Goal: Task Accomplishment & Management: Manage account settings

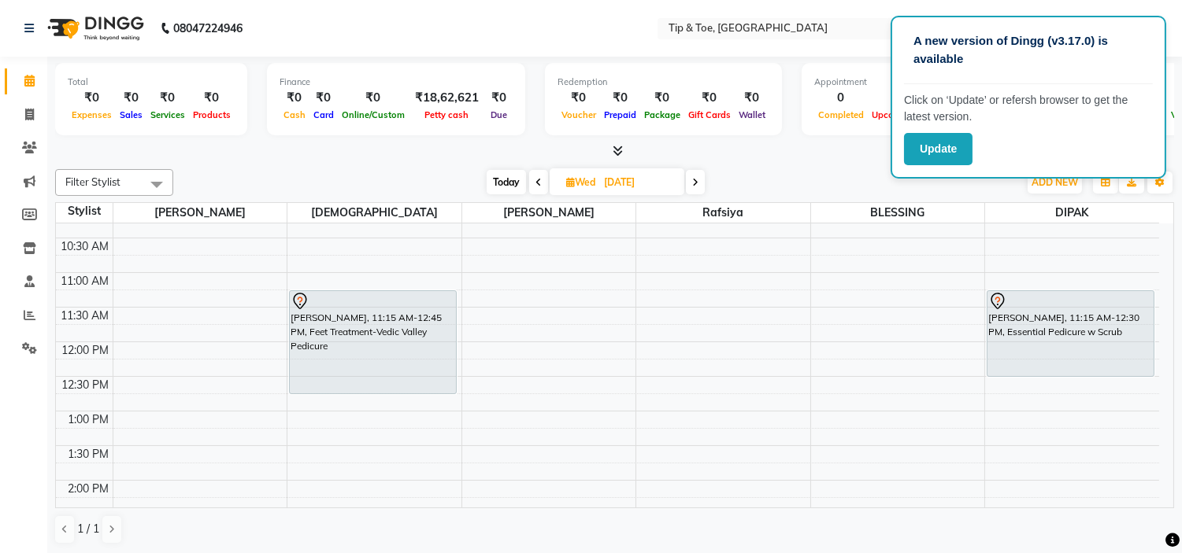
scroll to position [87, 0]
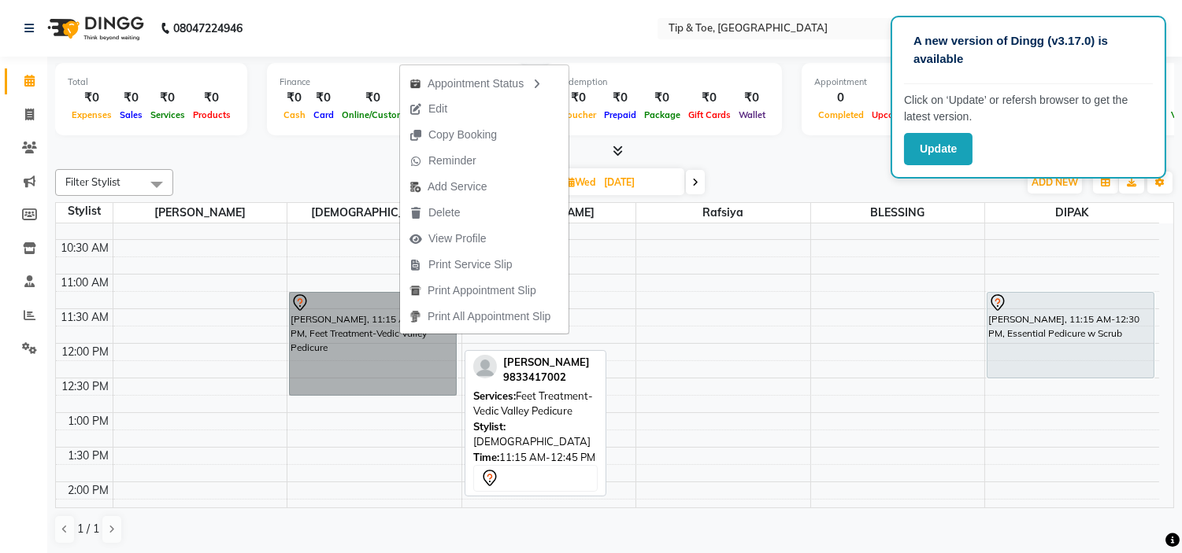
click at [375, 350] on link "[PERSON_NAME], 11:15 AM-12:45 PM, Feet Treatment-Vedic Valley Pedicure" at bounding box center [373, 344] width 168 height 104
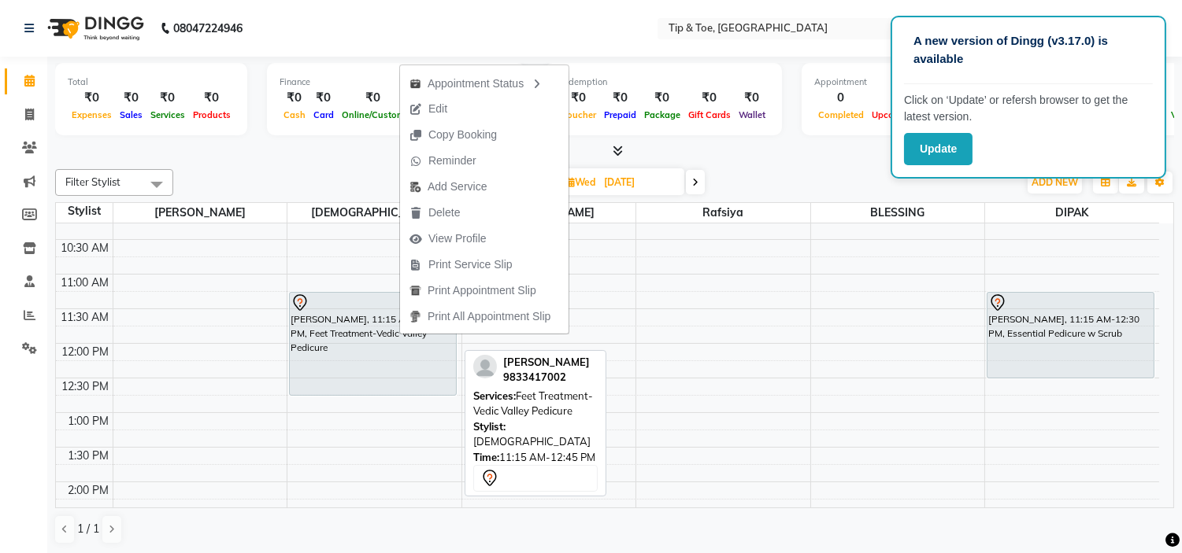
select select "7"
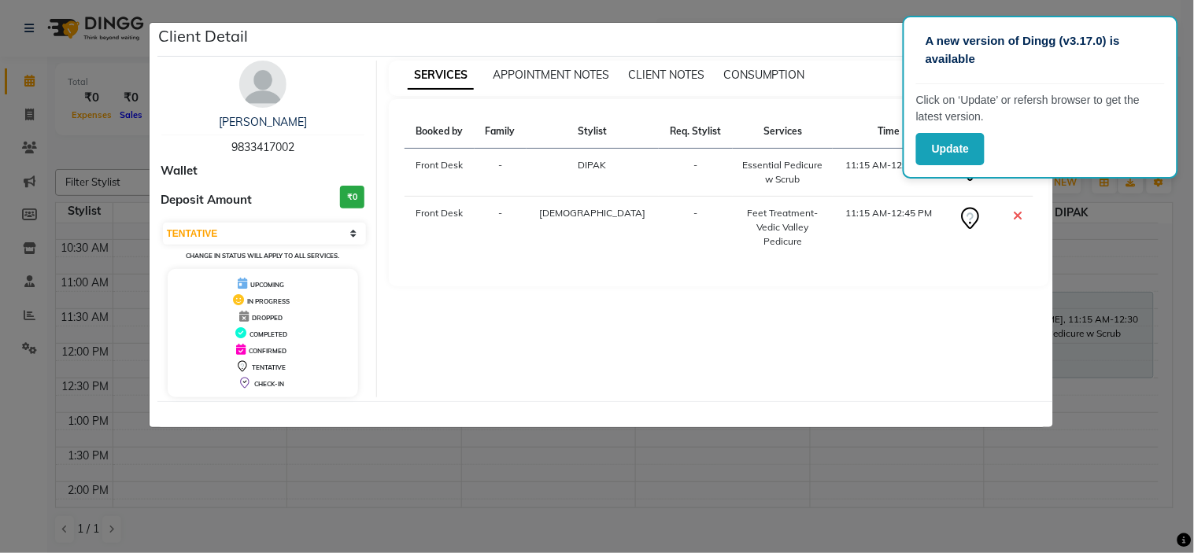
click at [17, 154] on ngb-modal-window "Client Detail [PERSON_NAME] 9833417002 Wallet Deposit Amount ₹0 Select CONFIRME…" at bounding box center [597, 276] width 1194 height 553
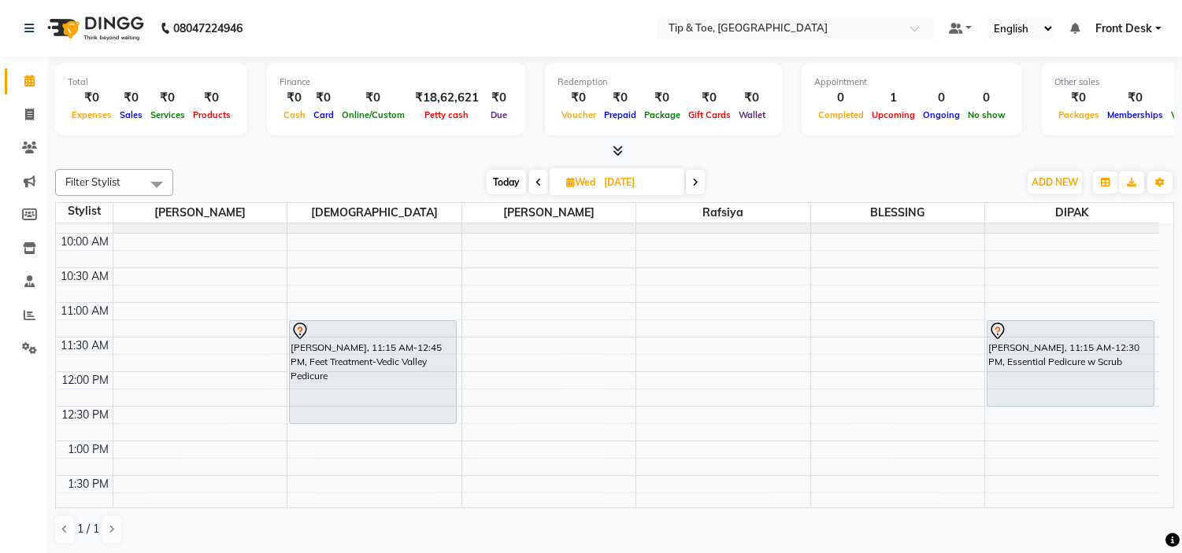
scroll to position [87, 0]
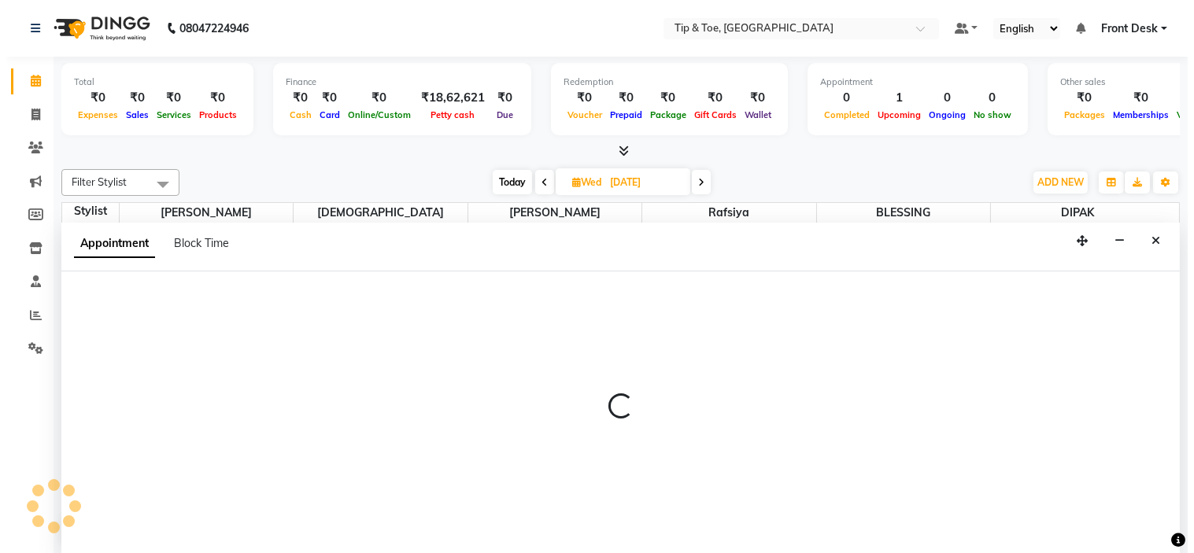
scroll to position [1, 0]
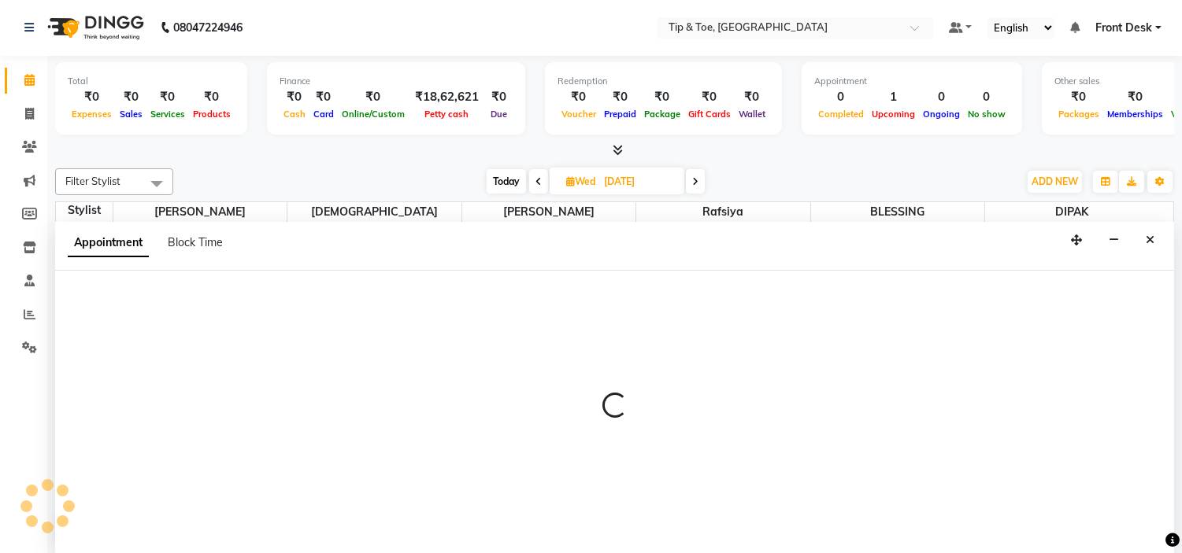
select select "48143"
select select "tentative"
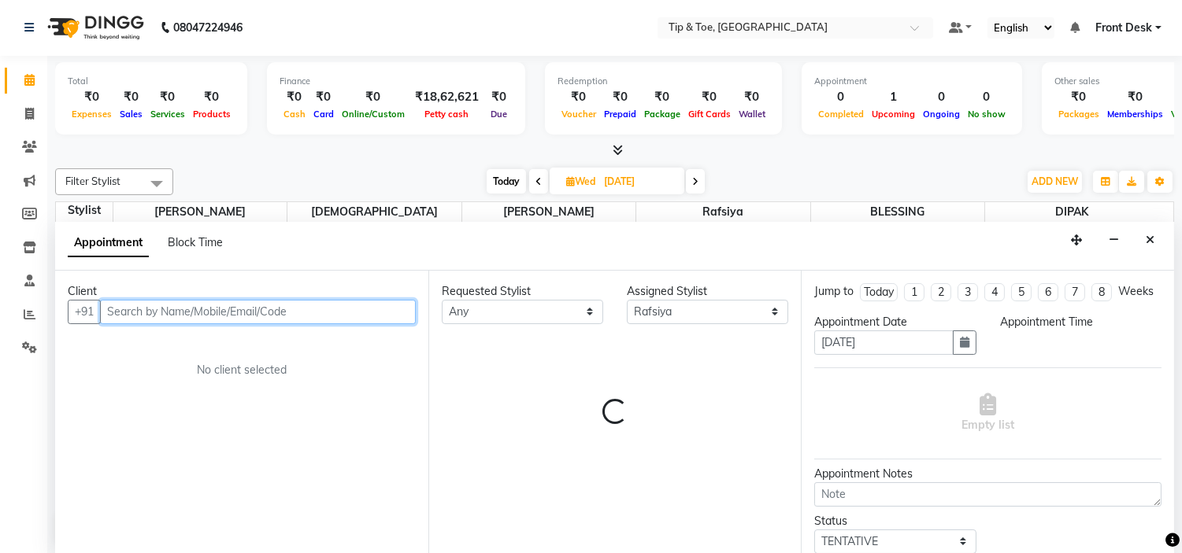
select select "750"
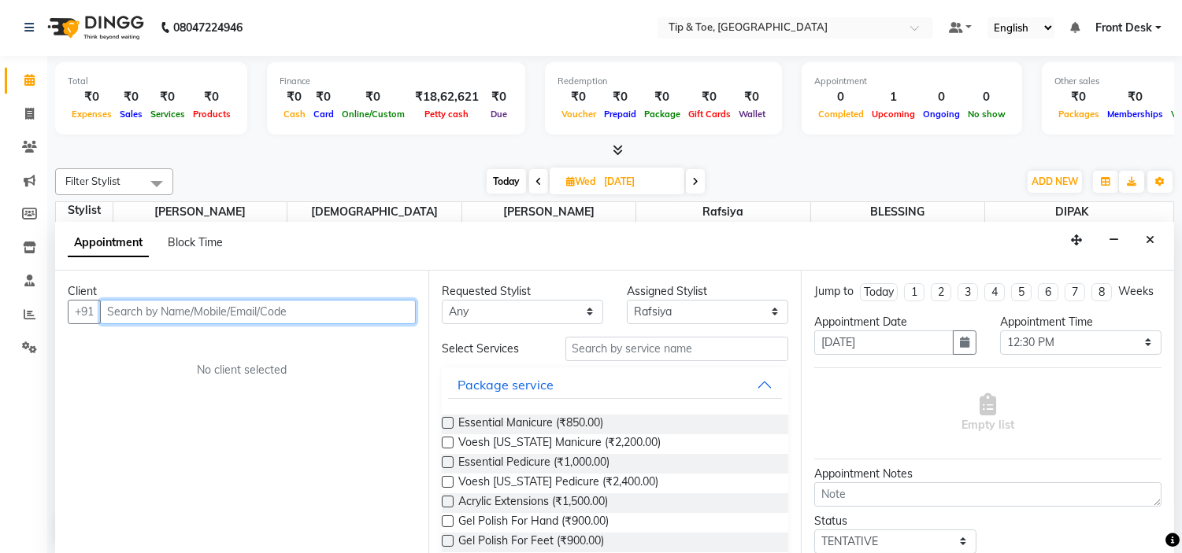
click at [249, 316] on input "text" at bounding box center [258, 312] width 316 height 24
type input "8078263900"
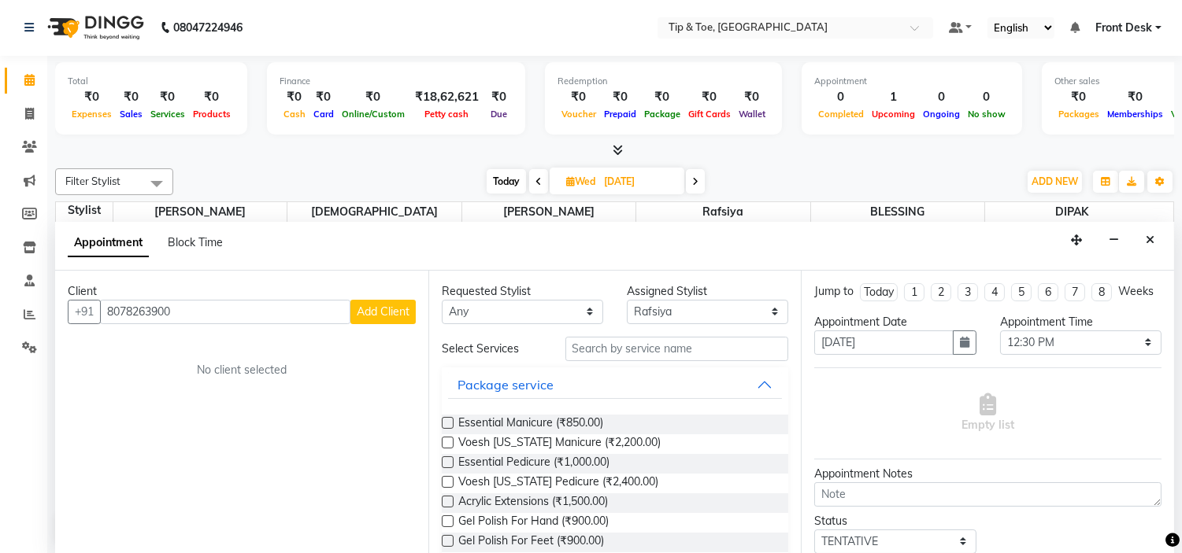
click at [378, 307] on span "Add Client" at bounding box center [383, 312] width 53 height 14
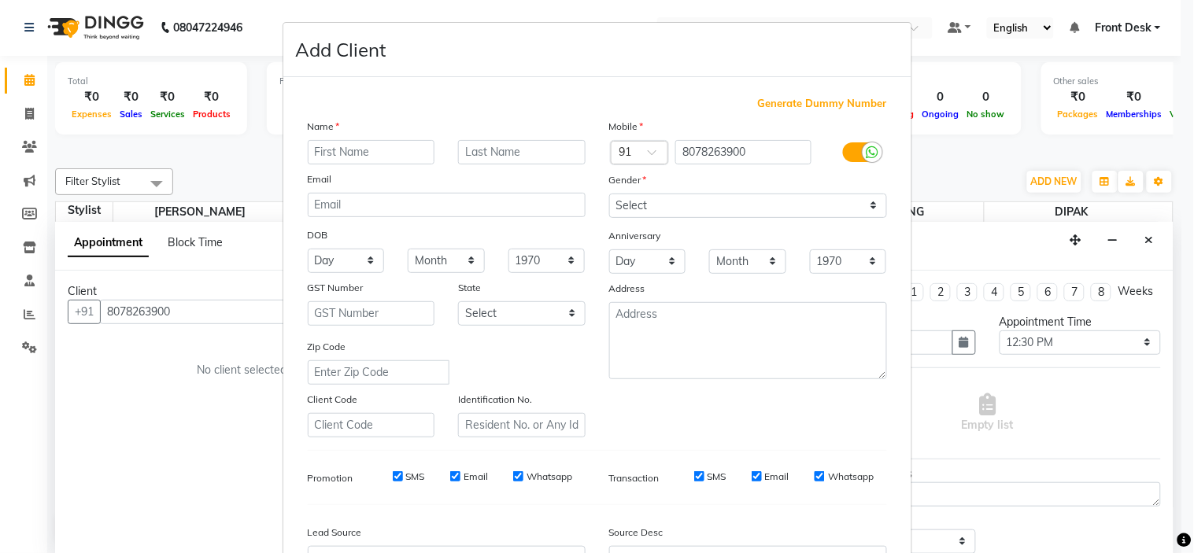
click at [350, 153] on input "text" at bounding box center [372, 152] width 128 height 24
type input "MINTIZ"
click at [651, 210] on select "Select [DEMOGRAPHIC_DATA] [DEMOGRAPHIC_DATA] Other Prefer Not To Say" at bounding box center [748, 206] width 278 height 24
select select "[DEMOGRAPHIC_DATA]"
click at [609, 194] on select "Select [DEMOGRAPHIC_DATA] [DEMOGRAPHIC_DATA] Other Prefer Not To Say" at bounding box center [748, 206] width 278 height 24
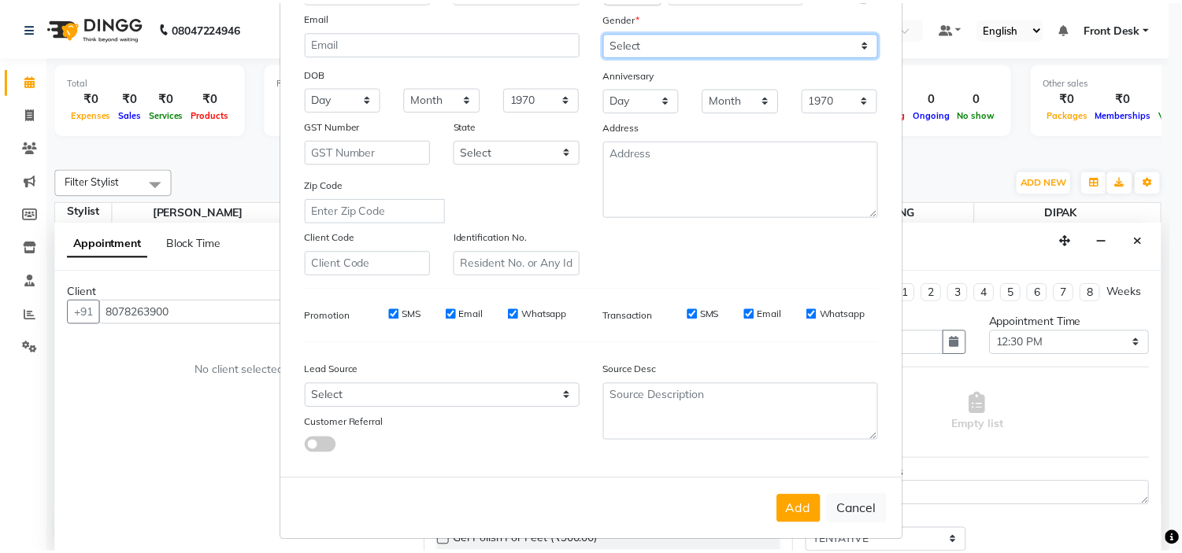
scroll to position [174, 0]
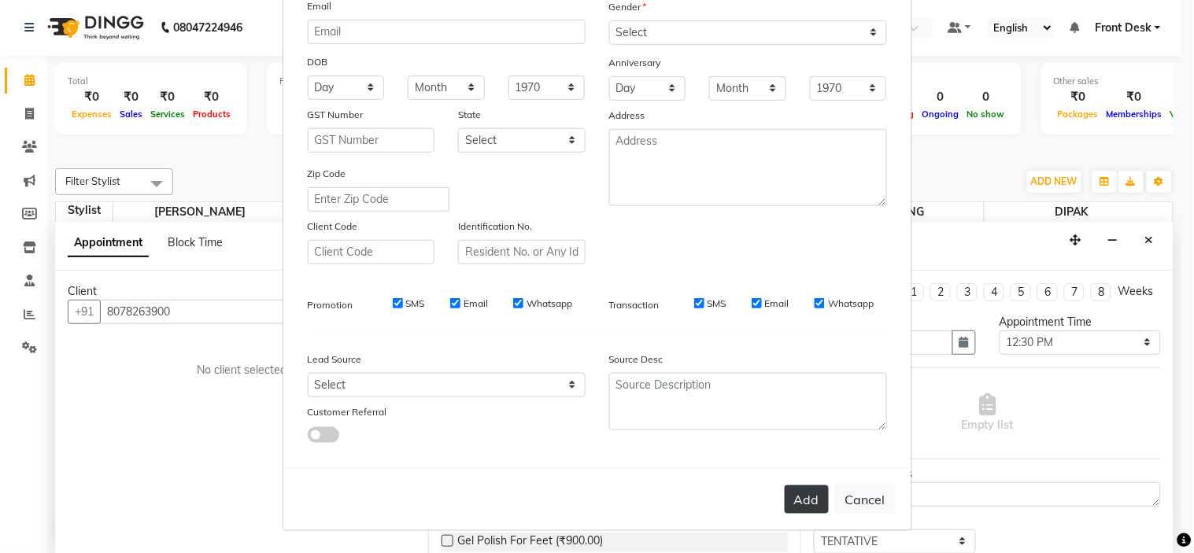
click at [808, 498] on button "Add" at bounding box center [807, 500] width 44 height 28
select select
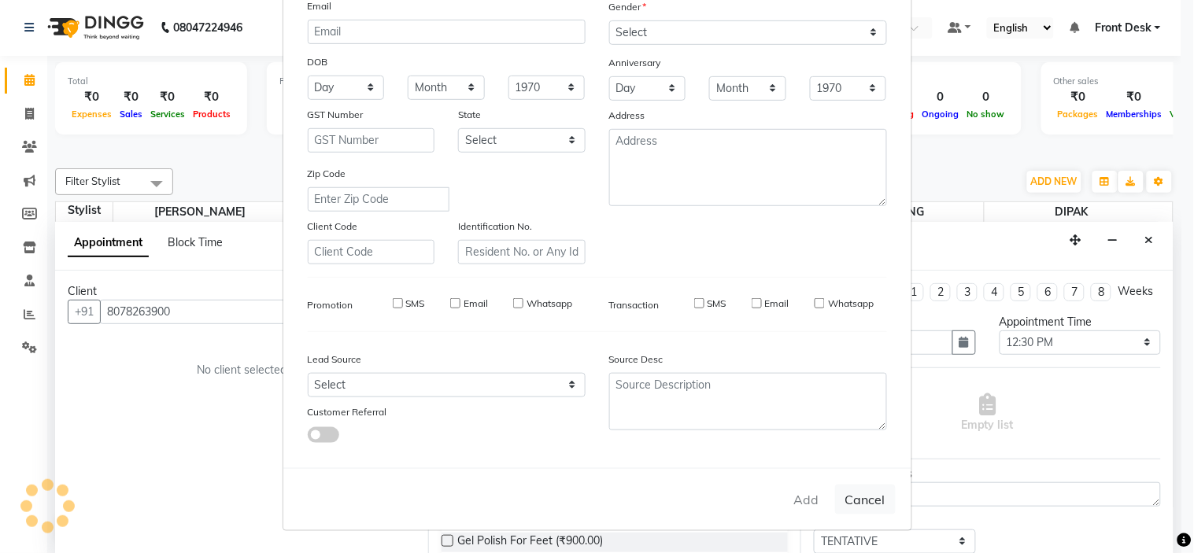
select select
checkbox input "false"
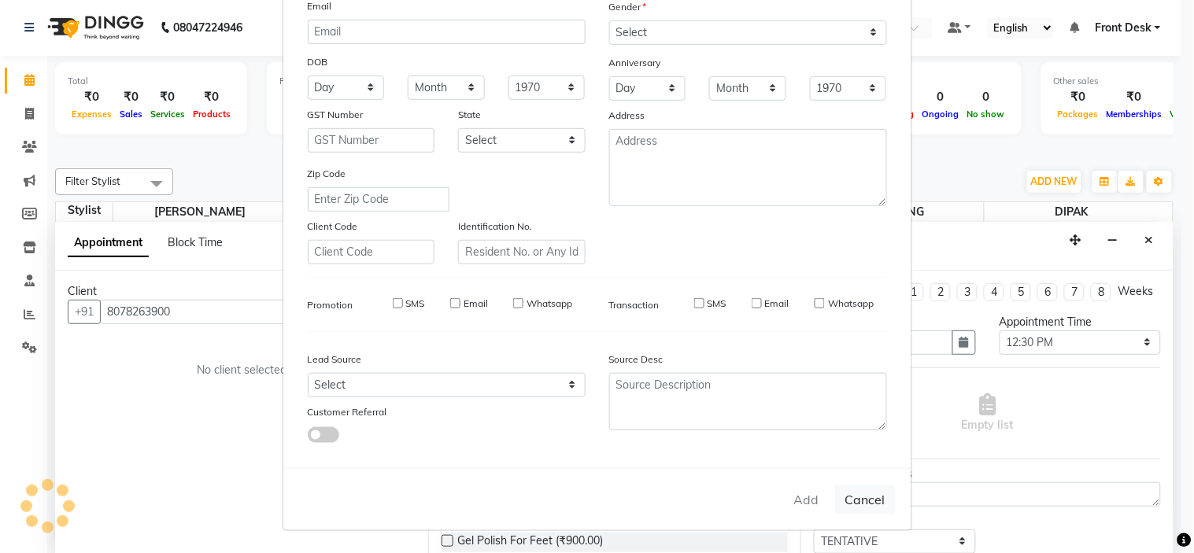
checkbox input "false"
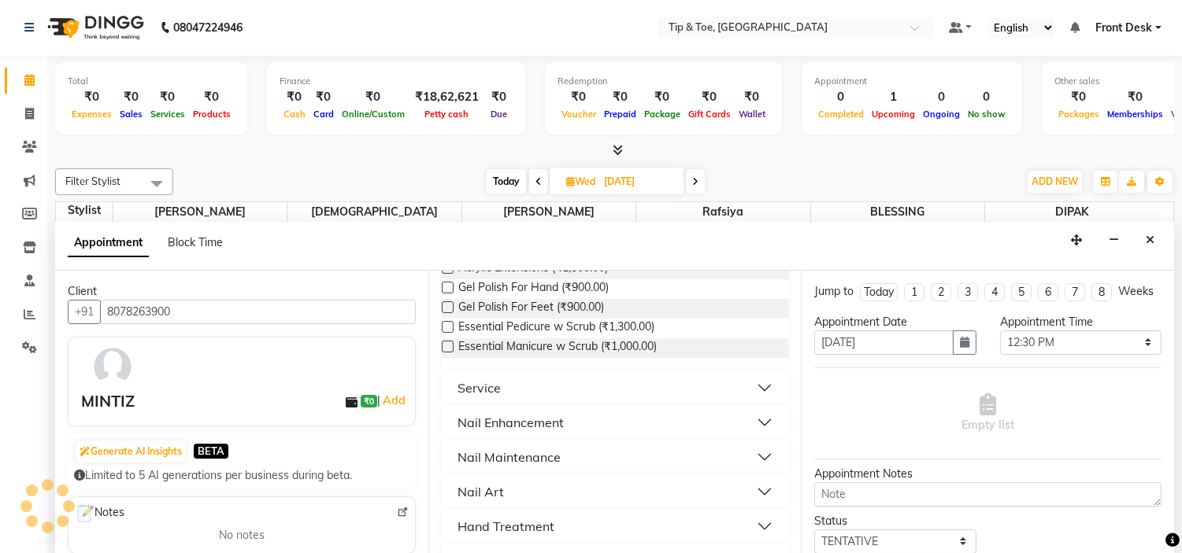
scroll to position [262, 0]
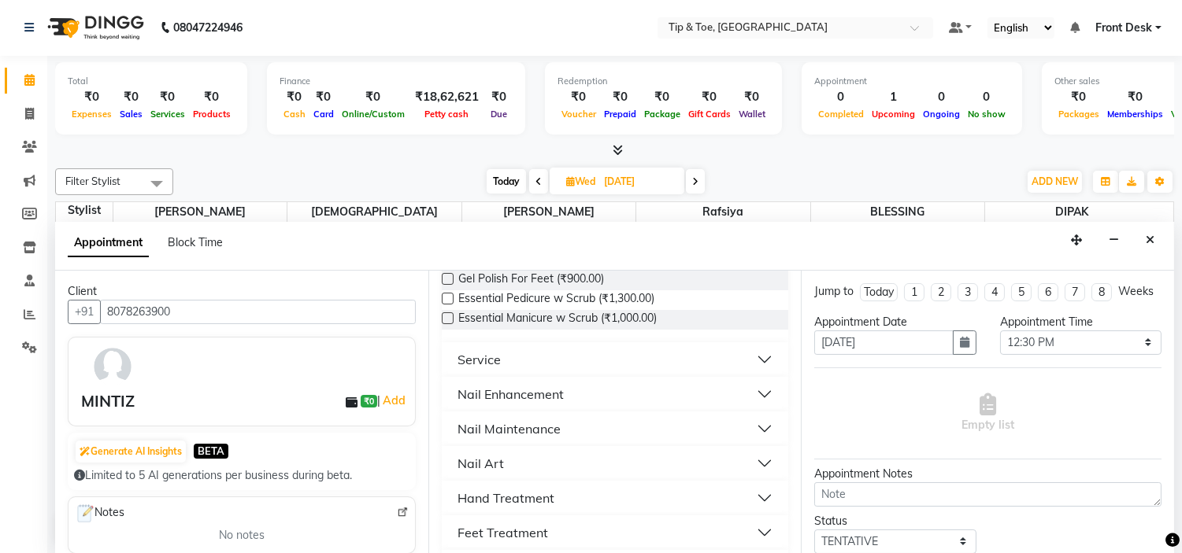
click at [587, 424] on button "Nail Maintenance" at bounding box center [615, 429] width 335 height 28
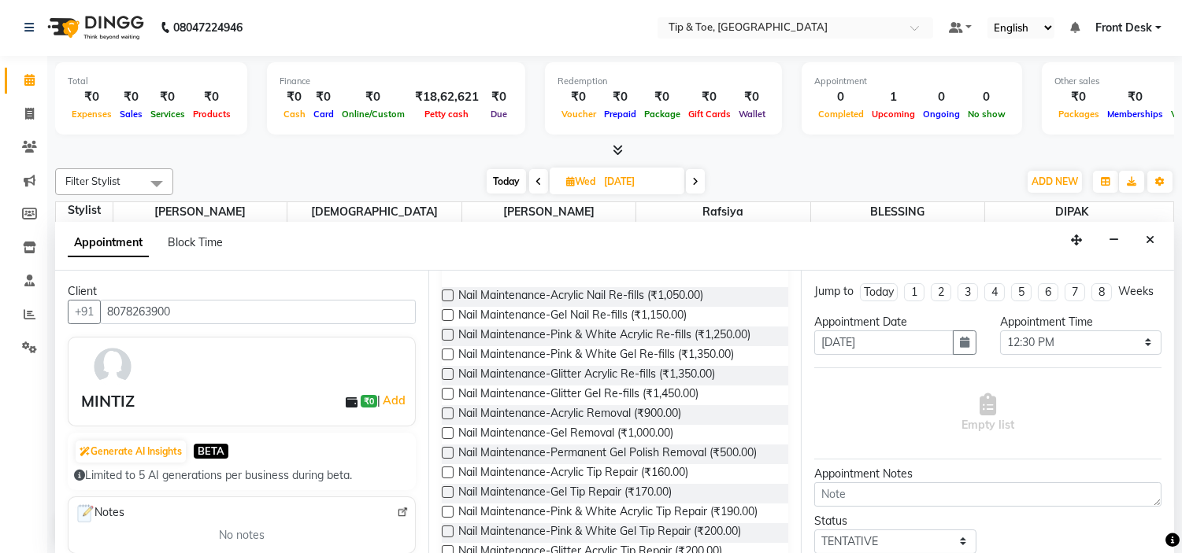
scroll to position [437, 0]
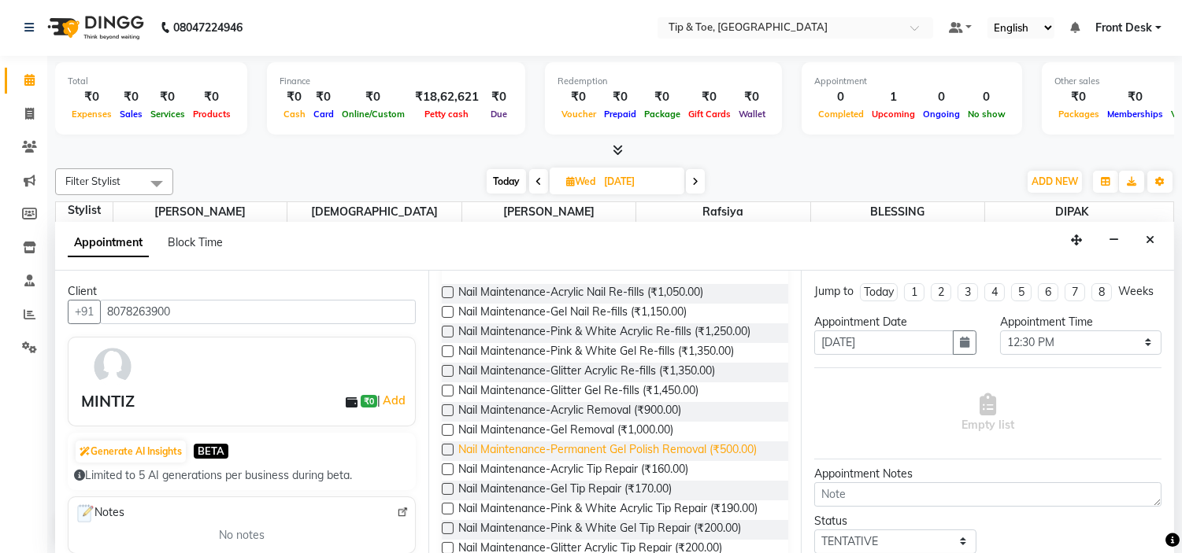
click at [720, 446] on span "Nail Maintenance-Permanent Gel Polish Removal (₹500.00)" at bounding box center [607, 452] width 298 height 20
checkbox input "false"
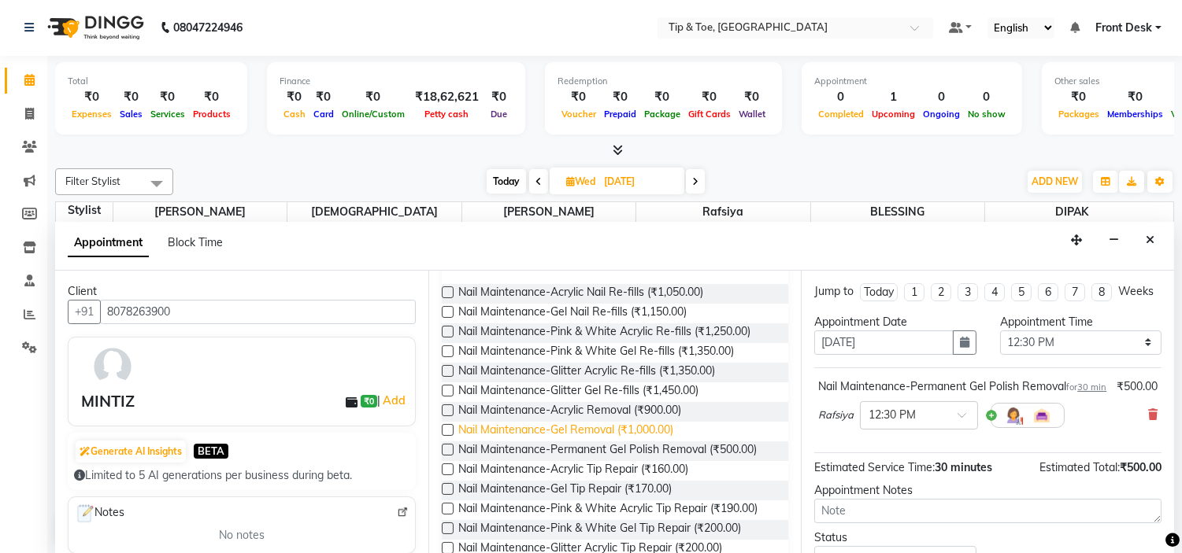
scroll to position [350, 0]
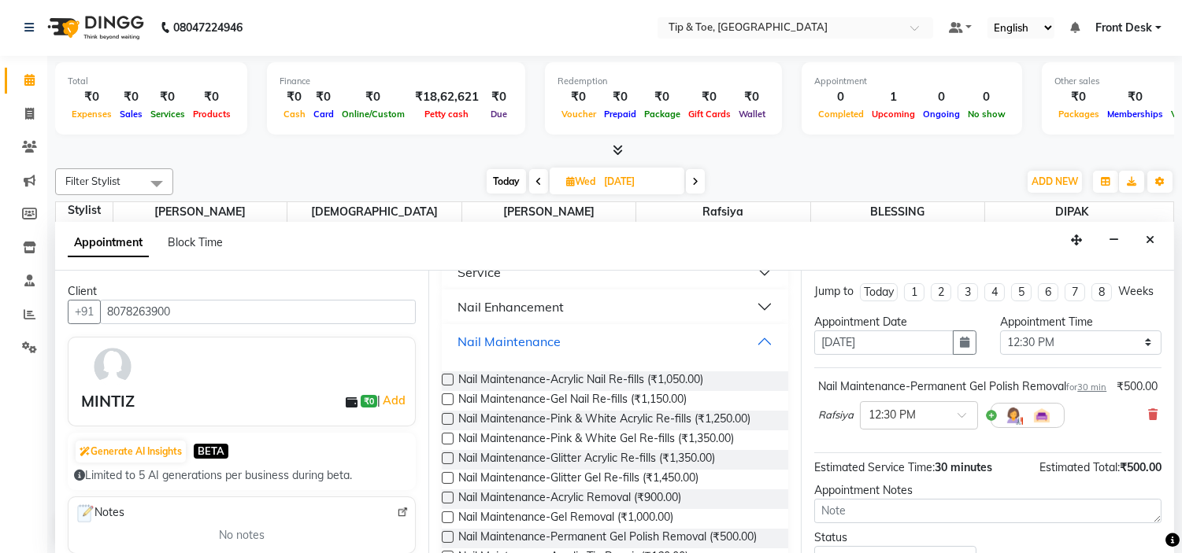
click at [539, 344] on div "Nail Maintenance" at bounding box center [508, 341] width 103 height 19
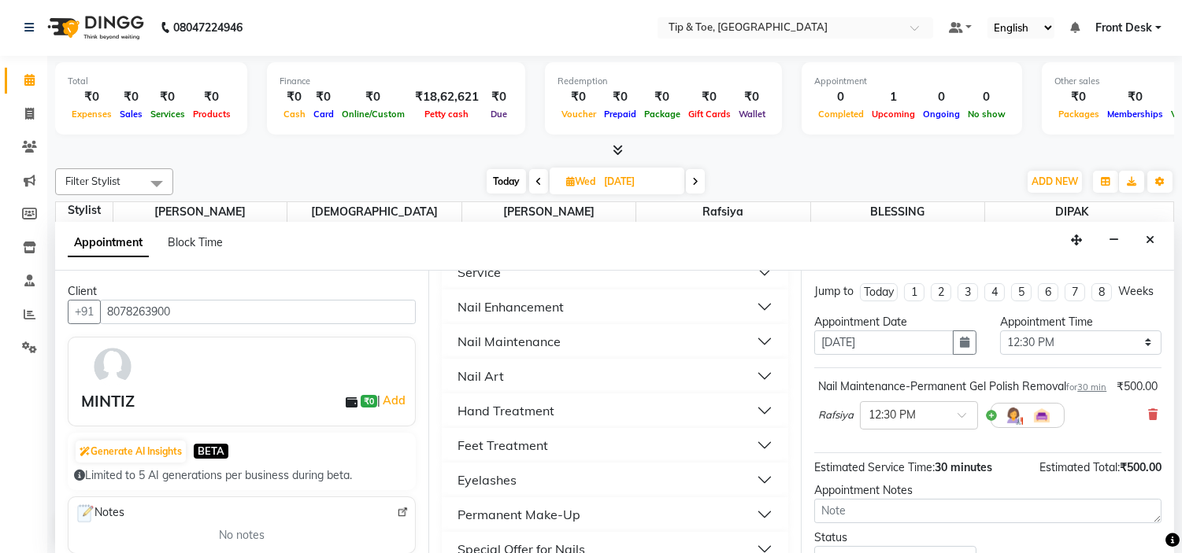
click at [537, 305] on div "Nail Enhancement" at bounding box center [510, 307] width 106 height 19
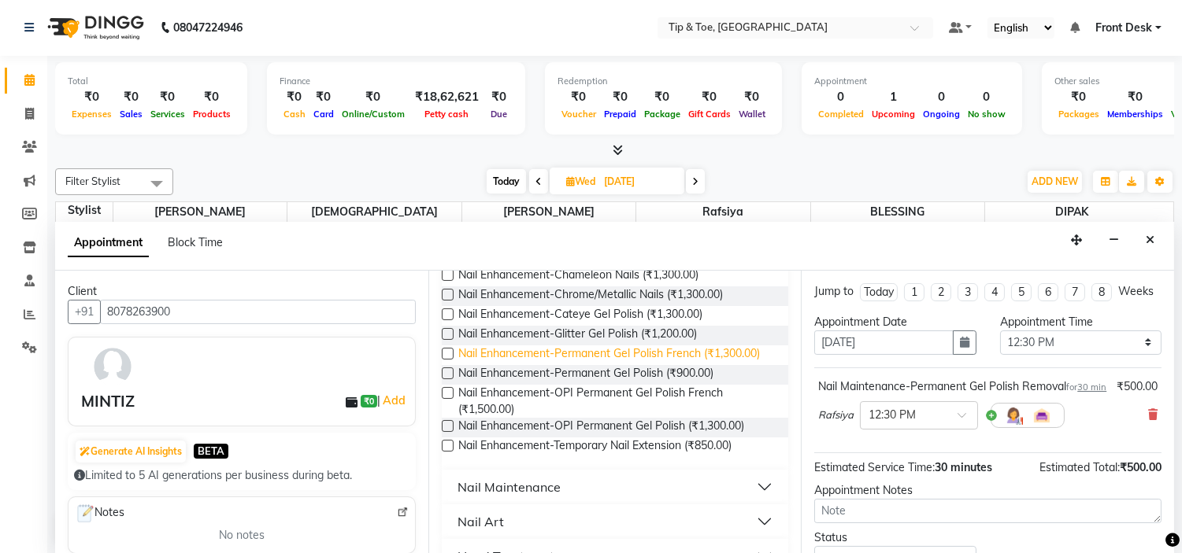
scroll to position [875, 0]
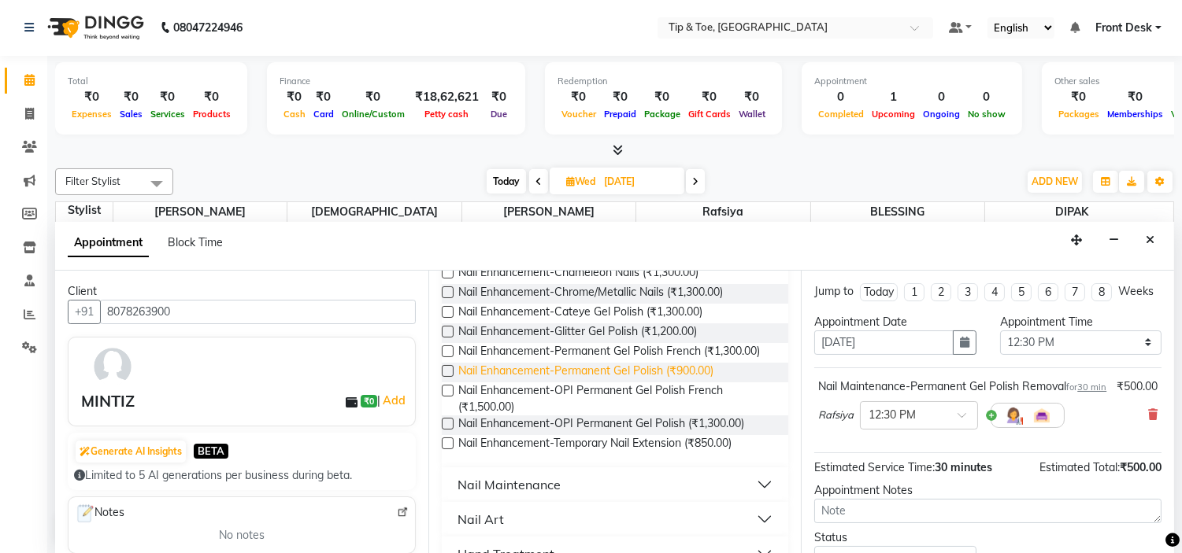
click at [685, 383] on span "Nail Enhancement-Permanent Gel Polish (₹900.00)" at bounding box center [585, 373] width 255 height 20
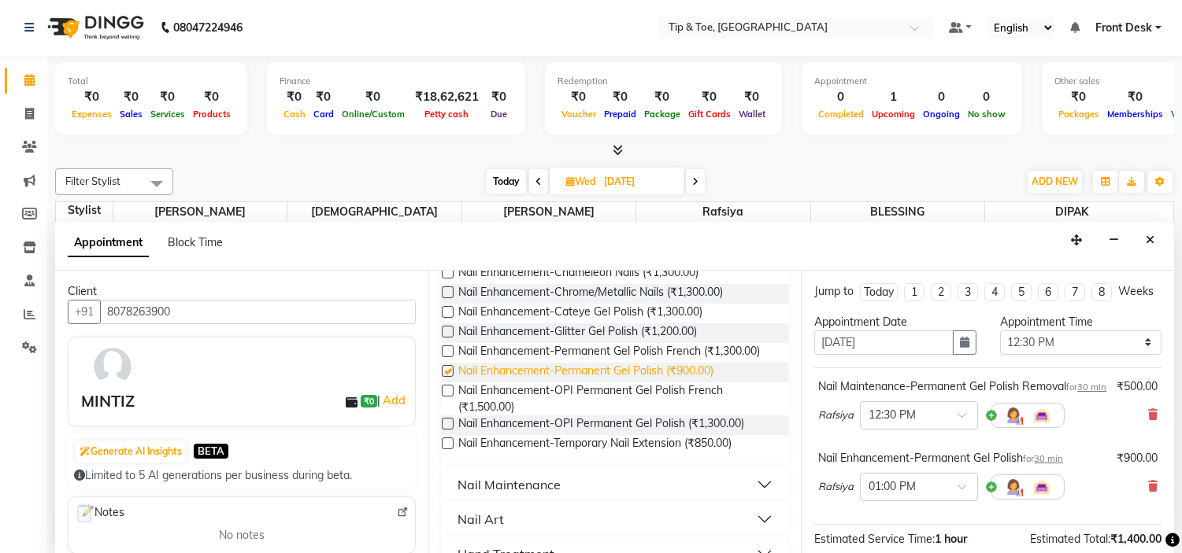
checkbox input "false"
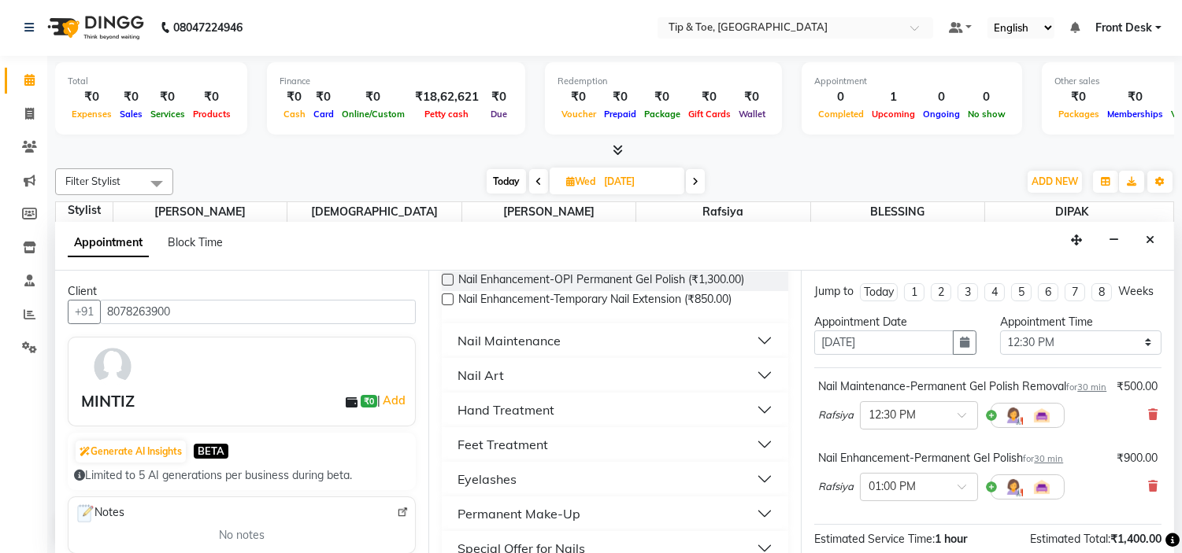
scroll to position [1049, 0]
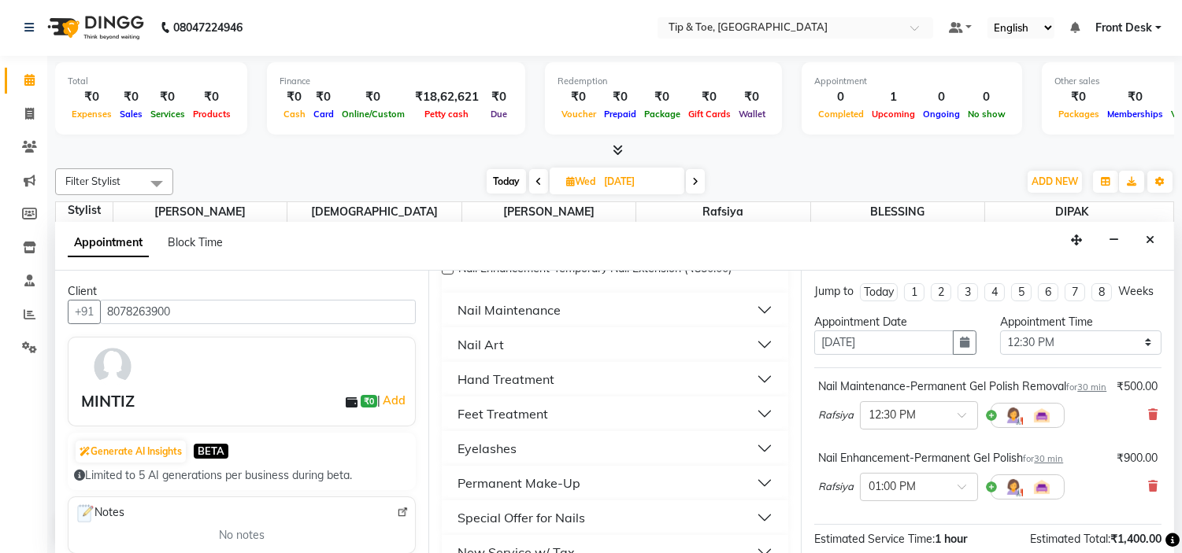
click at [611, 359] on button "Nail Art" at bounding box center [615, 345] width 335 height 28
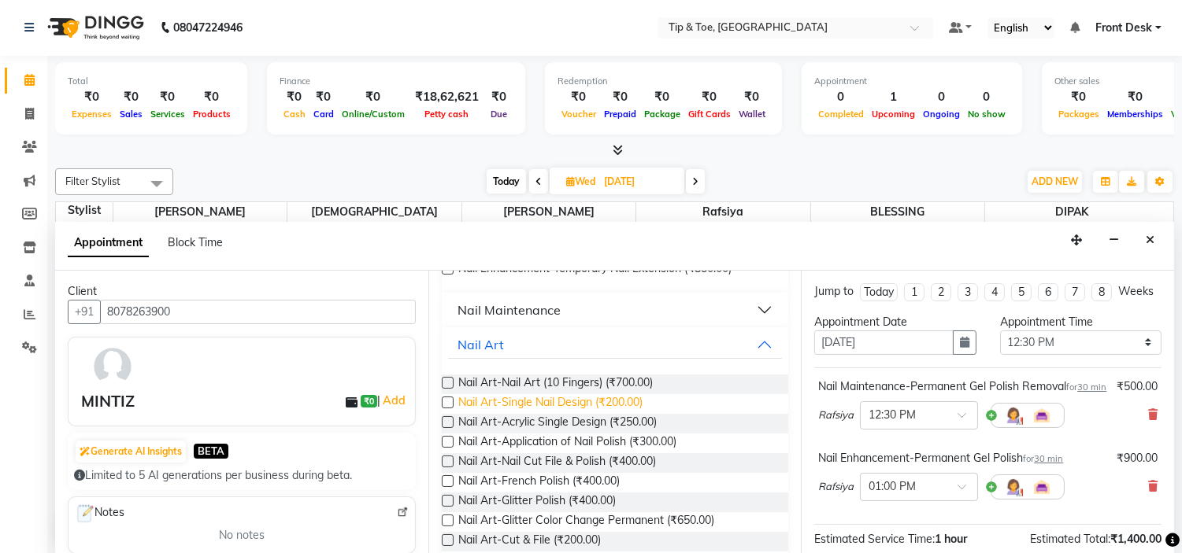
click at [635, 414] on span "Nail Art-Single Nail Design (₹200.00)" at bounding box center [550, 404] width 184 height 20
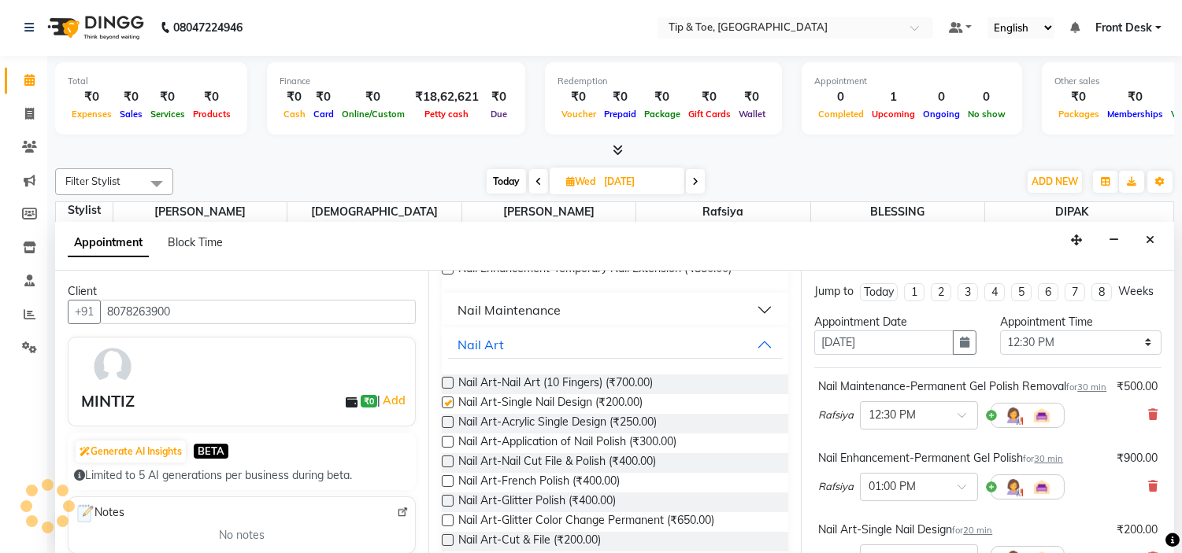
checkbox input "false"
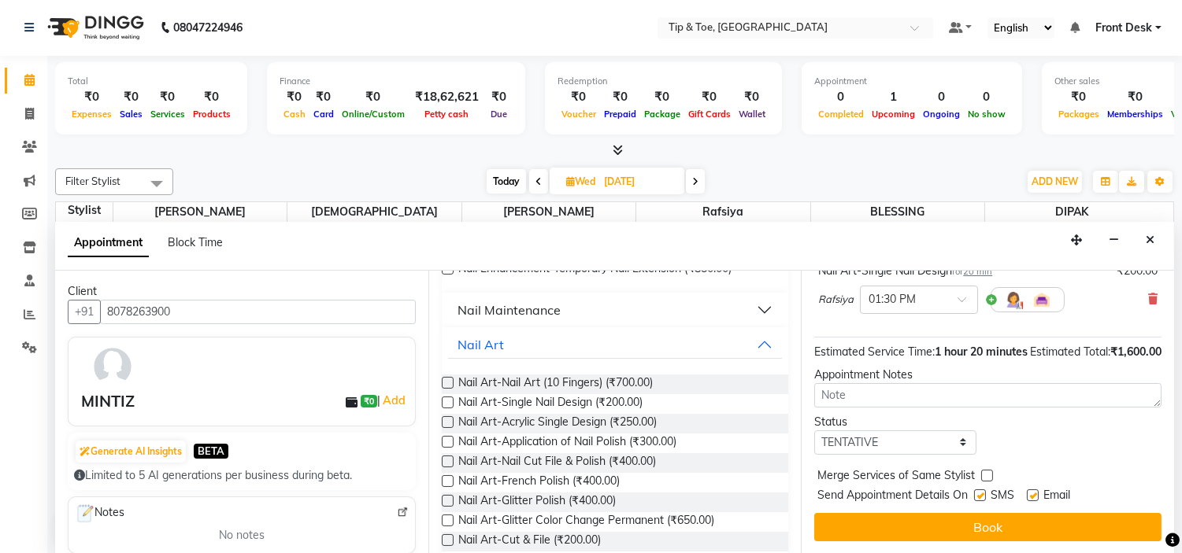
scroll to position [307, 0]
click at [1038, 494] on label at bounding box center [1033, 496] width 12 height 12
click at [1037, 494] on input "checkbox" at bounding box center [1032, 497] width 10 height 10
checkbox input "false"
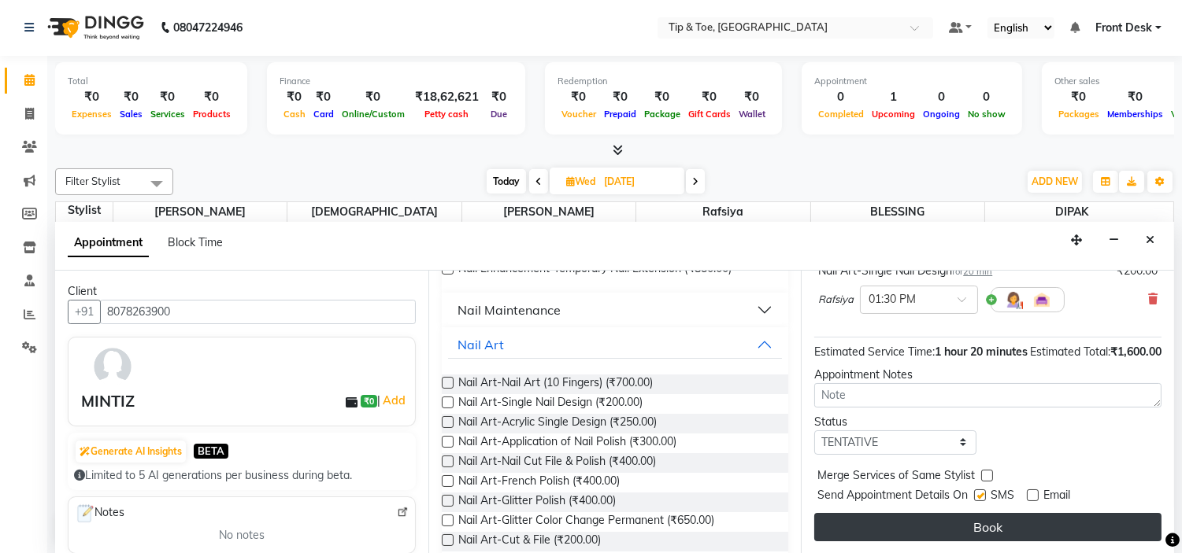
click at [1035, 520] on button "Book" at bounding box center [987, 527] width 347 height 28
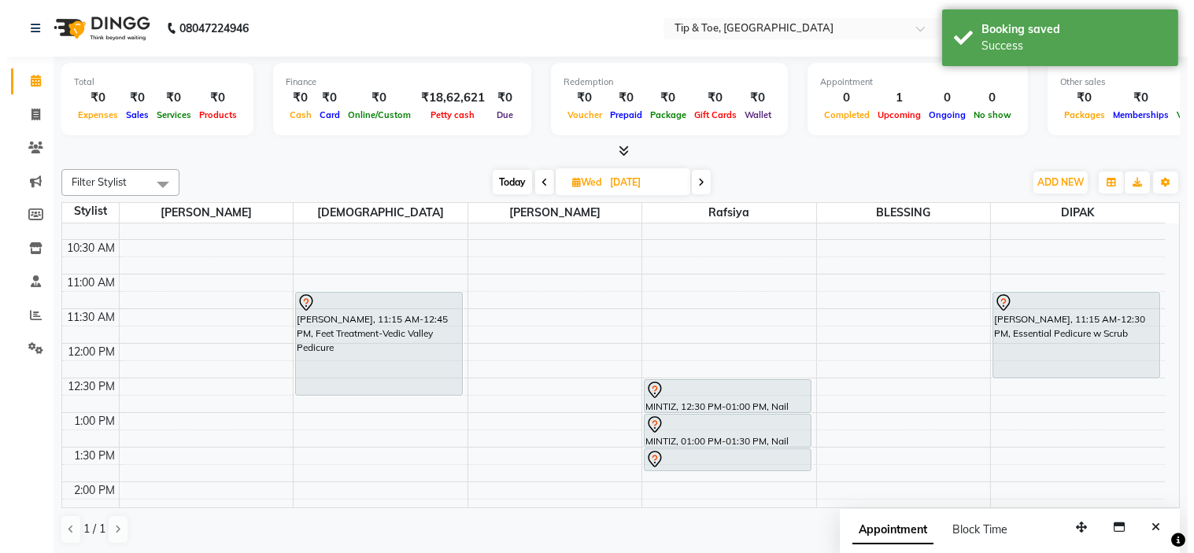
scroll to position [175, 0]
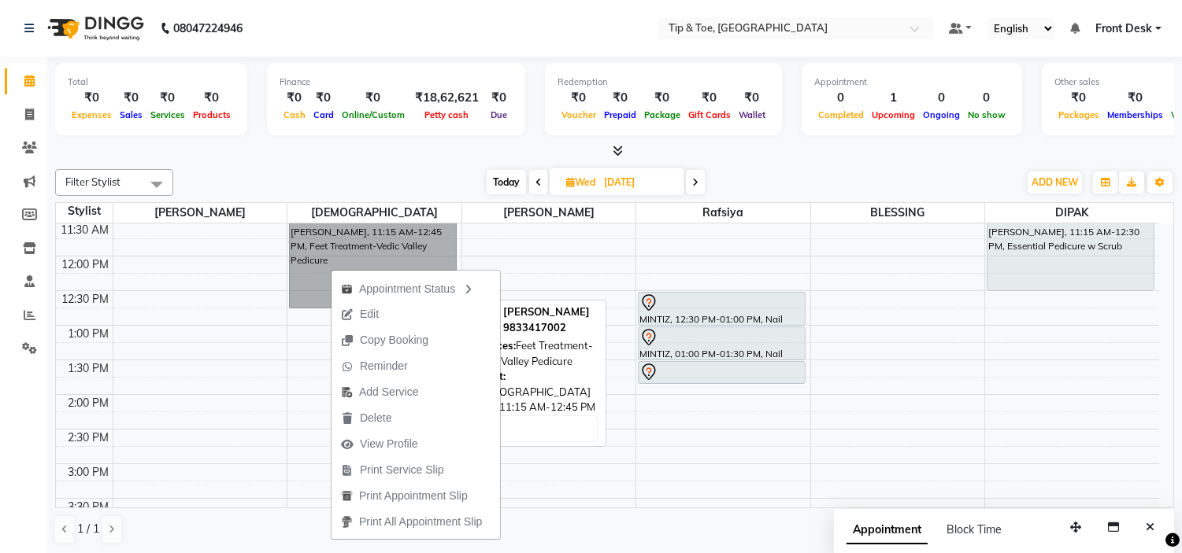
click at [333, 258] on link "ELLERY, 11:15 AM-12:45 PM, Feet Treatment-Vedic Valley Pedicure" at bounding box center [373, 257] width 168 height 104
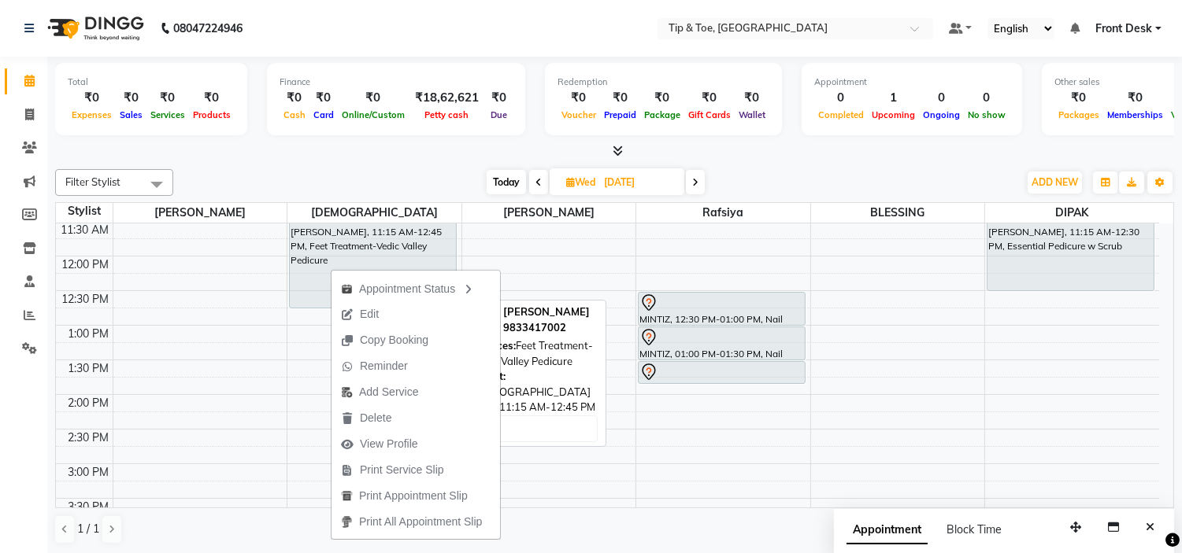
select select "7"
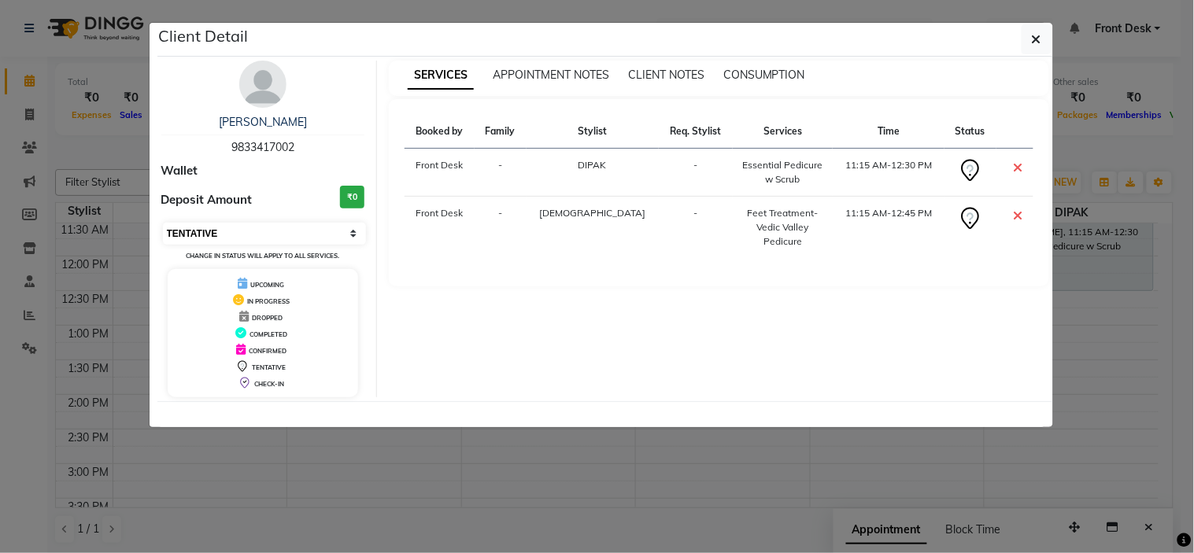
click at [284, 232] on select "Select CONFIRMED TENTATIVE" at bounding box center [265, 234] width 204 height 22
click at [283, 232] on select "Select CONFIRMED TENTATIVE" at bounding box center [265, 234] width 204 height 22
click at [841, 309] on div "SERVICES APPOINTMENT NOTES CLIENT NOTES CONSUMPTION Booked by Family Stylist Re…" at bounding box center [719, 229] width 684 height 337
click at [187, 231] on select "Select CONFIRMED TENTATIVE" at bounding box center [265, 234] width 204 height 22
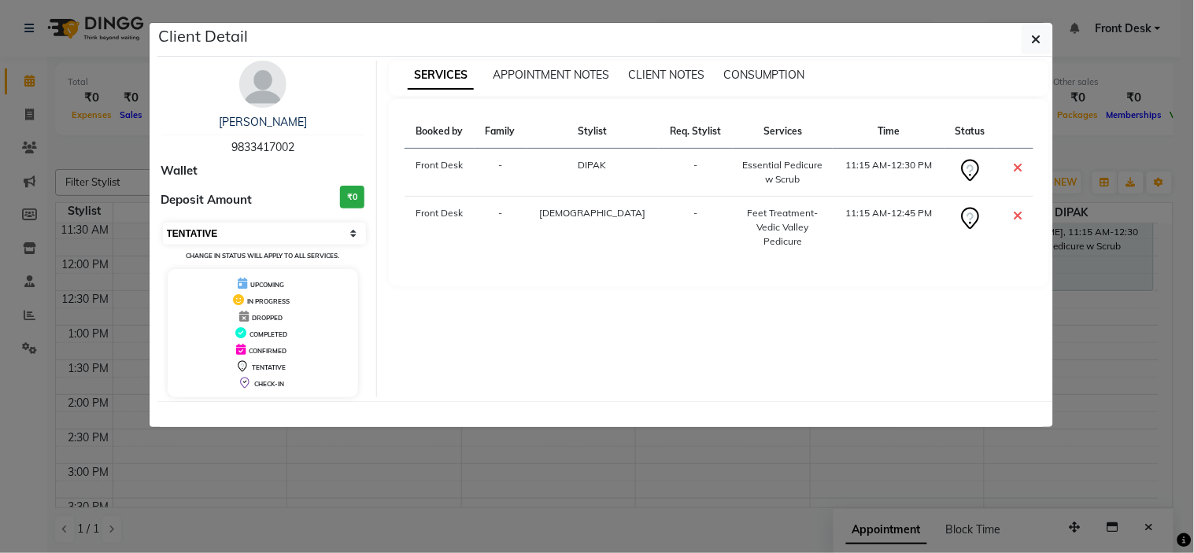
click at [187, 231] on select "Select CONFIRMED TENTATIVE" at bounding box center [265, 234] width 204 height 22
click at [187, 229] on select "Select CONFIRMED TENTATIVE" at bounding box center [265, 234] width 204 height 22
click at [1049, 35] on button "button" at bounding box center [1037, 39] width 30 height 30
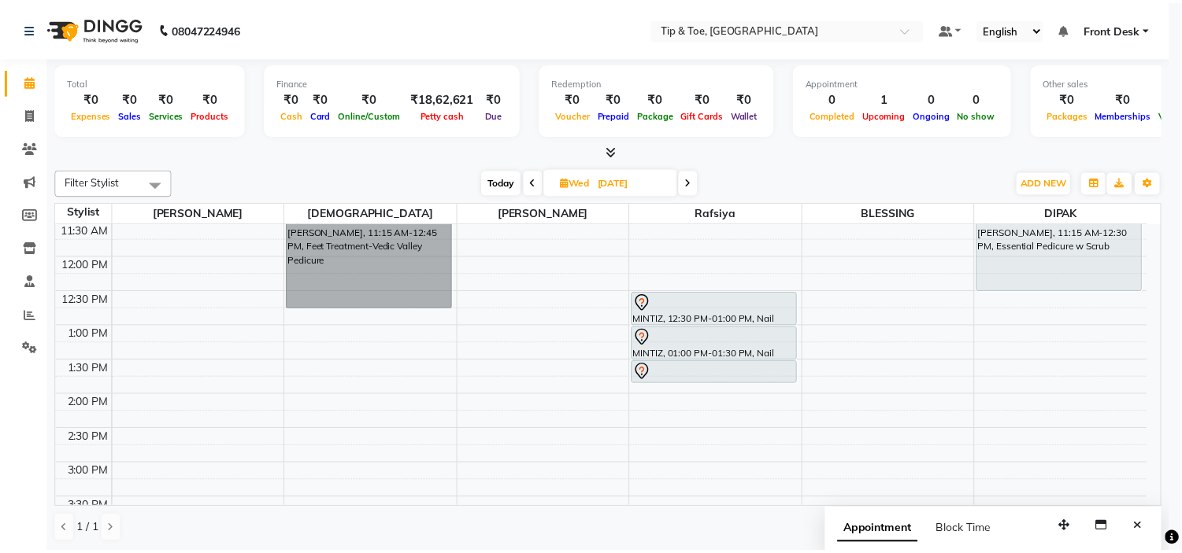
scroll to position [155, 0]
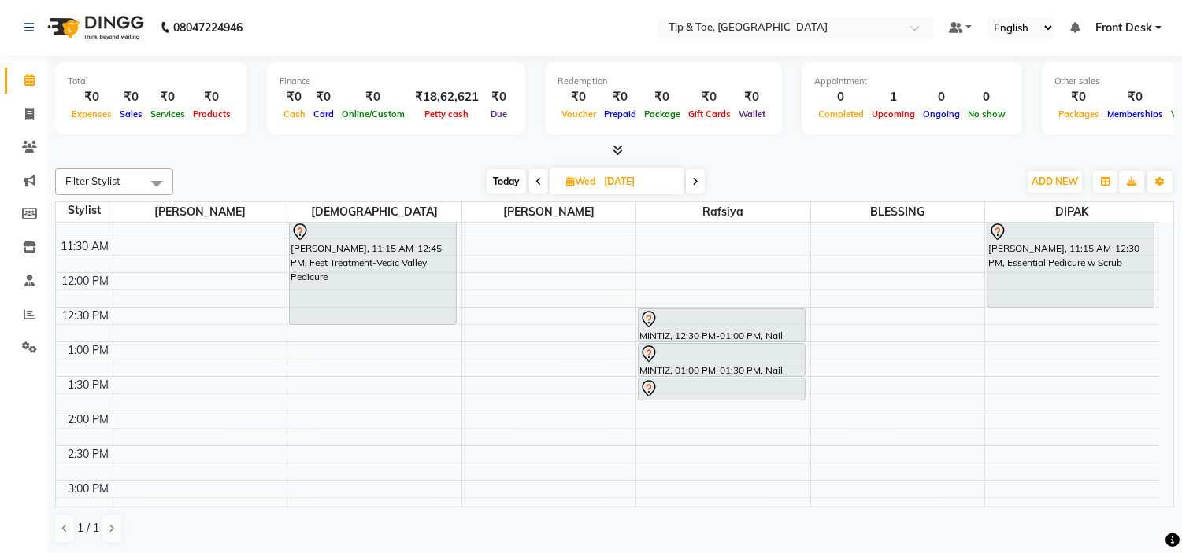
scroll to position [175, 0]
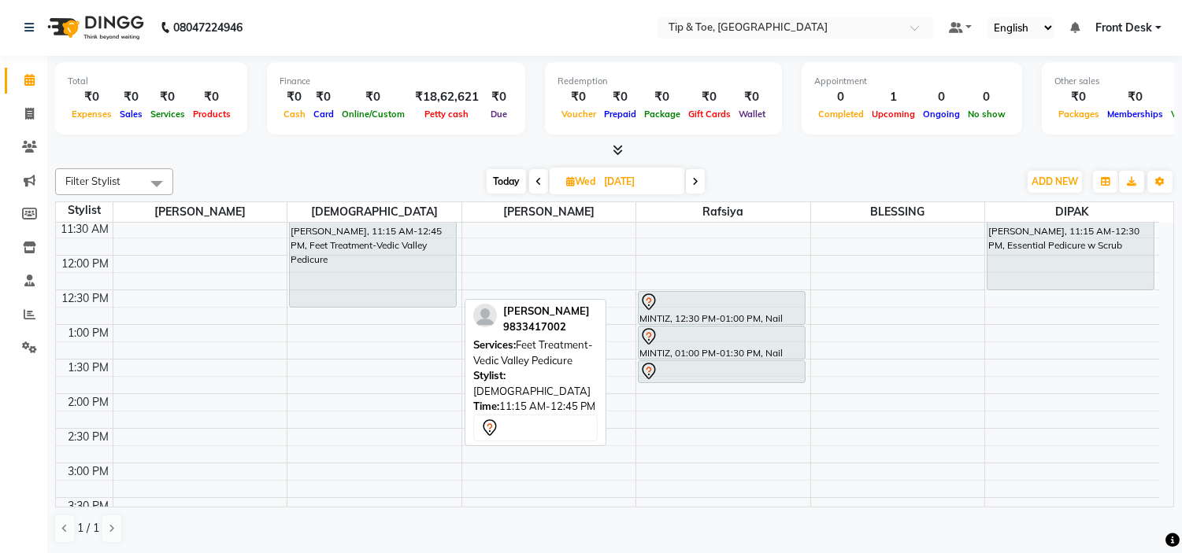
click at [434, 276] on div "[PERSON_NAME], 11:15 AM-12:45 PM, Feet Treatment-Vedic Valley Pedicure" at bounding box center [373, 256] width 166 height 102
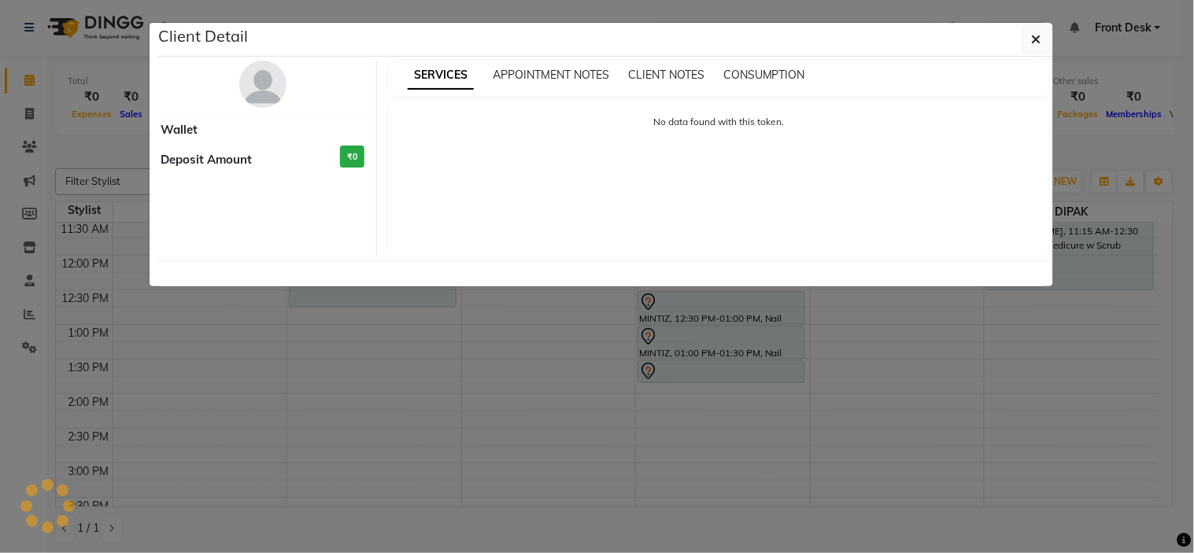
select select "7"
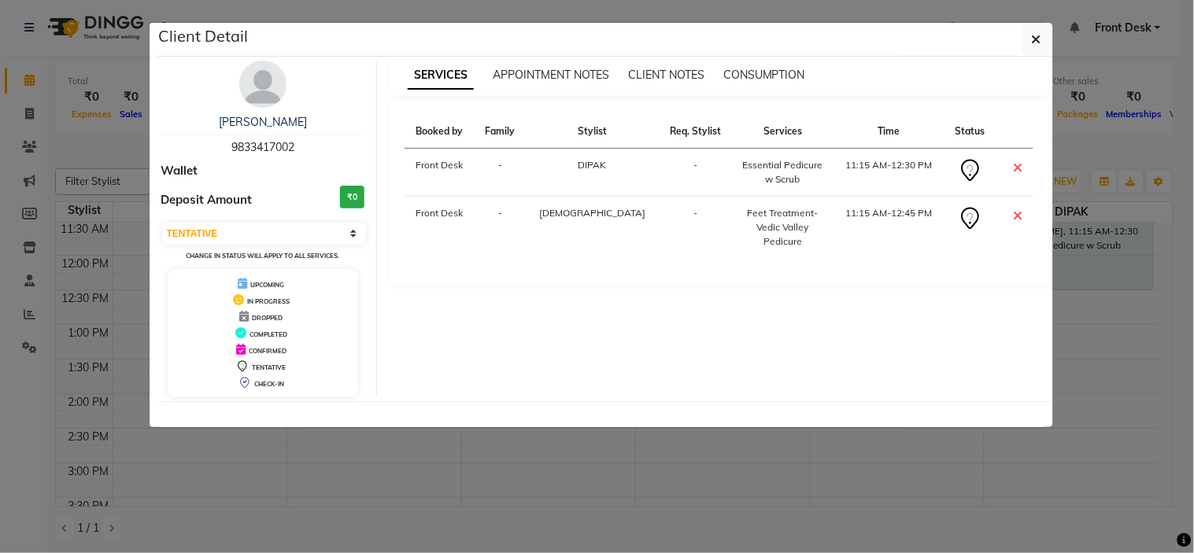
click at [602, 364] on div "SERVICES APPOINTMENT NOTES CLIENT NOTES CONSUMPTION Booked by Family Stylist Re…" at bounding box center [719, 229] width 684 height 337
click at [1029, 31] on button "button" at bounding box center [1037, 39] width 30 height 30
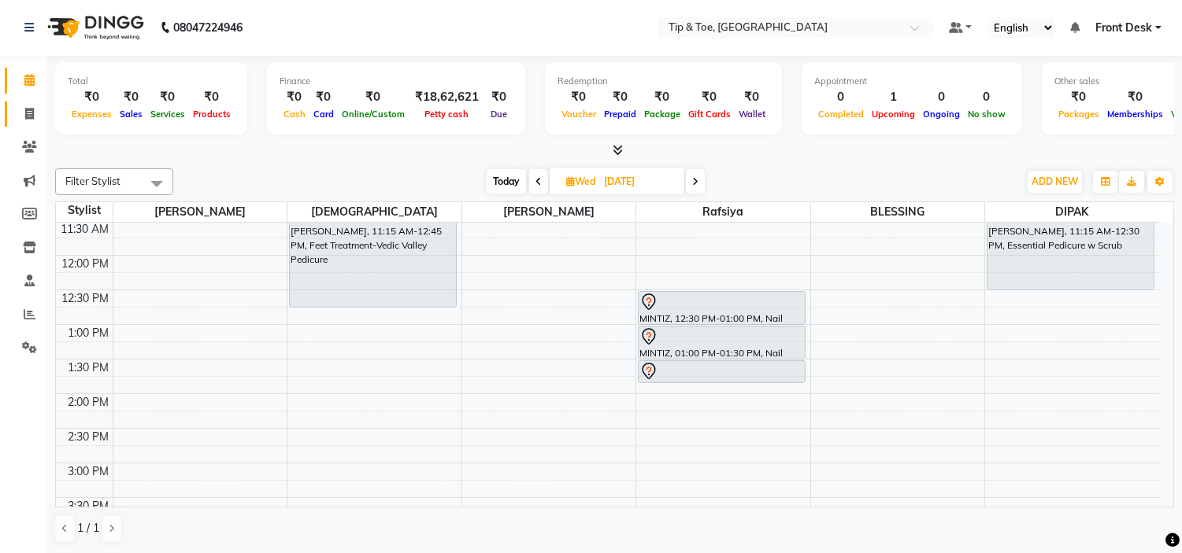
click at [35, 121] on span at bounding box center [30, 114] width 28 height 18
select select "service"
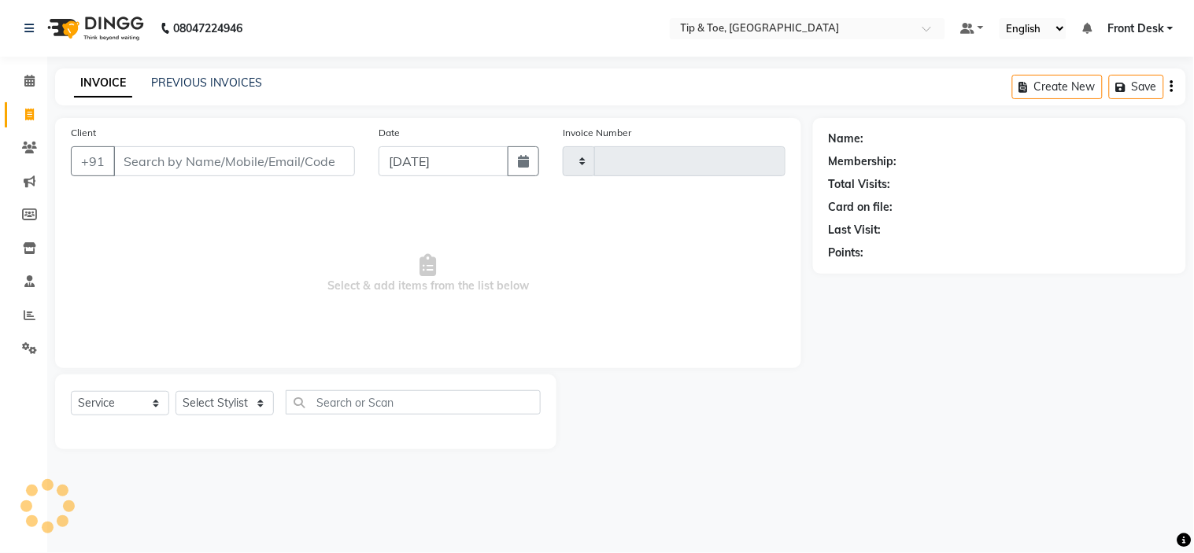
type input "0986"
select select "5360"
click at [215, 83] on link "PREVIOUS INVOICES" at bounding box center [206, 83] width 111 height 14
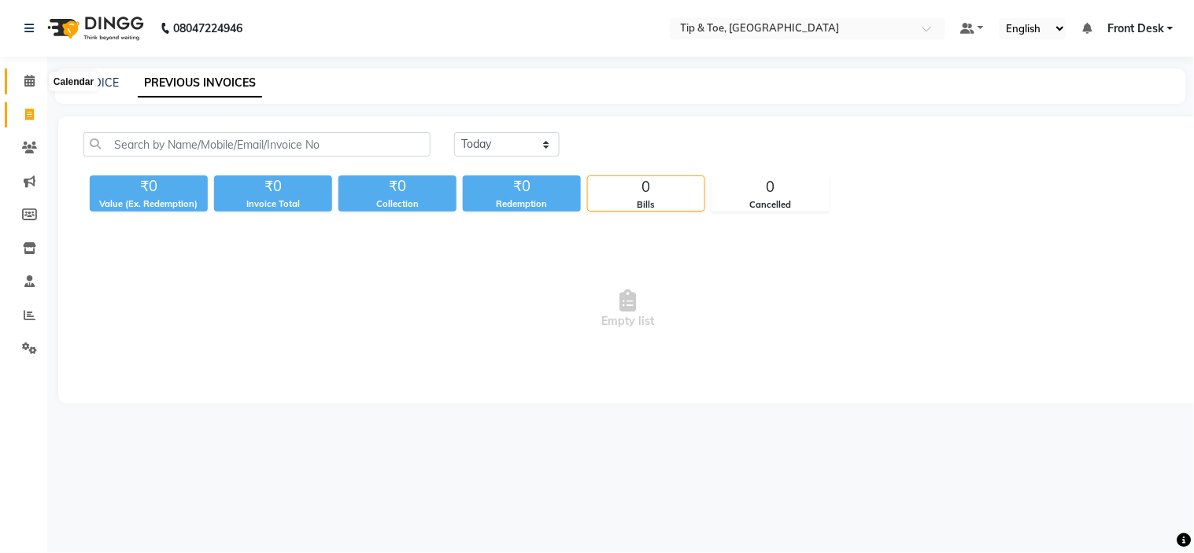
click at [24, 89] on span at bounding box center [30, 81] width 28 height 18
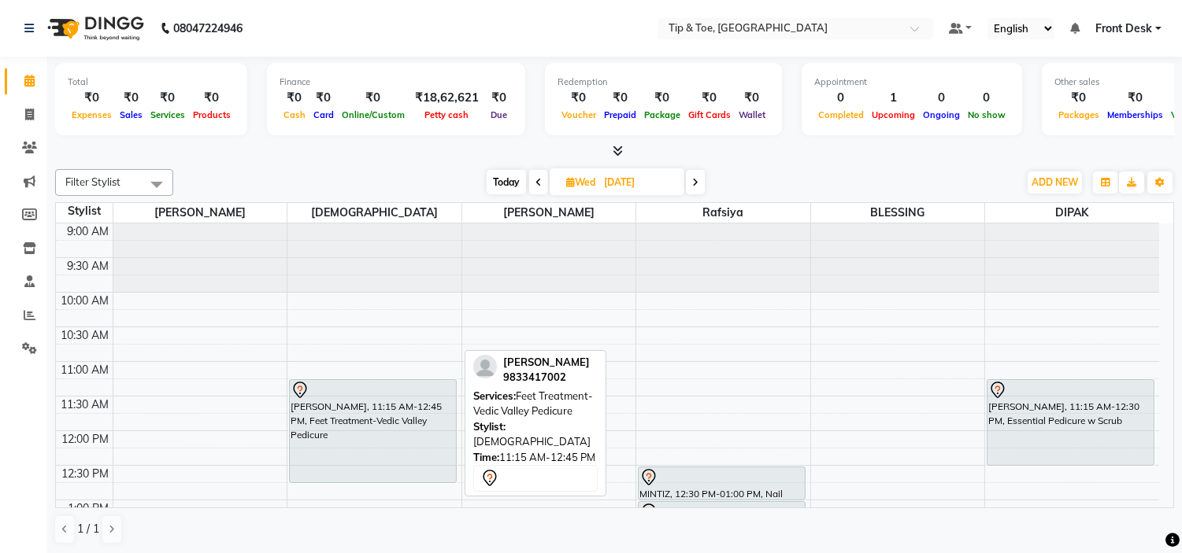
click at [411, 461] on div "[PERSON_NAME], 11:15 AM-12:45 PM, Feet Treatment-Vedic Valley Pedicure" at bounding box center [373, 431] width 166 height 102
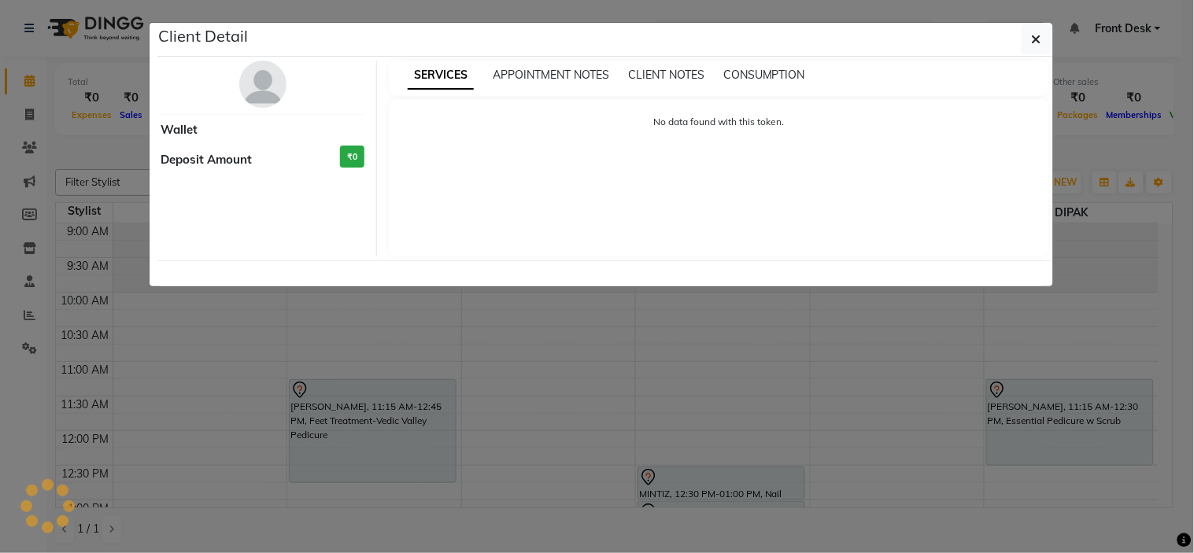
select select "7"
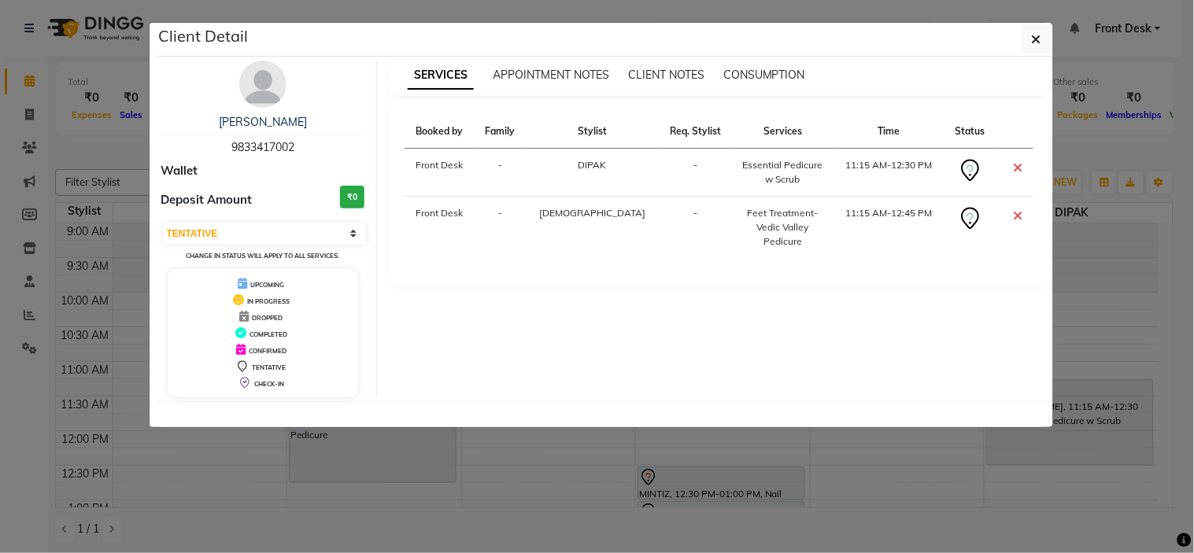
click at [632, 348] on div "SERVICES APPOINTMENT NOTES CLIENT NOTES CONSUMPTION Booked by Family Stylist Re…" at bounding box center [719, 229] width 684 height 337
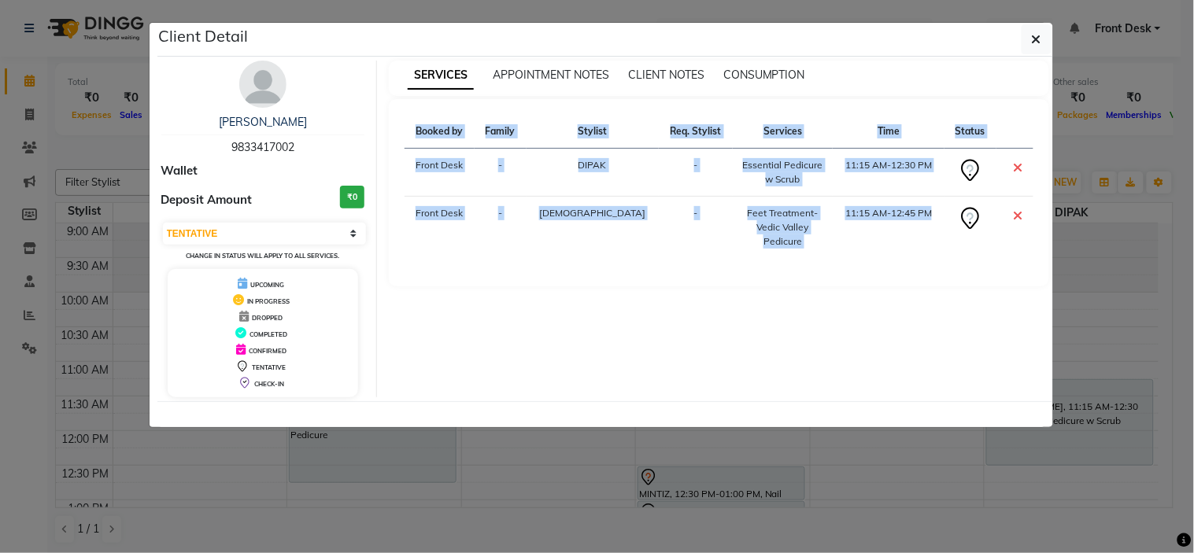
click at [632, 348] on div "SERVICES APPOINTMENT NOTES CLIENT NOTES CONSUMPTION Booked by Family Stylist Re…" at bounding box center [719, 229] width 684 height 337
click at [628, 350] on div "SERVICES APPOINTMENT NOTES CLIENT NOTES CONSUMPTION Booked by Family Stylist Re…" at bounding box center [719, 229] width 684 height 337
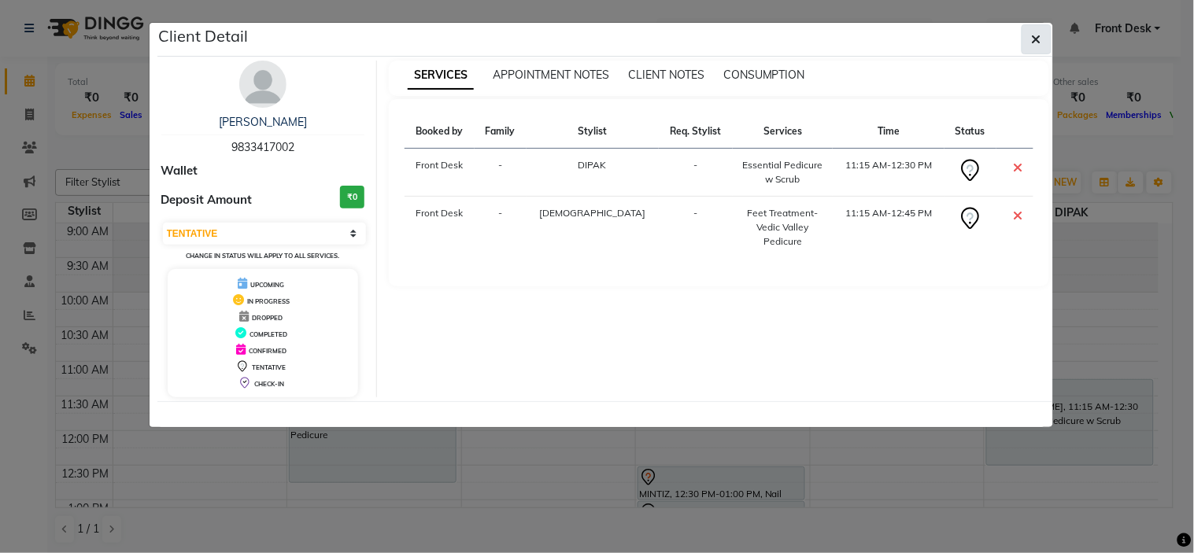
click at [1022, 35] on button "button" at bounding box center [1037, 39] width 30 height 30
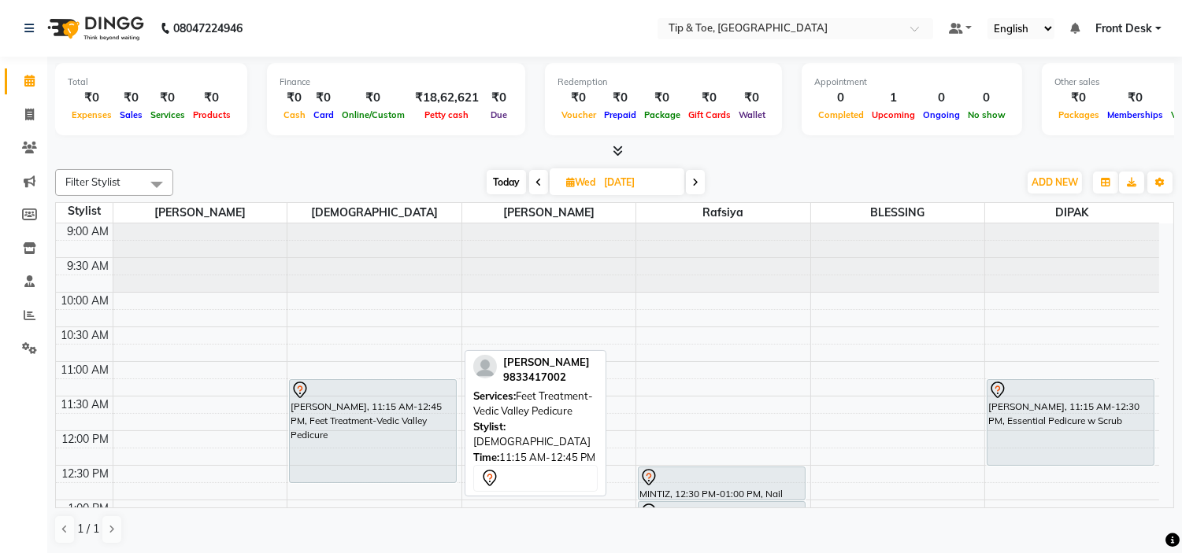
click at [391, 437] on div "[PERSON_NAME], 11:15 AM-12:45 PM, Feet Treatment-Vedic Valley Pedicure" at bounding box center [373, 431] width 166 height 102
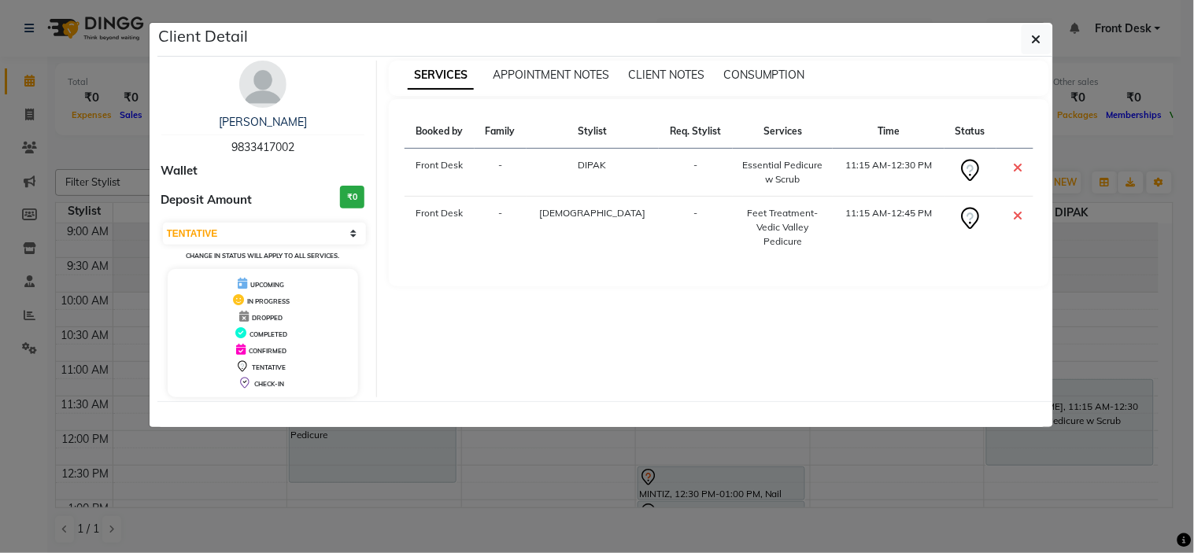
click at [516, 380] on div "SERVICES APPOINTMENT NOTES CLIENT NOTES CONSUMPTION Booked by Family Stylist Re…" at bounding box center [719, 229] width 684 height 337
click at [294, 230] on select "Select CONFIRMED TENTATIVE" at bounding box center [265, 234] width 204 height 22
select select "6"
click at [163, 223] on select "Select CONFIRMED TENTATIVE" at bounding box center [265, 234] width 204 height 22
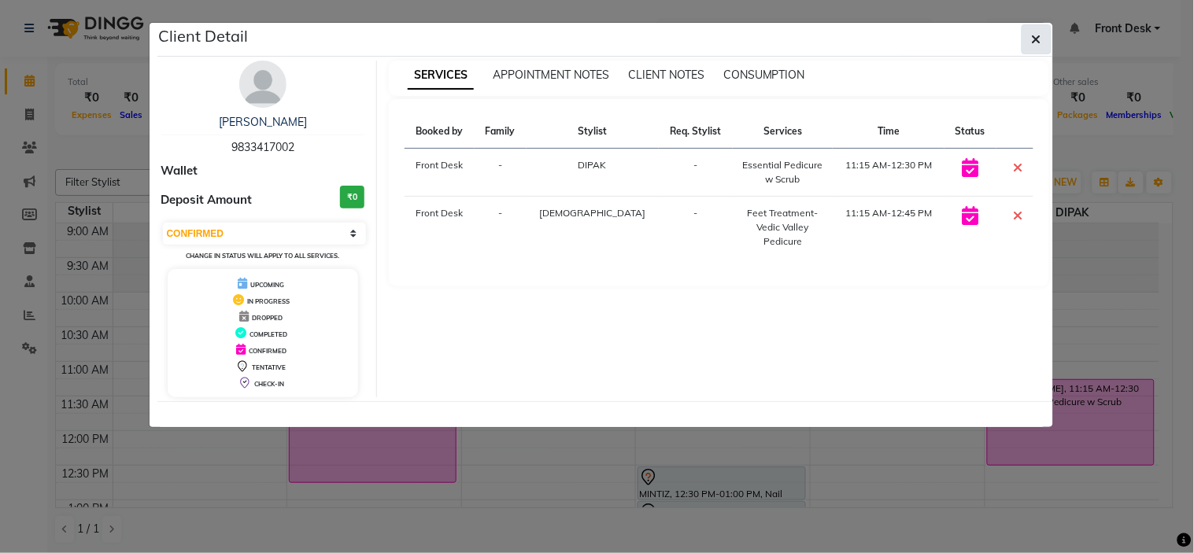
click at [1032, 41] on icon "button" at bounding box center [1036, 39] width 9 height 13
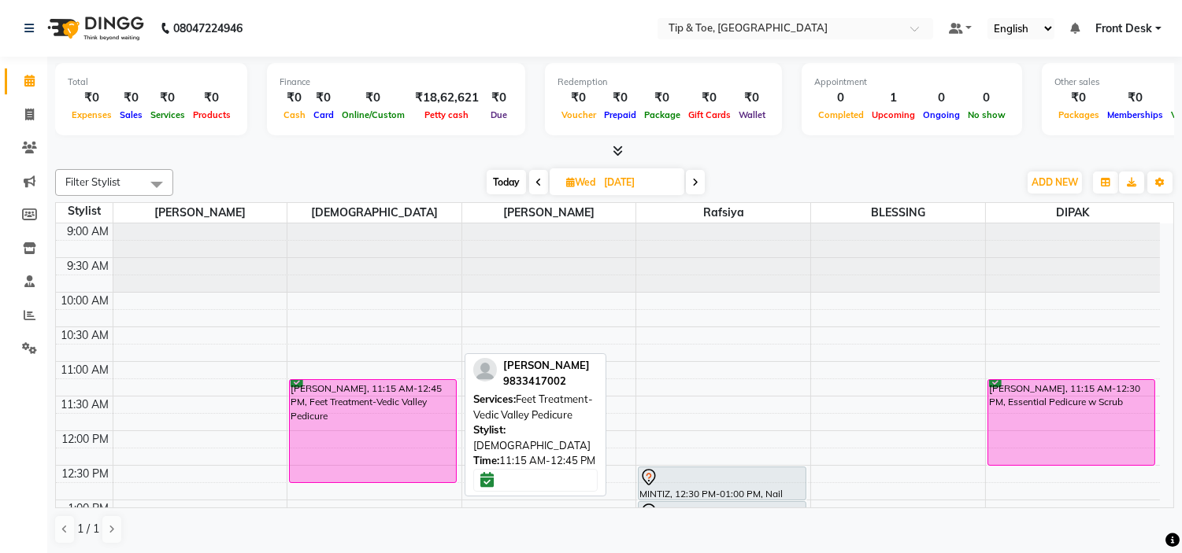
click at [389, 451] on div "ELLERY, 11:15 AM-12:45 PM, Feet Treatment-Vedic Valley Pedicure" at bounding box center [373, 431] width 166 height 102
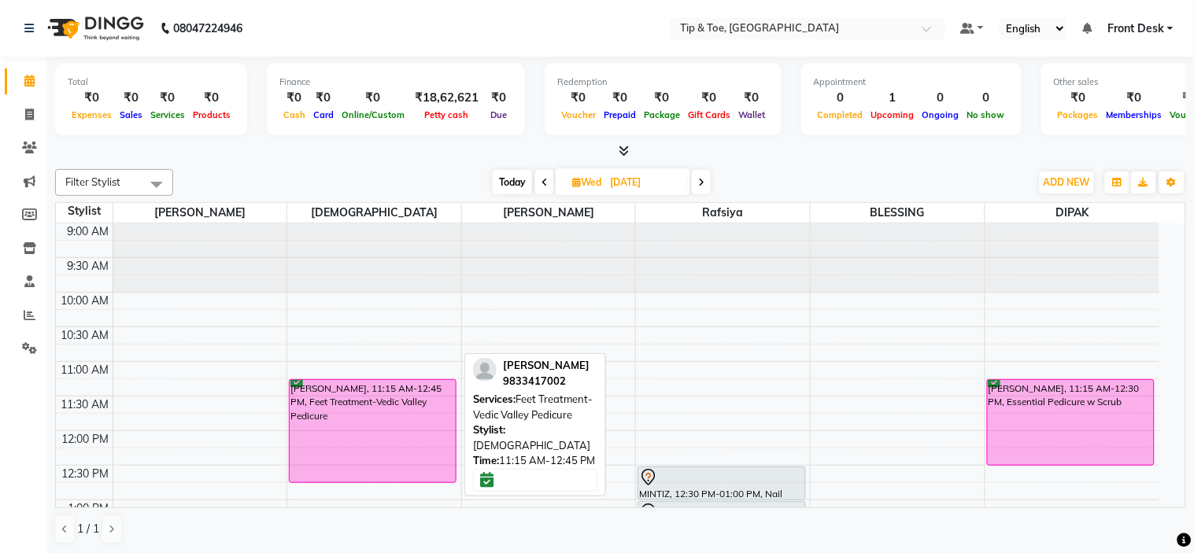
select select "6"
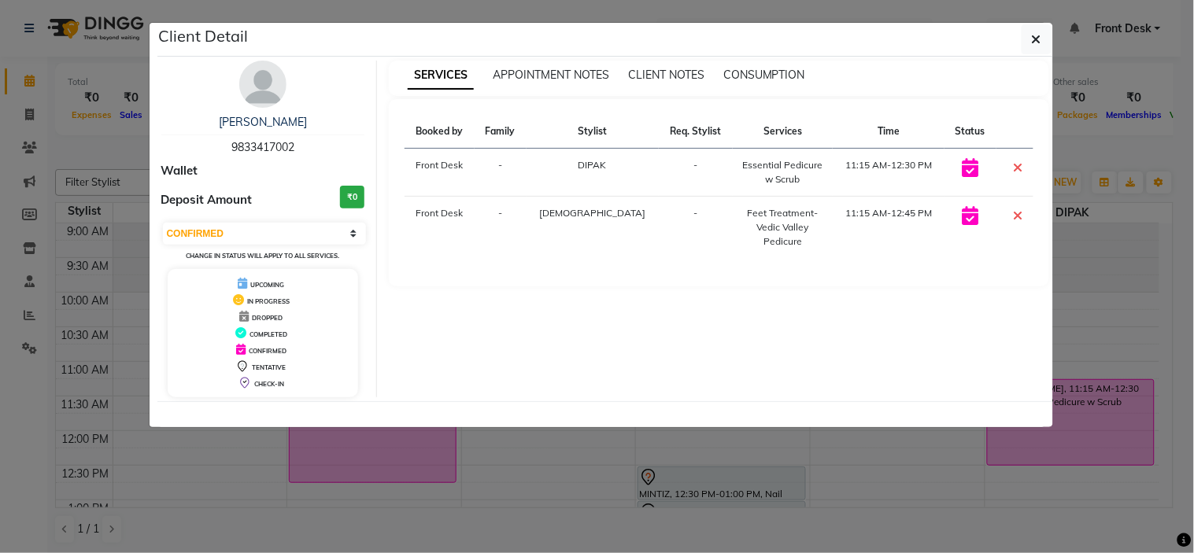
click at [489, 381] on div "SERVICES APPOINTMENT NOTES CLIENT NOTES CONSUMPTION Booked by Family Stylist Re…" at bounding box center [719, 229] width 684 height 337
drag, startPoint x: 489, startPoint y: 381, endPoint x: 583, endPoint y: 338, distance: 102.9
click at [492, 381] on div "SERVICES APPOINTMENT NOTES CLIENT NOTES CONSUMPTION Booked by Family Stylist Re…" at bounding box center [719, 229] width 684 height 337
click at [740, 366] on div "SERVICES APPOINTMENT NOTES CLIENT NOTES CONSUMPTION Booked by Family Stylist Re…" at bounding box center [719, 229] width 684 height 337
click at [1030, 34] on button "button" at bounding box center [1037, 39] width 30 height 30
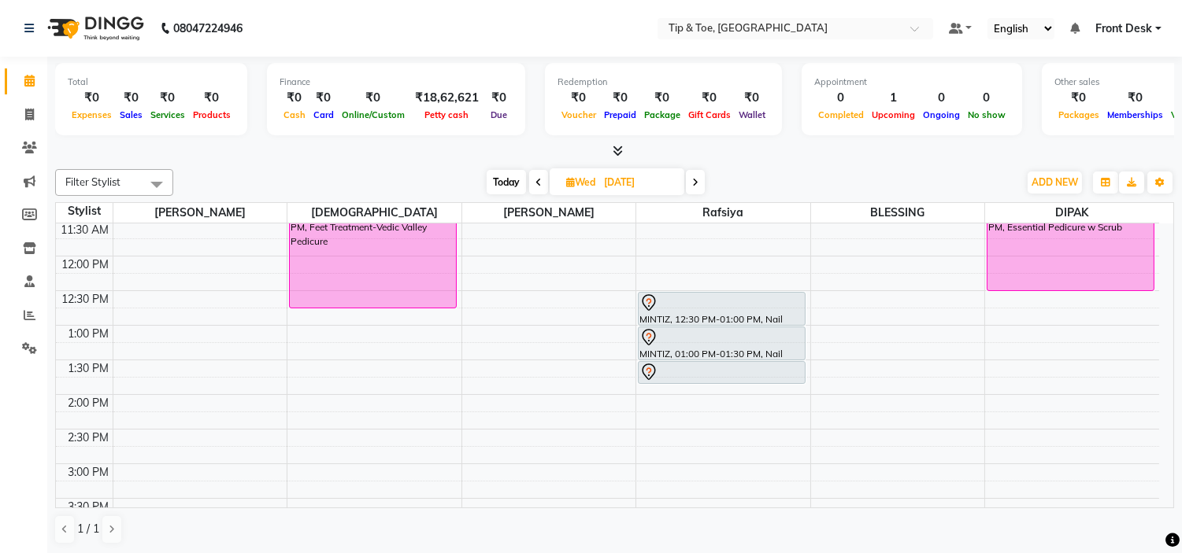
scroll to position [87, 0]
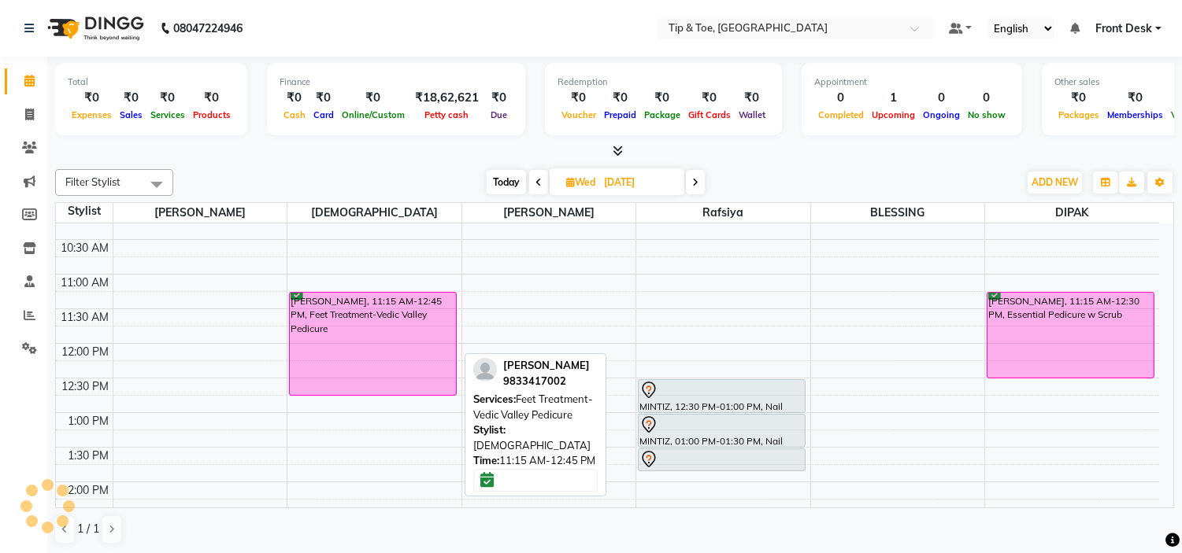
click at [359, 309] on div "[PERSON_NAME], 11:15 AM-12:45 PM, Feet Treatment-Vedic Valley Pedicure" at bounding box center [373, 344] width 166 height 102
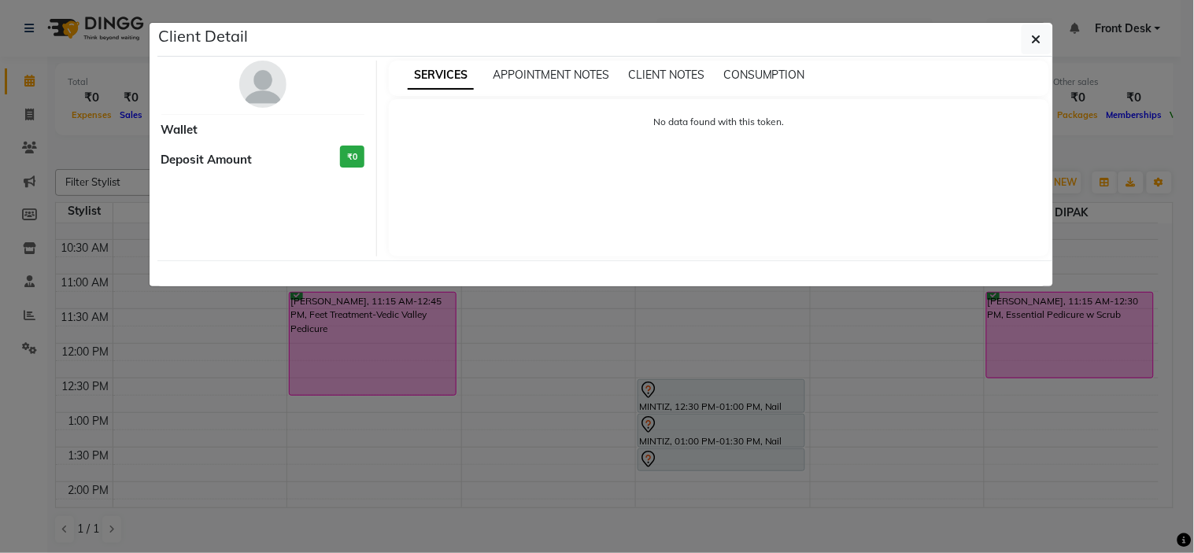
select select "6"
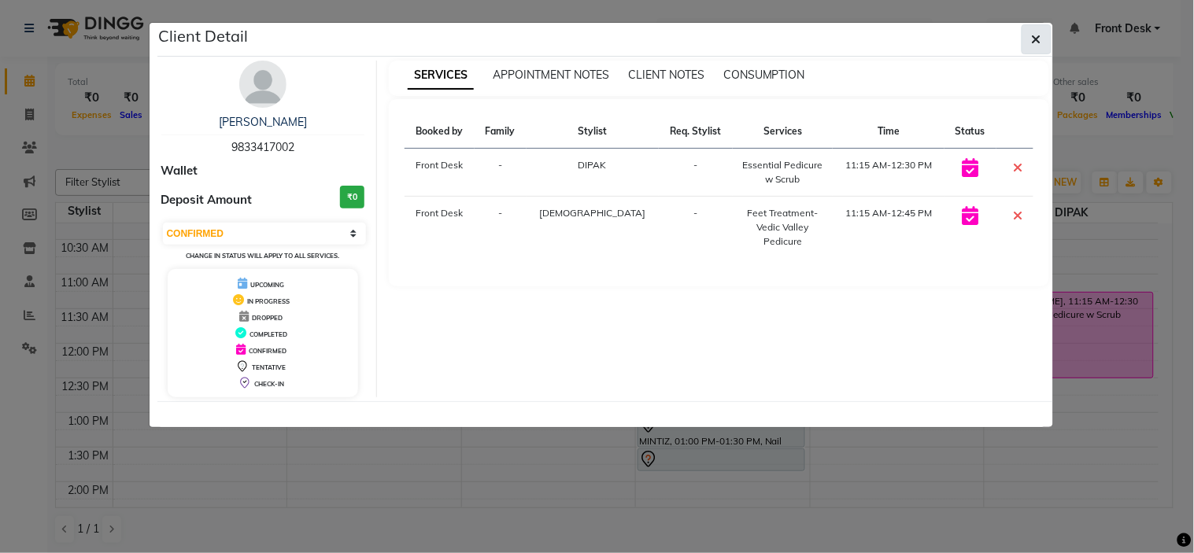
click at [1027, 28] on button "button" at bounding box center [1037, 39] width 30 height 30
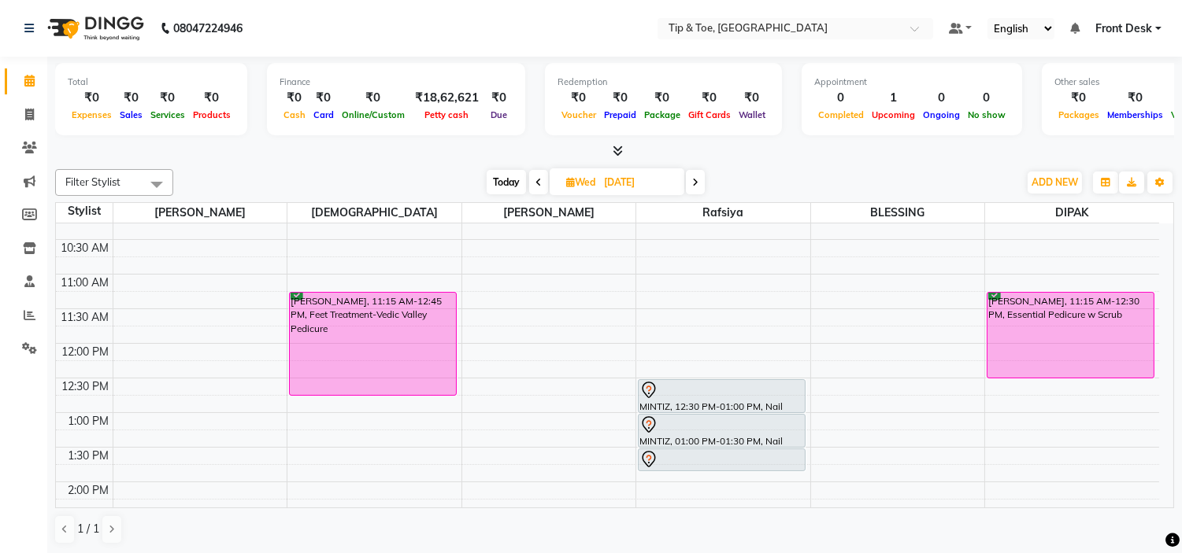
click at [610, 20] on nav "08047224946 Select Location × Tip & Toe, Ernakulam Default Panel My Panel Engli…" at bounding box center [591, 28] width 1182 height 57
click at [25, 110] on icon at bounding box center [29, 115] width 9 height 12
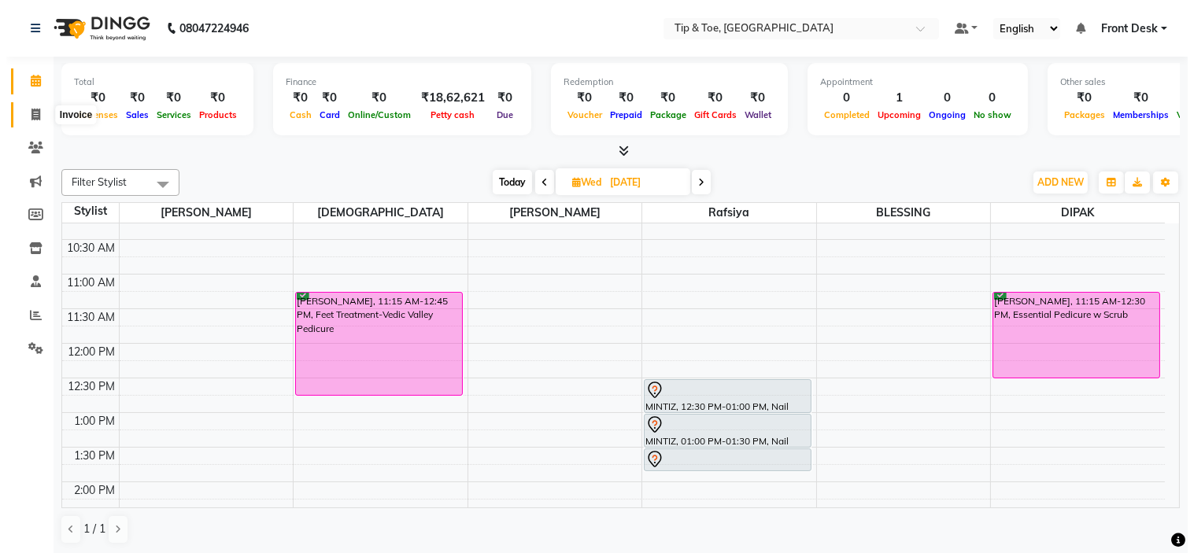
select select "service"
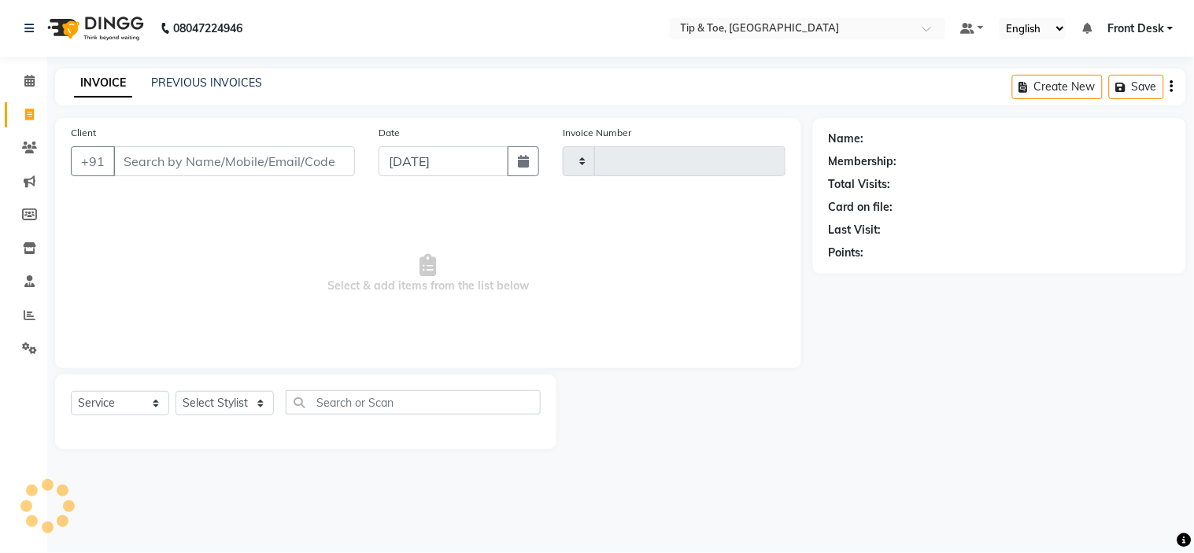
type input "0986"
select select "5360"
click at [34, 83] on span at bounding box center [30, 81] width 28 height 18
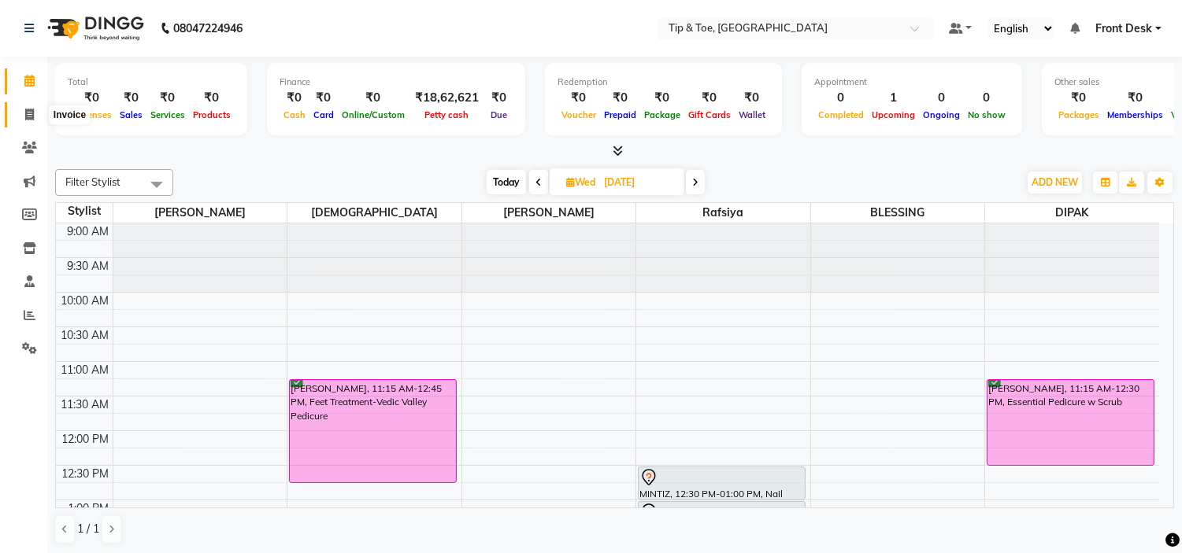
click at [25, 110] on icon at bounding box center [29, 115] width 9 height 12
select select "5360"
select select "service"
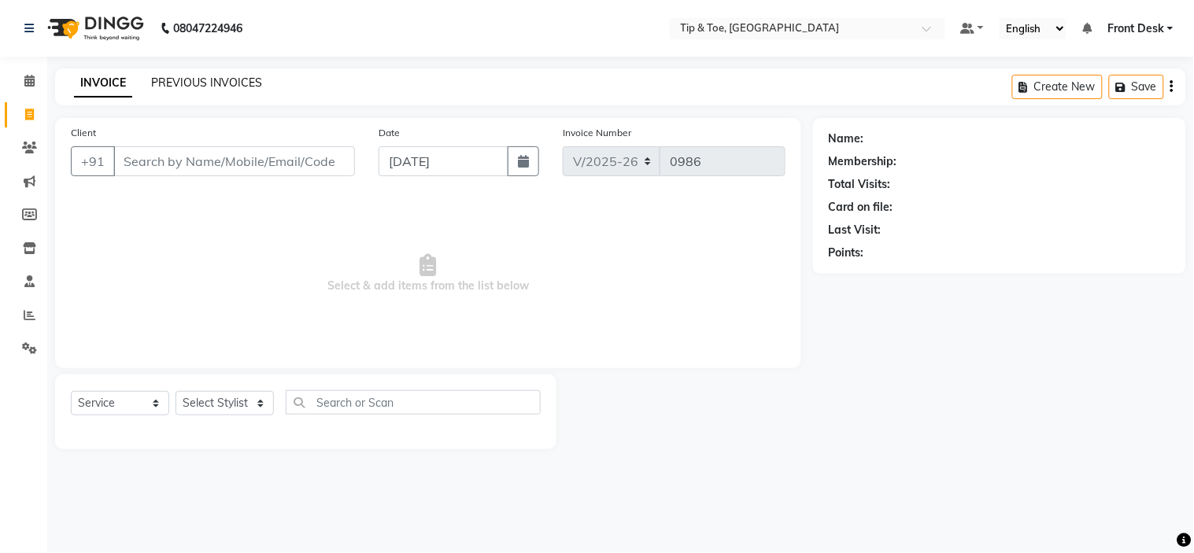
click at [233, 82] on link "PREVIOUS INVOICES" at bounding box center [206, 83] width 111 height 14
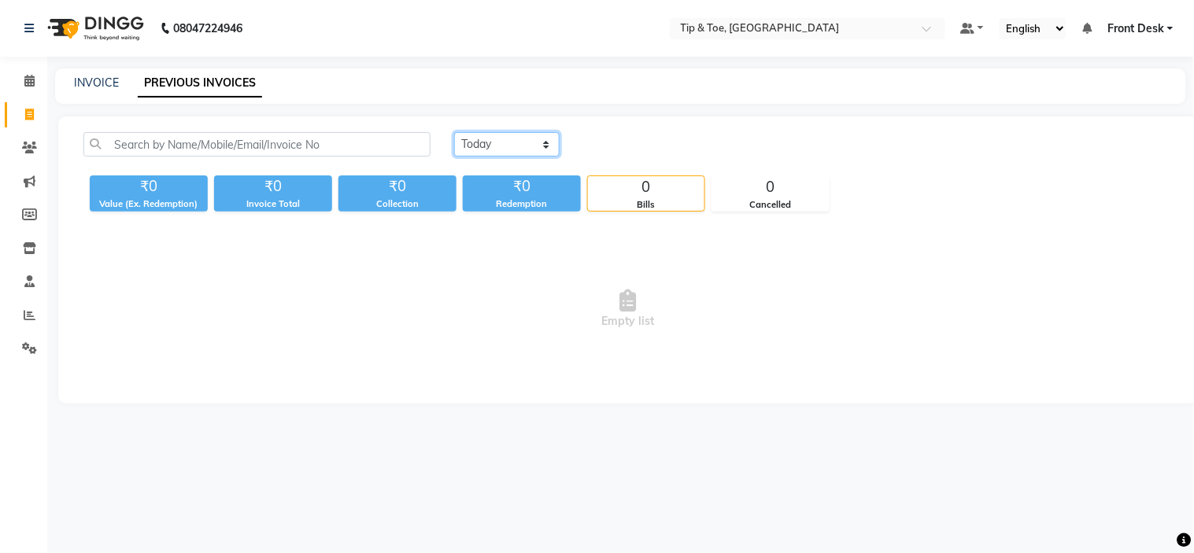
click at [498, 139] on select "Today Yesterday Custom Range" at bounding box center [506, 144] width 105 height 24
select select "range"
click at [454, 132] on select "Today Yesterday Custom Range" at bounding box center [506, 144] width 105 height 24
click at [649, 143] on input "01-09-2025" at bounding box center [635, 145] width 110 height 22
select select "9"
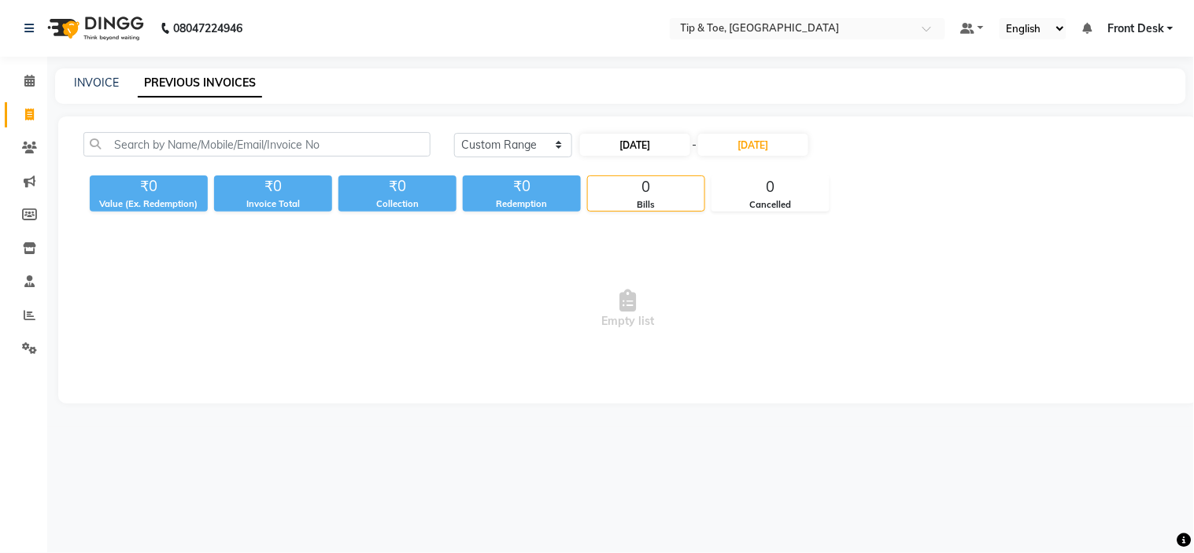
select select "2025"
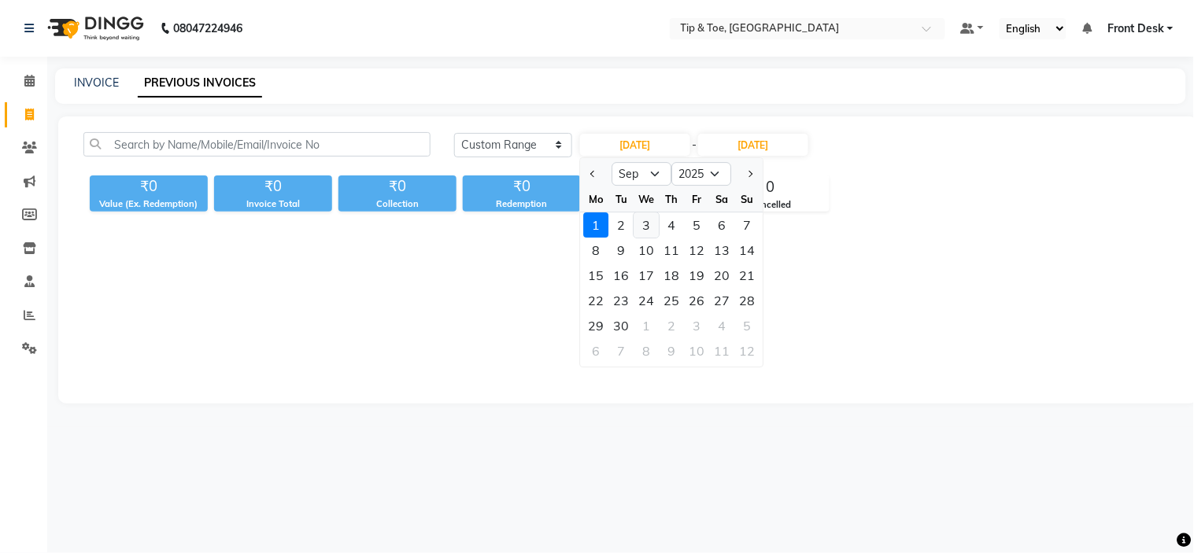
click at [643, 224] on div "3" at bounding box center [646, 225] width 25 height 25
type input "[DATE]"
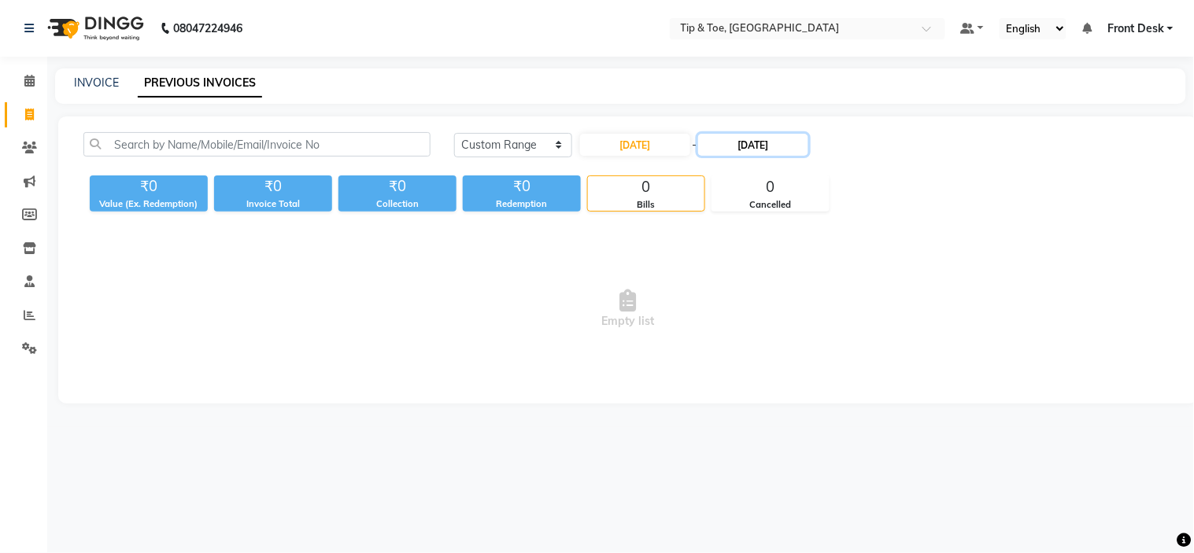
click at [753, 142] on input "01-09-2025" at bounding box center [753, 145] width 110 height 22
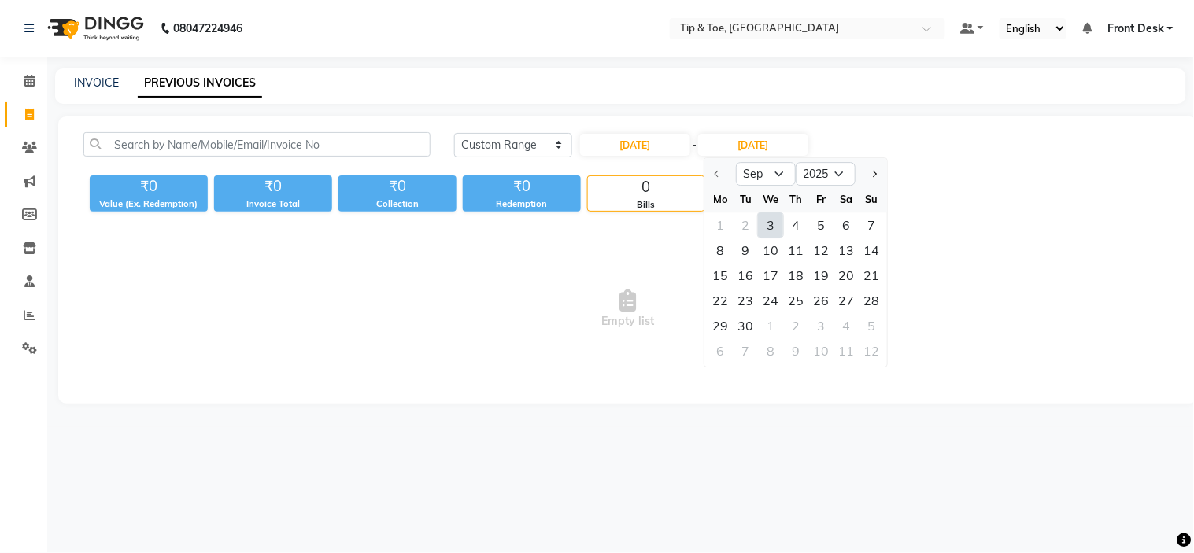
click at [775, 227] on div "3" at bounding box center [771, 225] width 25 height 25
type input "[DATE]"
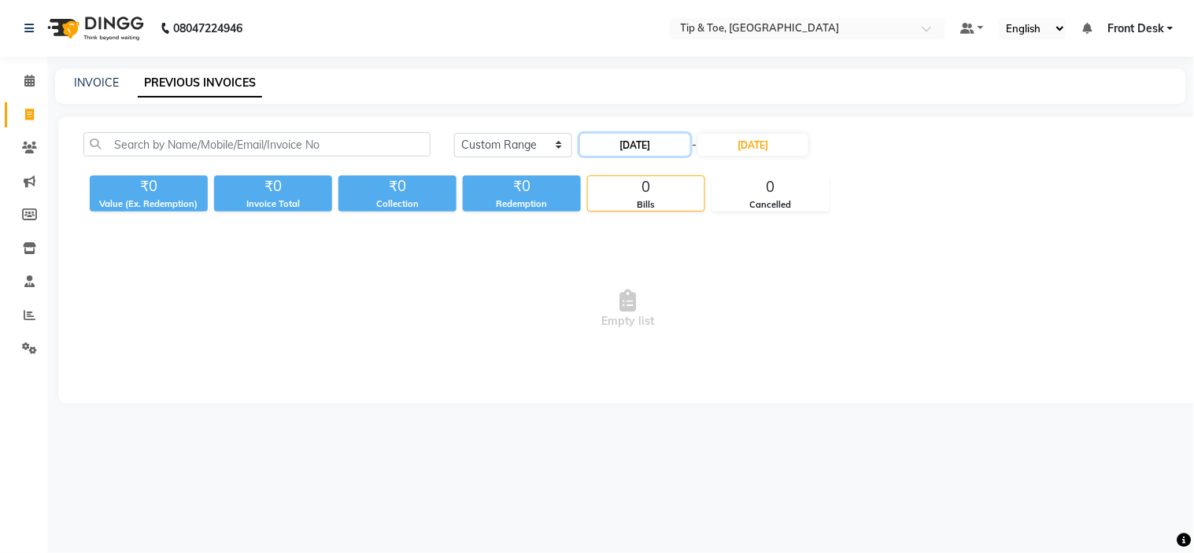
click at [641, 134] on input "[DATE]" at bounding box center [635, 145] width 110 height 22
select select "9"
select select "2025"
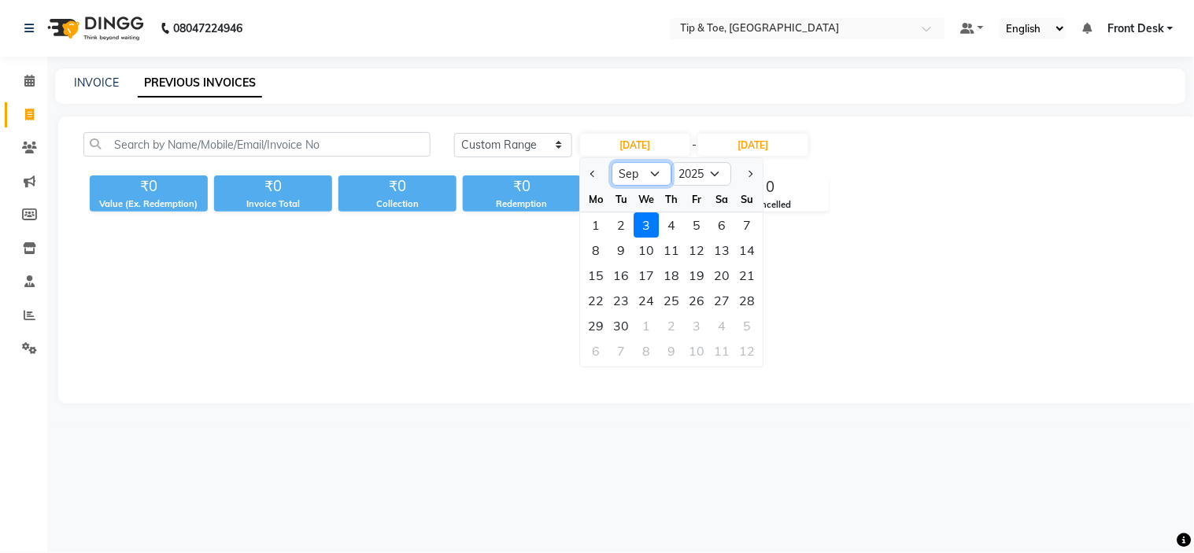
click at [634, 168] on select "Jan Feb Mar Apr May Jun Jul Aug Sep Oct Nov Dec" at bounding box center [642, 174] width 60 height 24
select select "8"
click at [612, 162] on select "Jan Feb Mar Apr May Jun Jul Aug Sep Oct Nov Dec" at bounding box center [642, 174] width 60 height 24
click at [745, 226] on div "3" at bounding box center [747, 225] width 25 height 25
type input "03-08-2025"
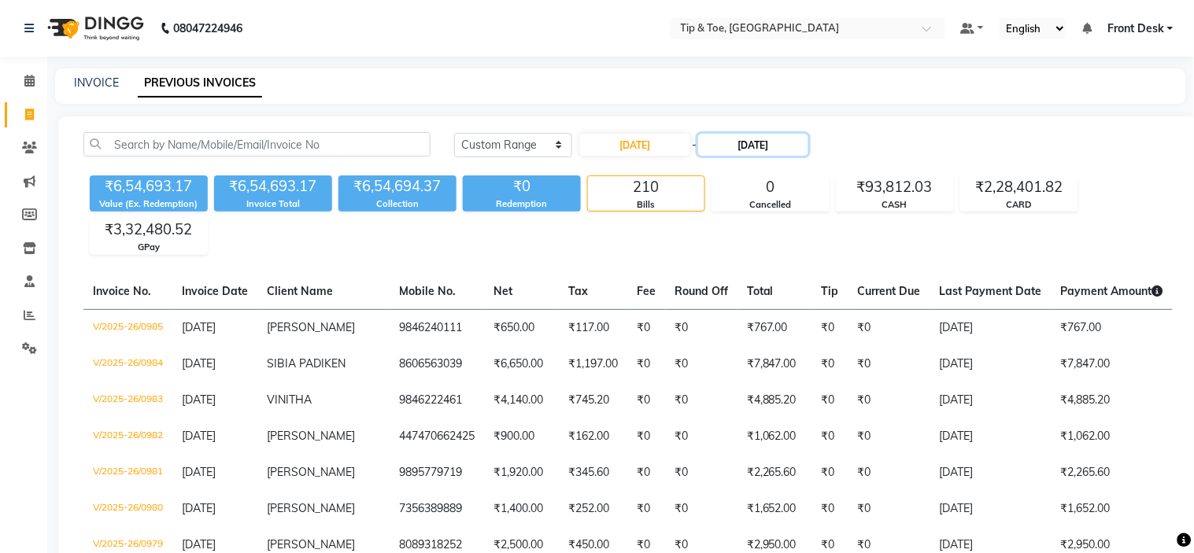
click at [725, 139] on input "03-09-2025" at bounding box center [753, 145] width 110 height 22
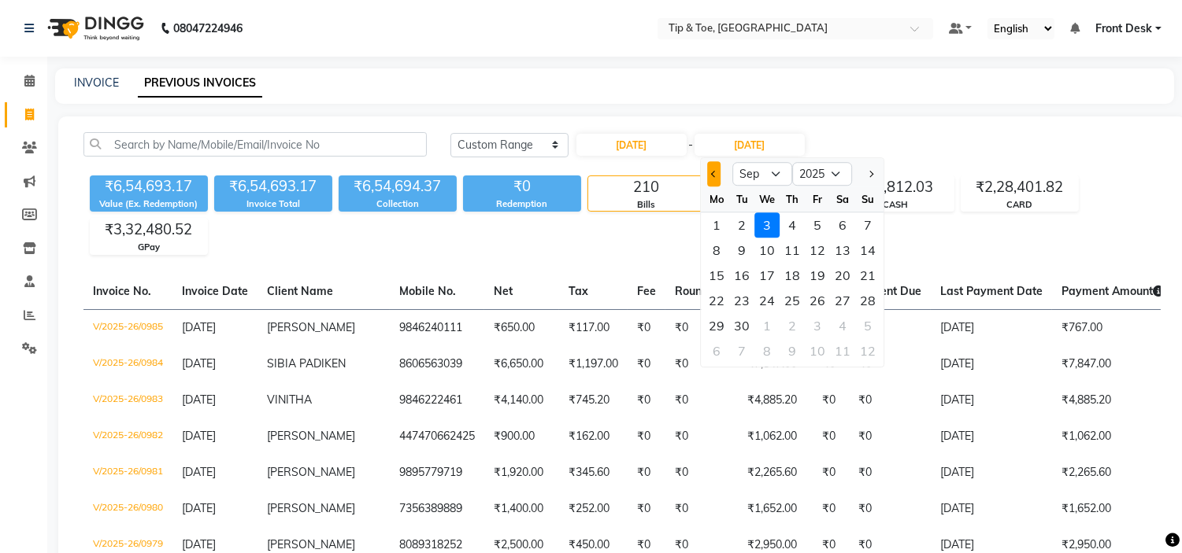
click at [715, 179] on button "Previous month" at bounding box center [713, 173] width 13 height 25
select select "8"
click at [875, 225] on div "3" at bounding box center [867, 225] width 25 height 25
type input "03-08-2025"
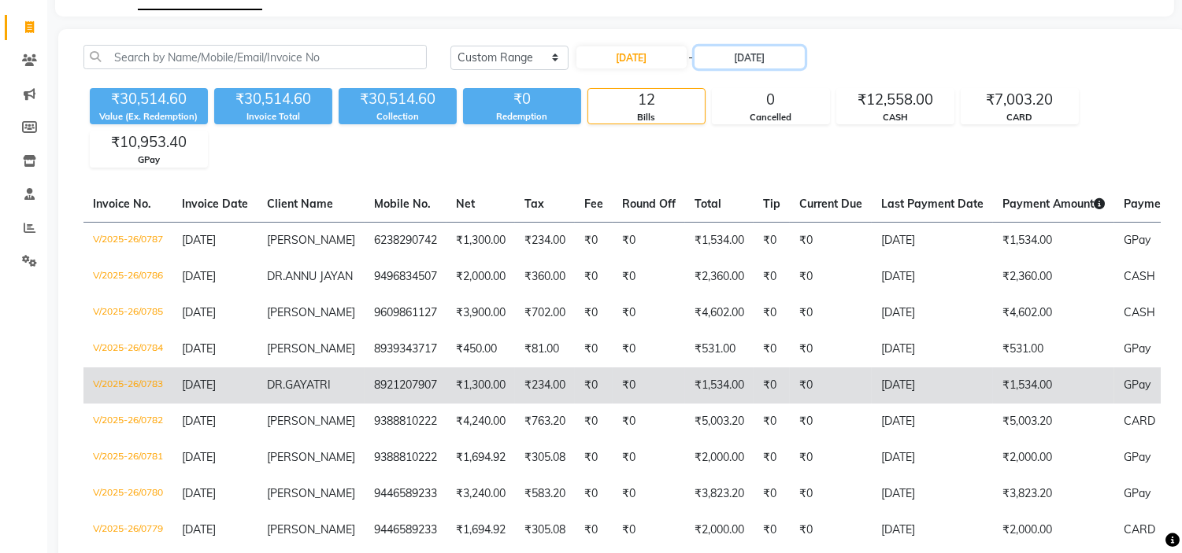
scroll to position [175, 0]
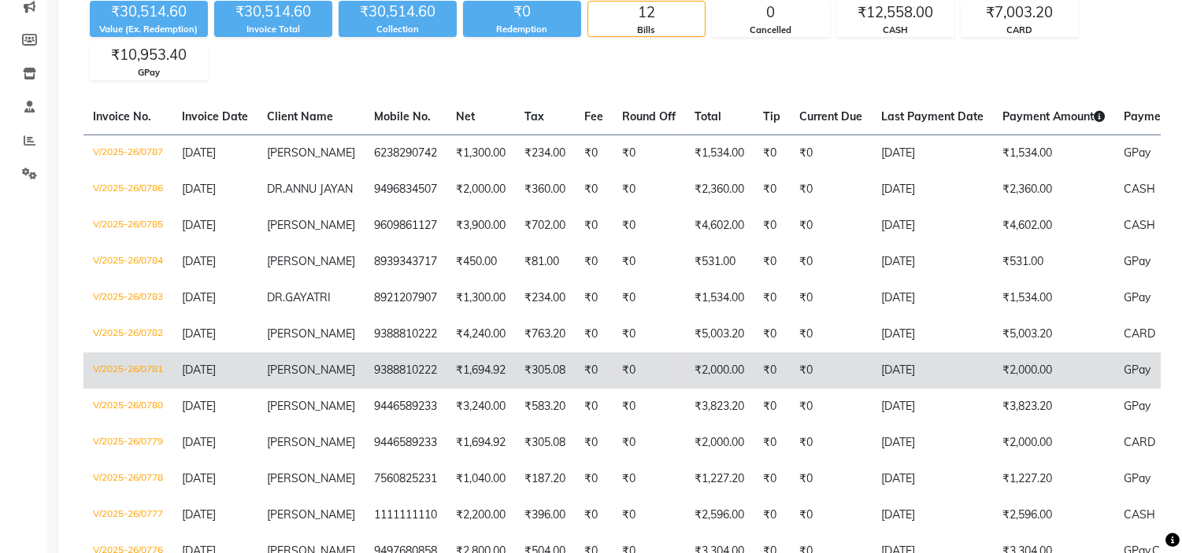
click at [612, 389] on td "₹0" at bounding box center [648, 371] width 72 height 36
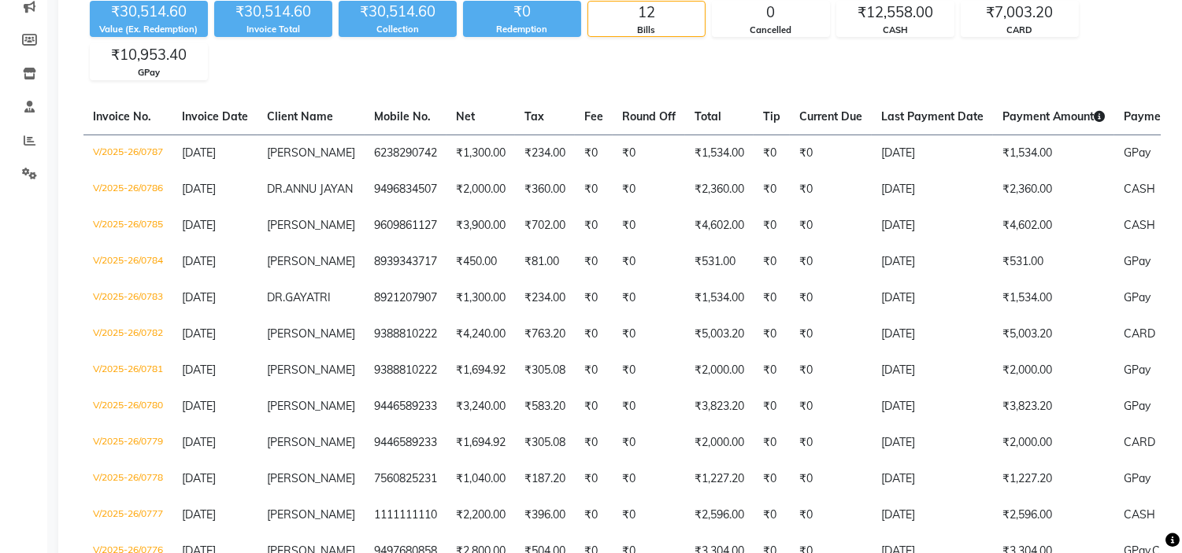
scroll to position [0, 0]
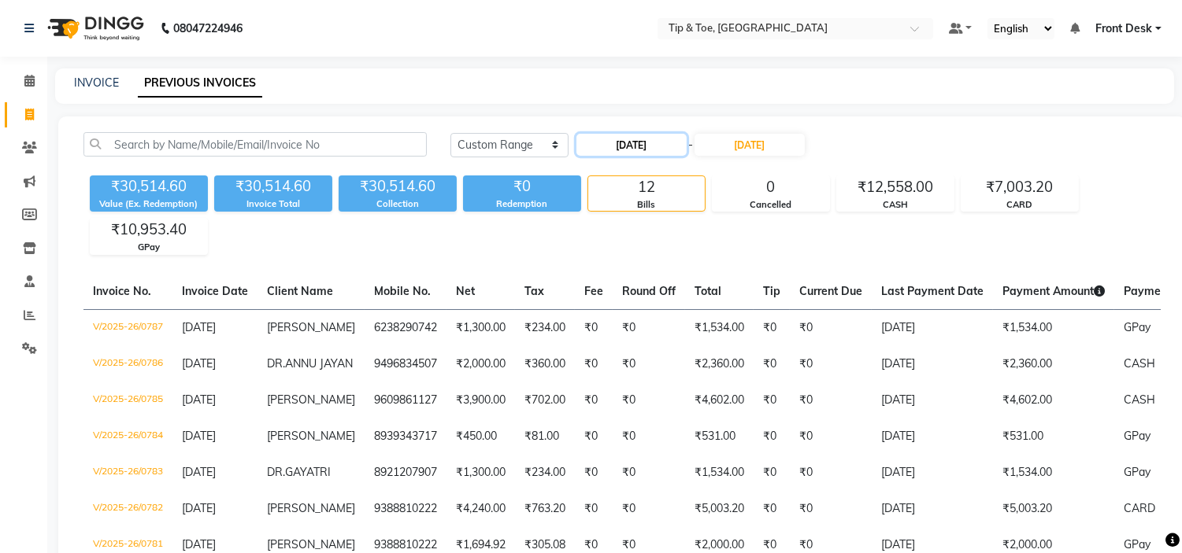
click at [641, 138] on input "03-08-2025" at bounding box center [631, 145] width 110 height 22
select select "8"
select select "2025"
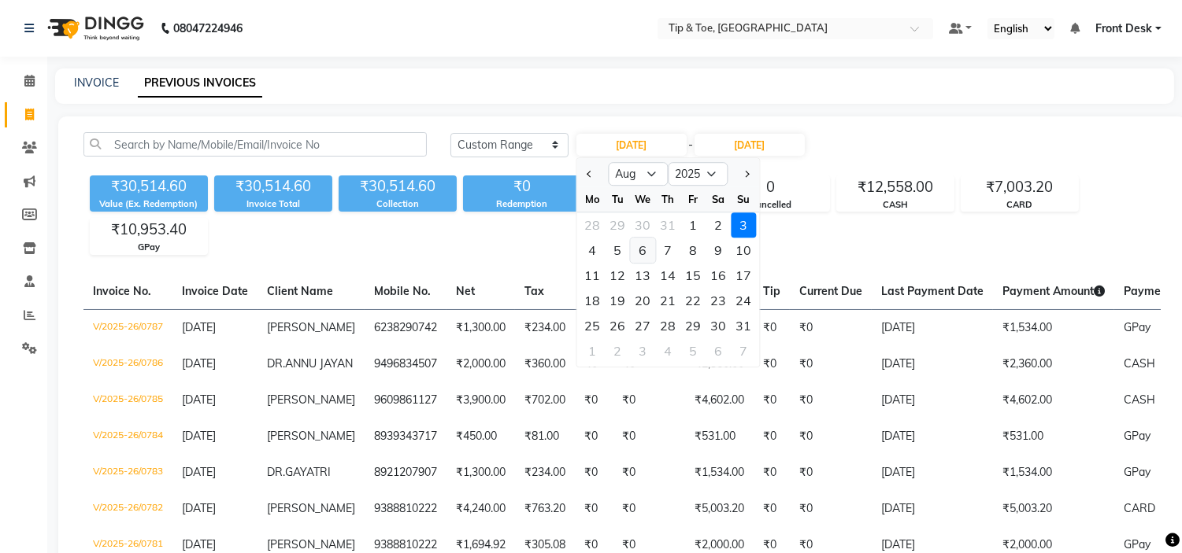
click at [638, 245] on div "6" at bounding box center [642, 250] width 25 height 25
type input "06-08-2025"
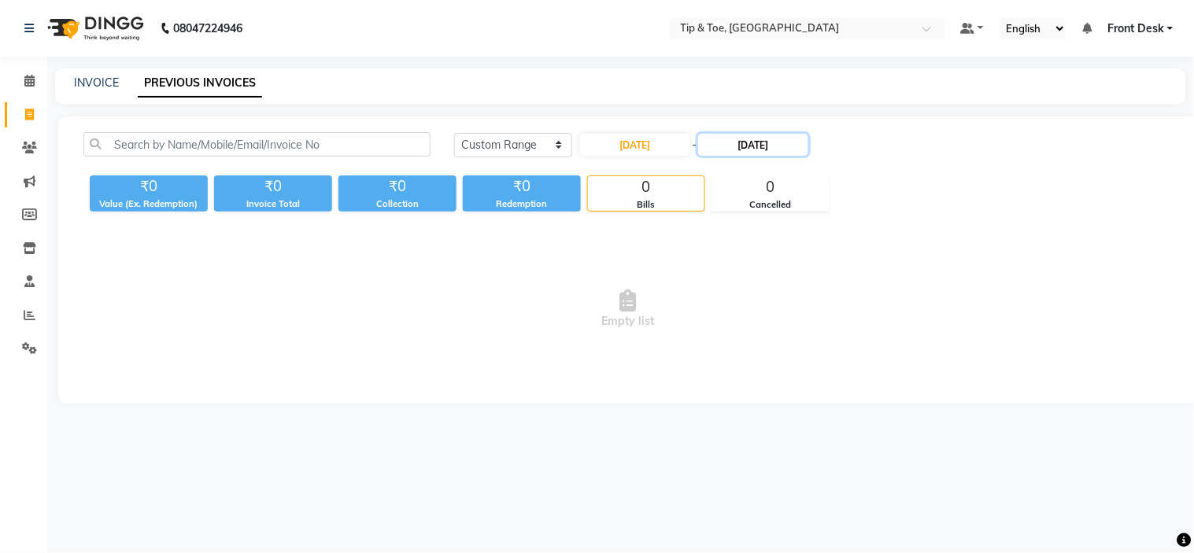
click at [741, 146] on input "03-08-2025" at bounding box center [753, 145] width 110 height 22
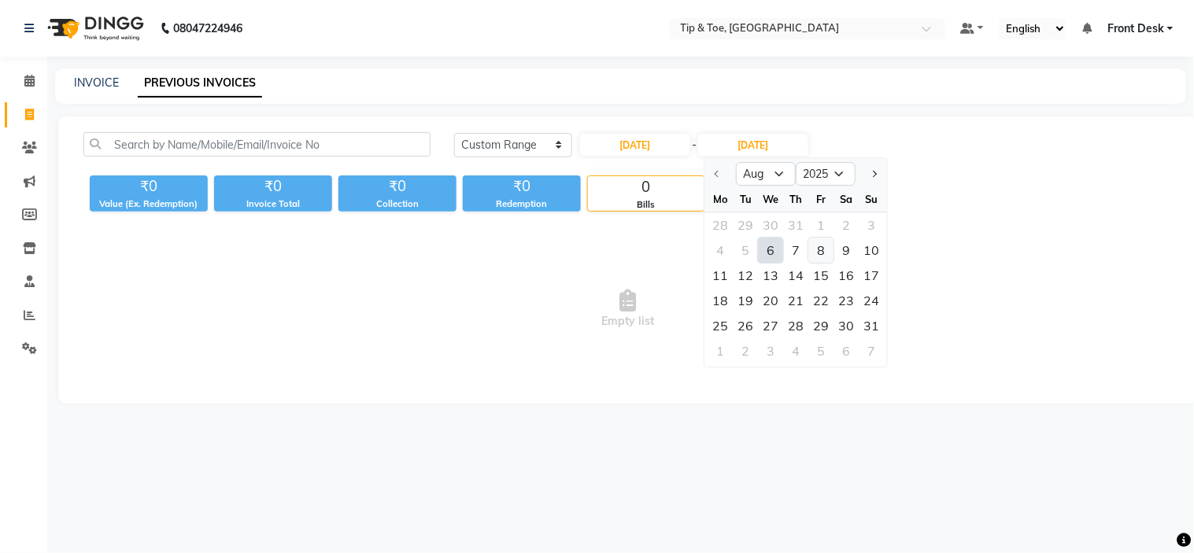
click at [819, 250] on div "8" at bounding box center [821, 250] width 25 height 25
type input "[DATE]"
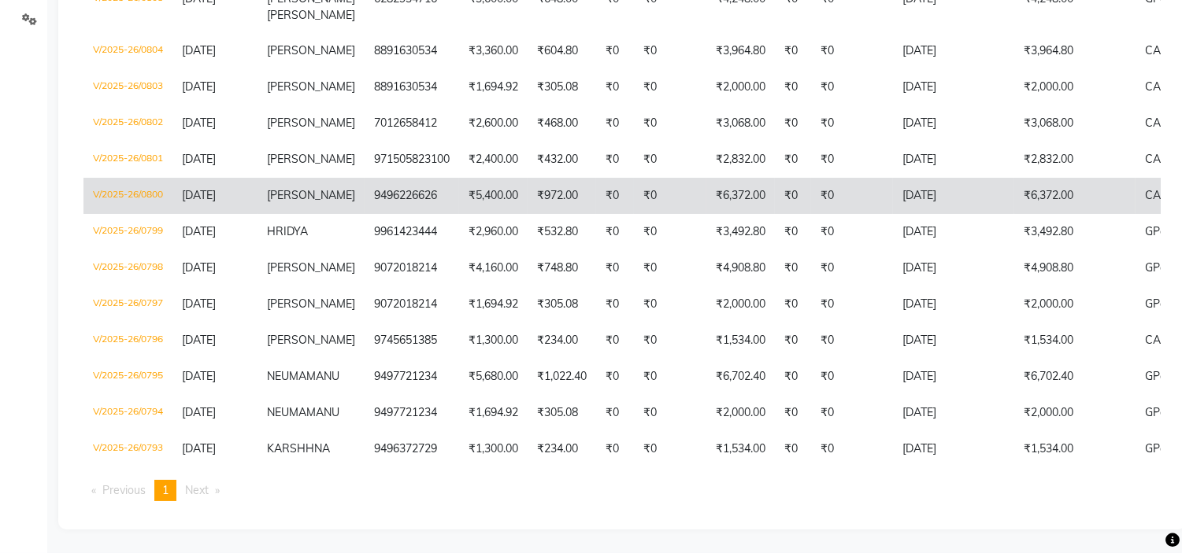
scroll to position [350, 0]
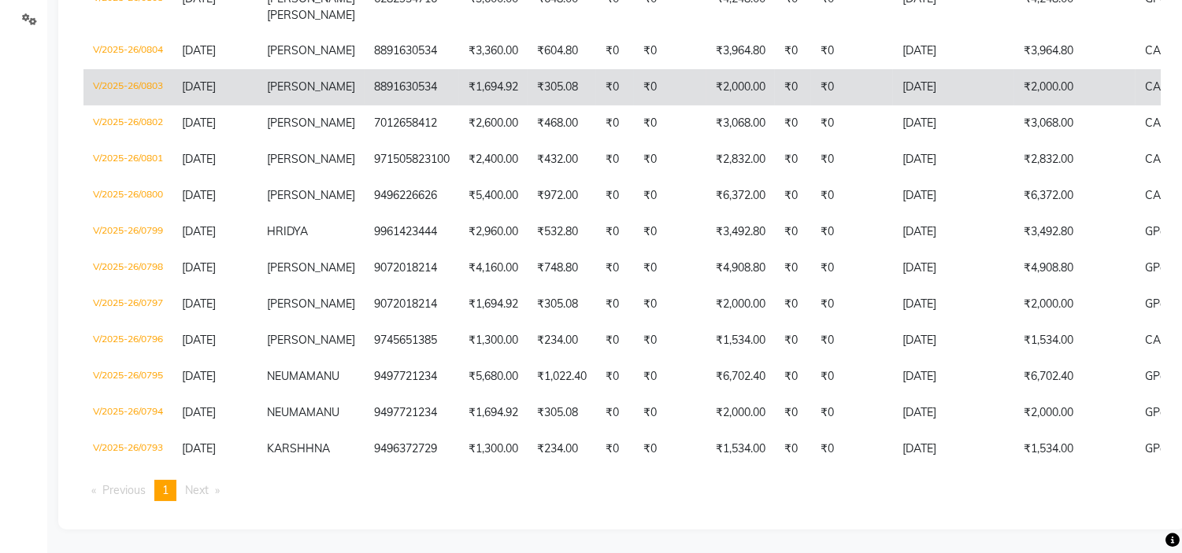
click at [682, 95] on td "₹0" at bounding box center [670, 87] width 72 height 36
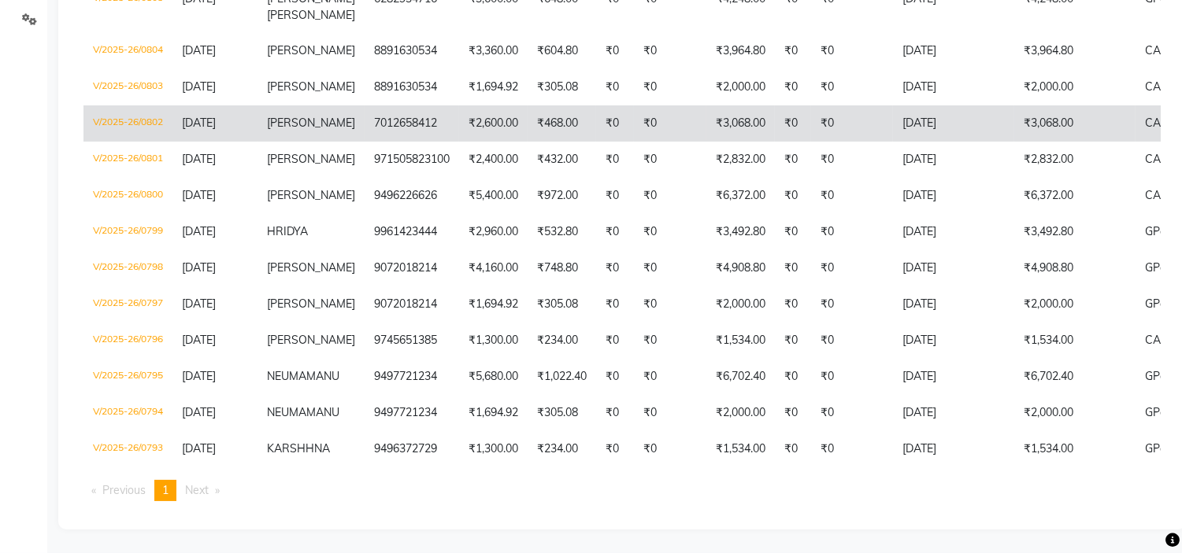
scroll to position [450, 0]
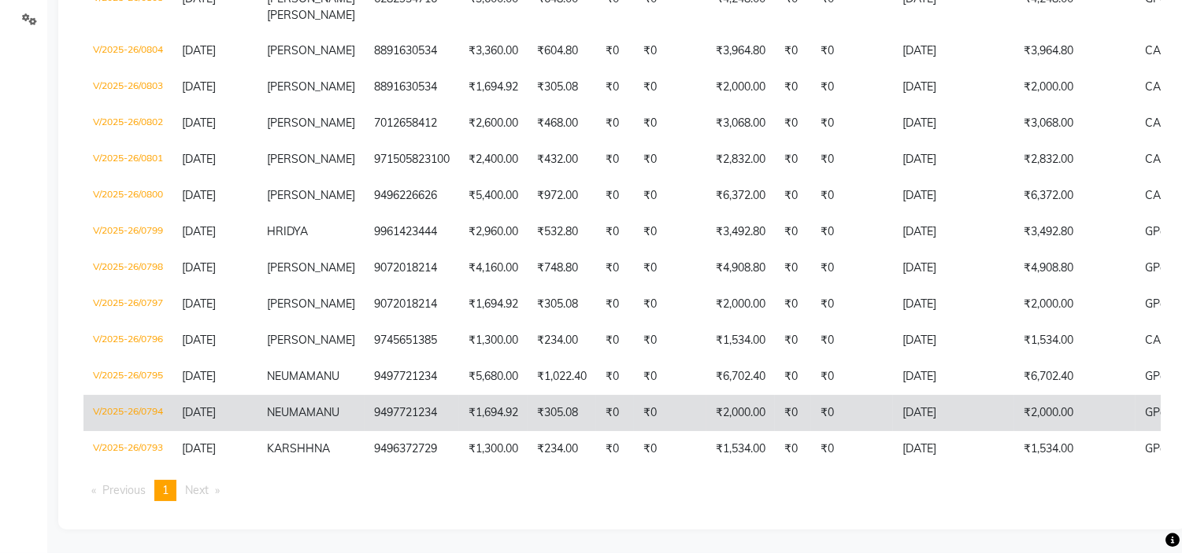
click at [661, 395] on td "₹0" at bounding box center [670, 413] width 72 height 36
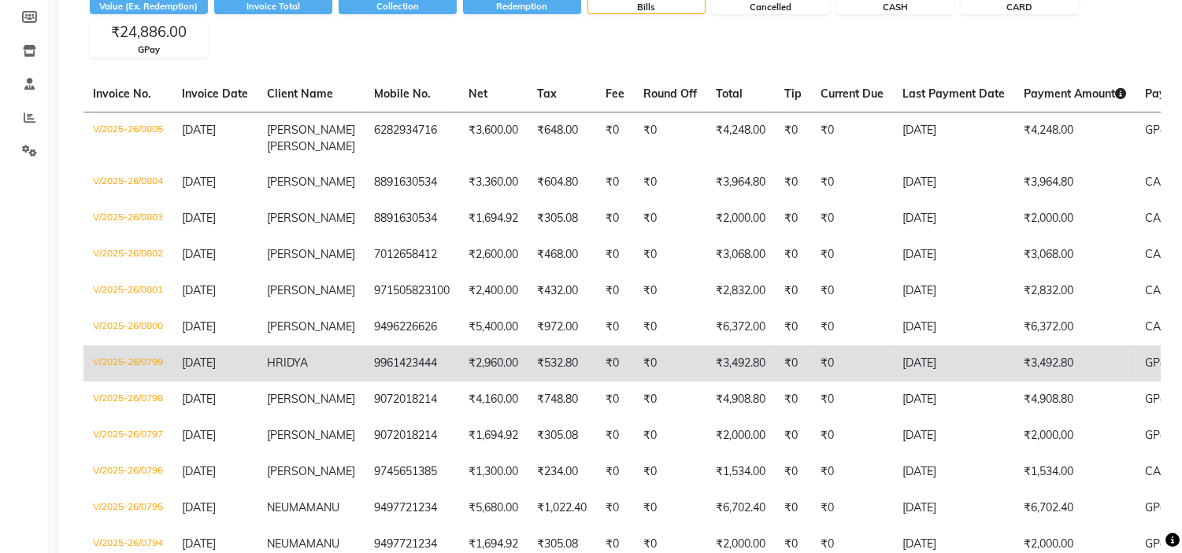
scroll to position [187, 0]
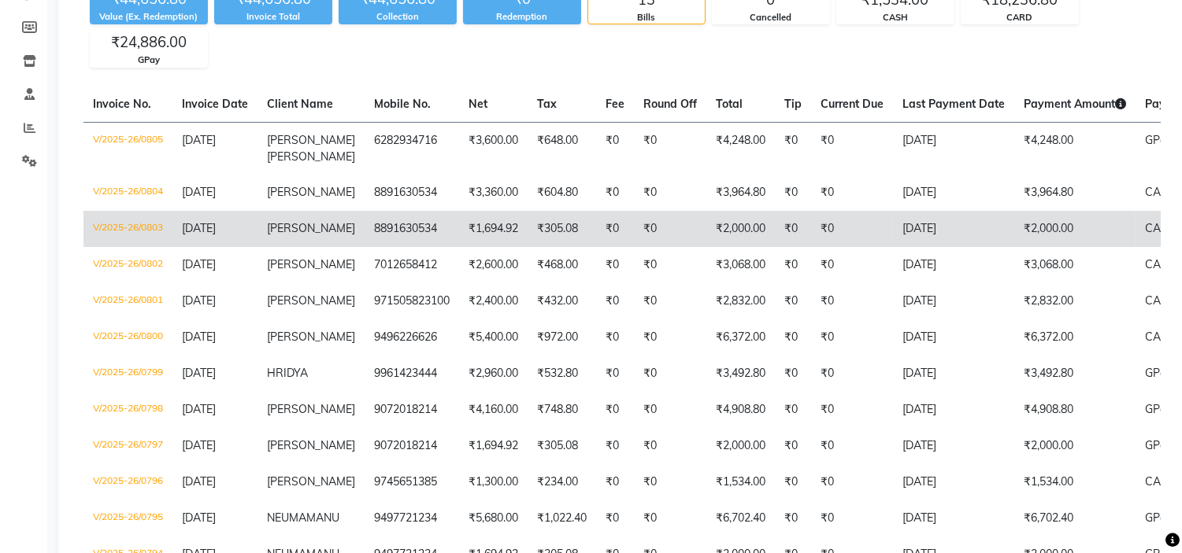
click at [549, 246] on td "₹305.08" at bounding box center [561, 229] width 68 height 36
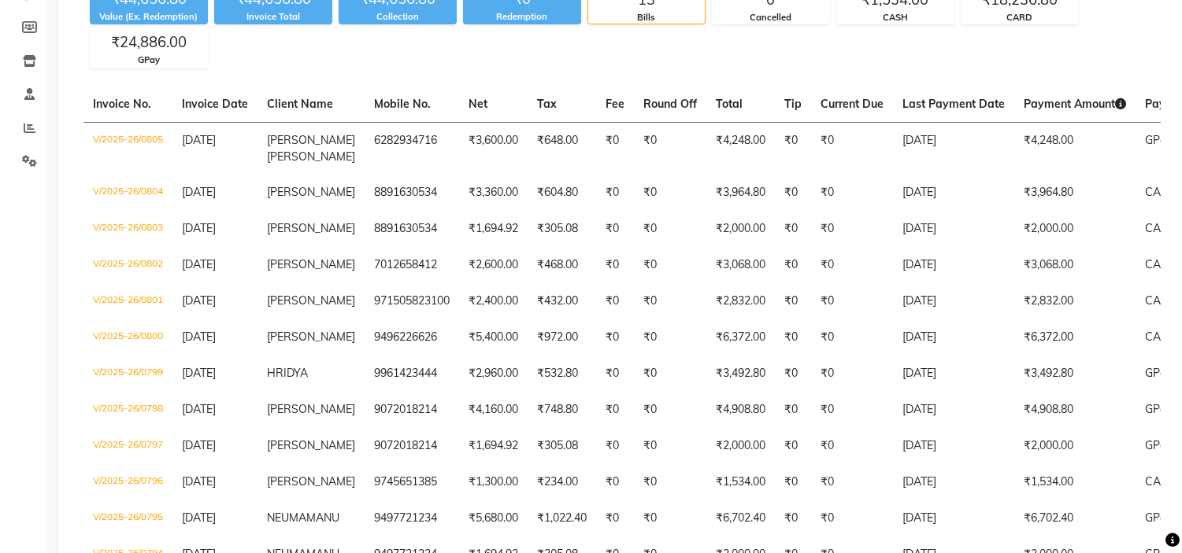
scroll to position [0, 0]
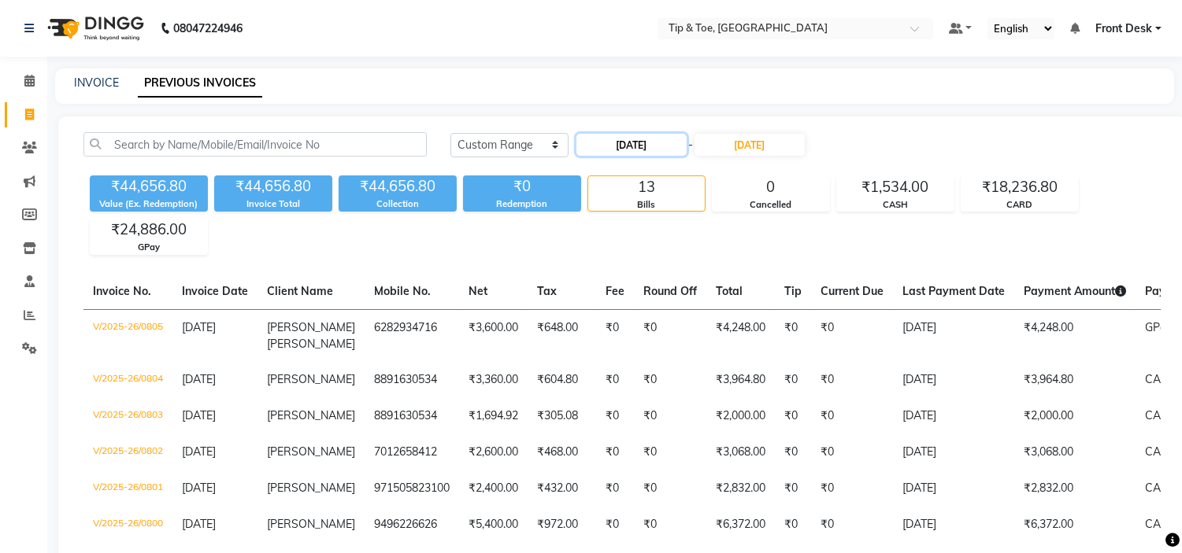
click at [619, 139] on input "06-08-2025" at bounding box center [631, 145] width 110 height 22
select select "8"
select select "2025"
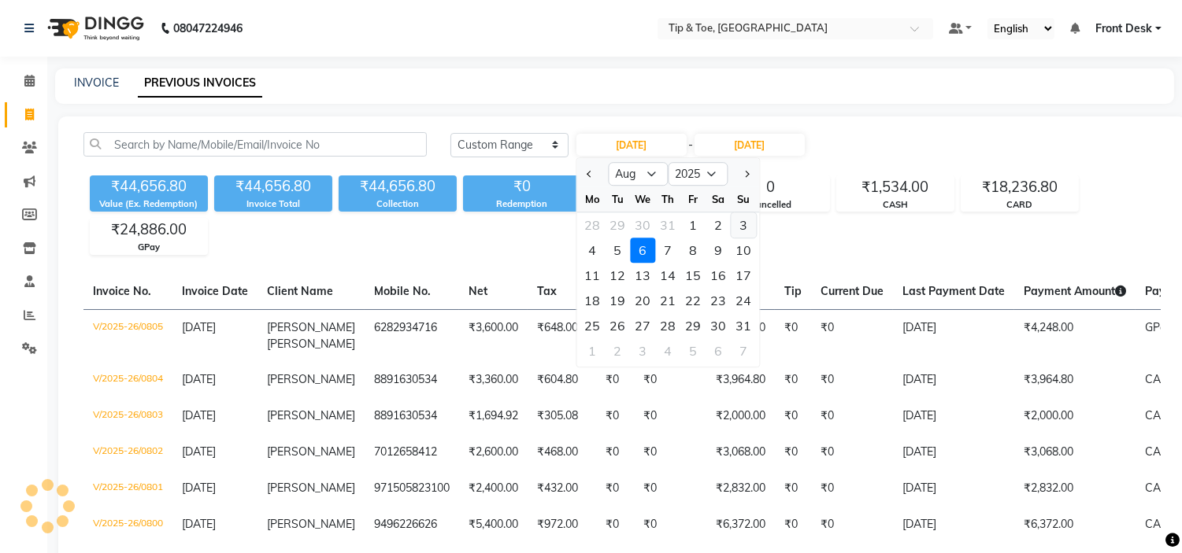
click at [741, 218] on div "3" at bounding box center [743, 225] width 25 height 25
type input "03-08-2025"
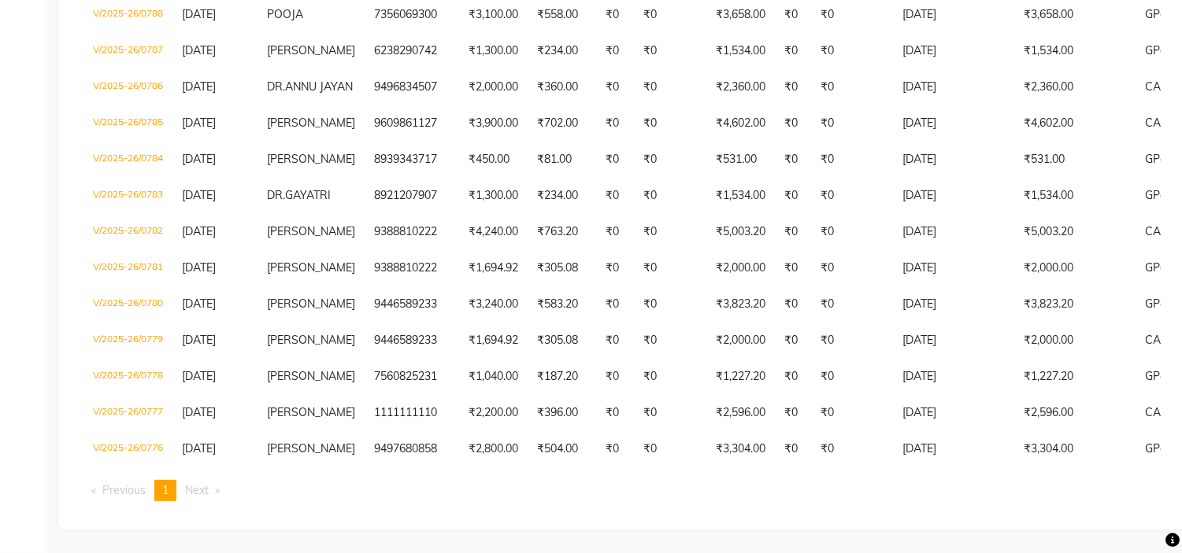
scroll to position [1093, 0]
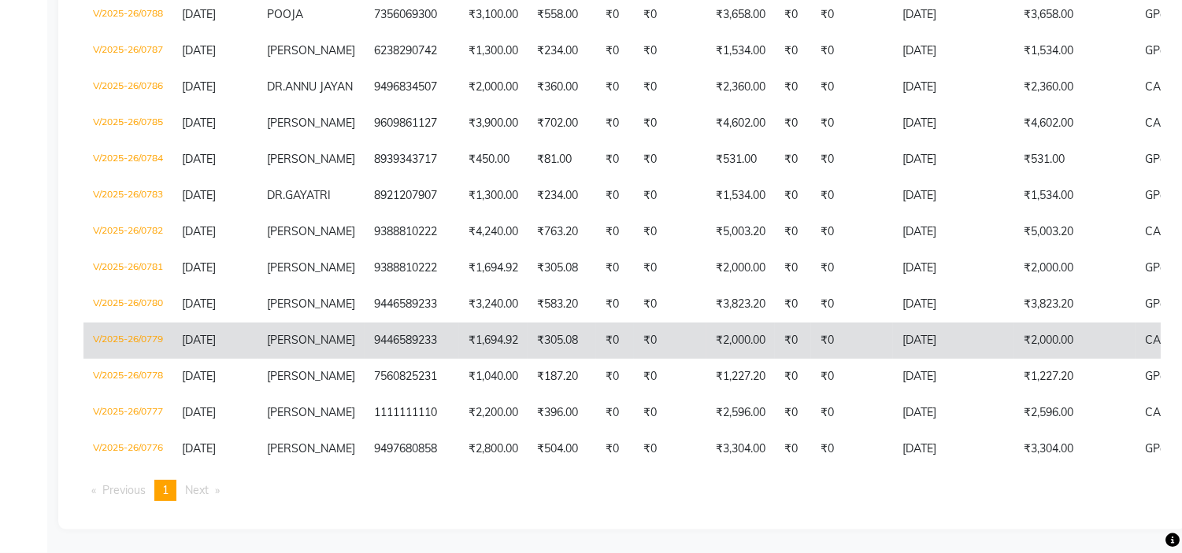
click at [552, 323] on td "₹305.08" at bounding box center [561, 341] width 68 height 36
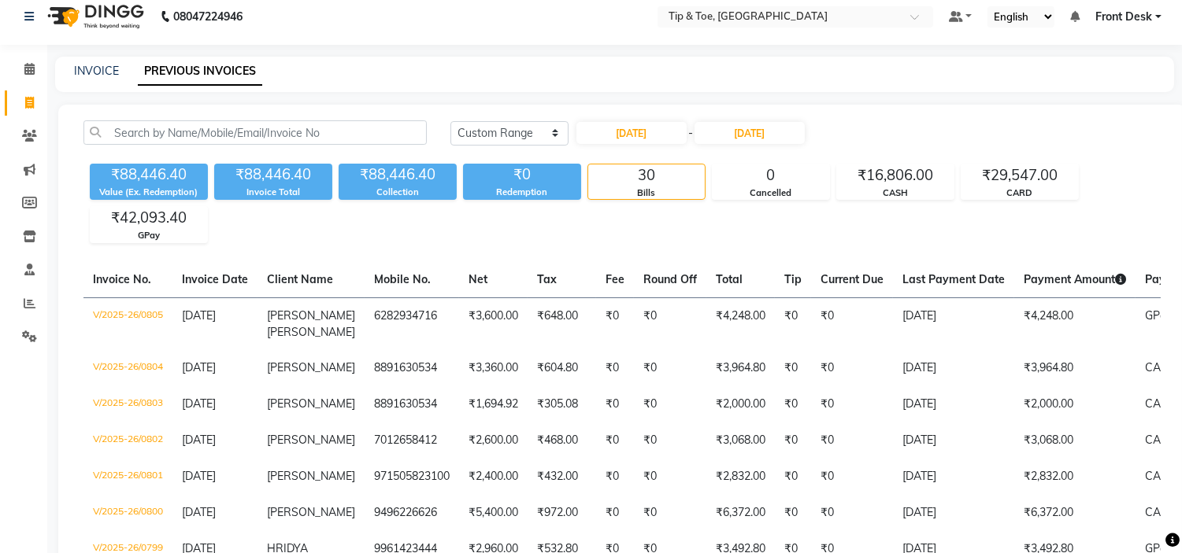
scroll to position [0, 0]
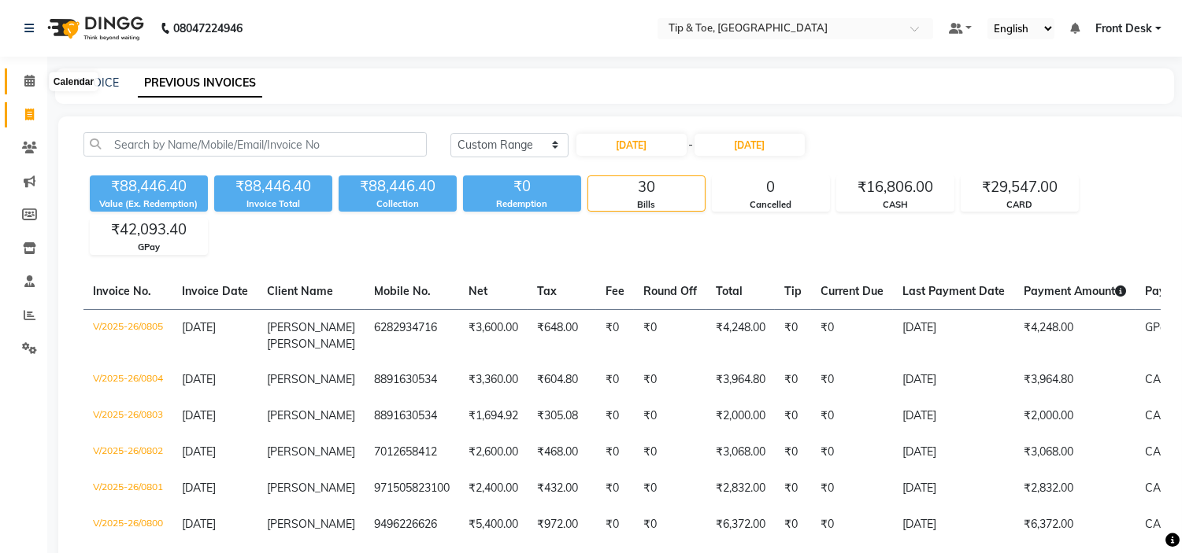
click at [39, 81] on span at bounding box center [30, 81] width 28 height 18
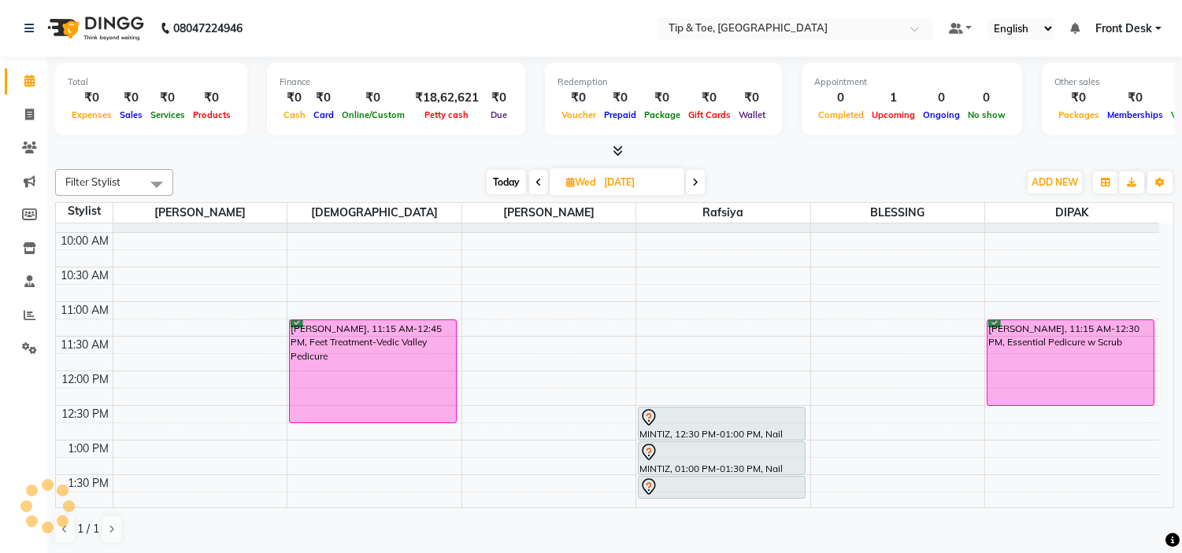
scroll to position [175, 0]
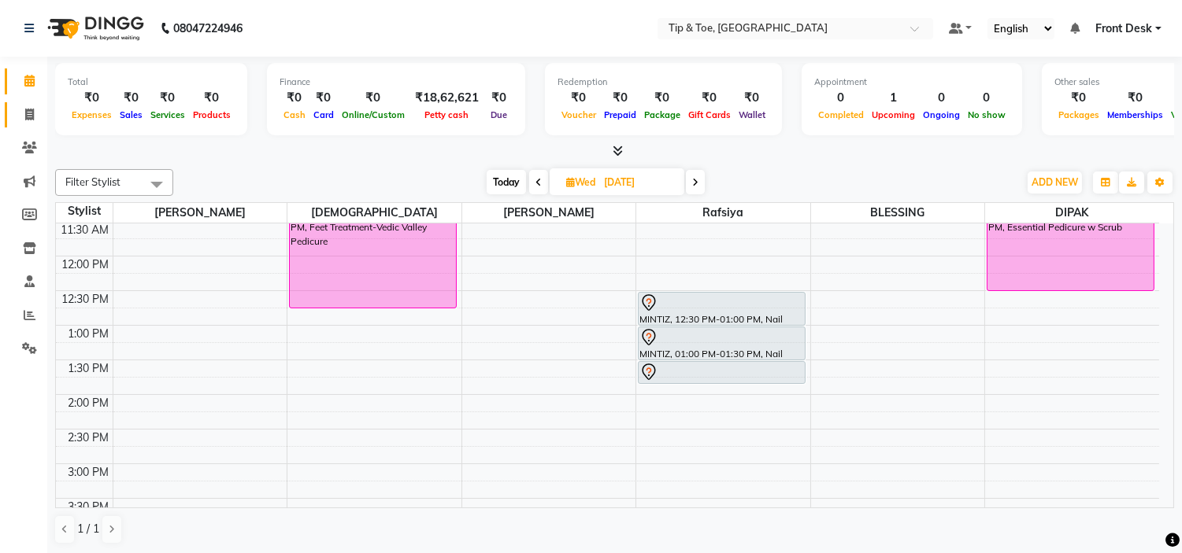
click at [26, 127] on link "Invoice" at bounding box center [24, 115] width 38 height 26
select select "service"
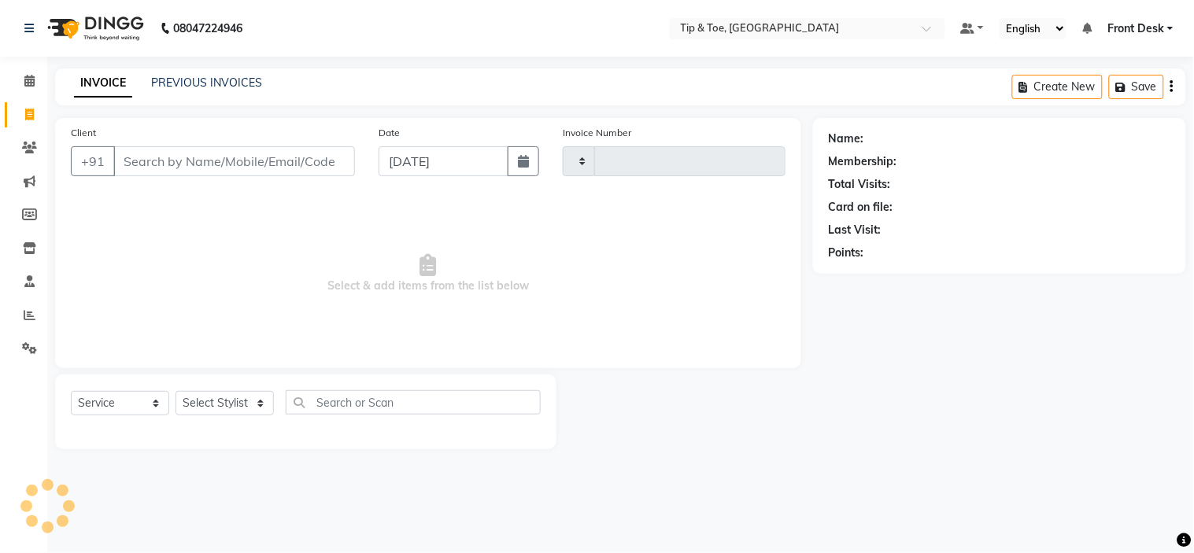
type input "0986"
select select "5360"
click at [28, 80] on icon at bounding box center [29, 81] width 10 height 12
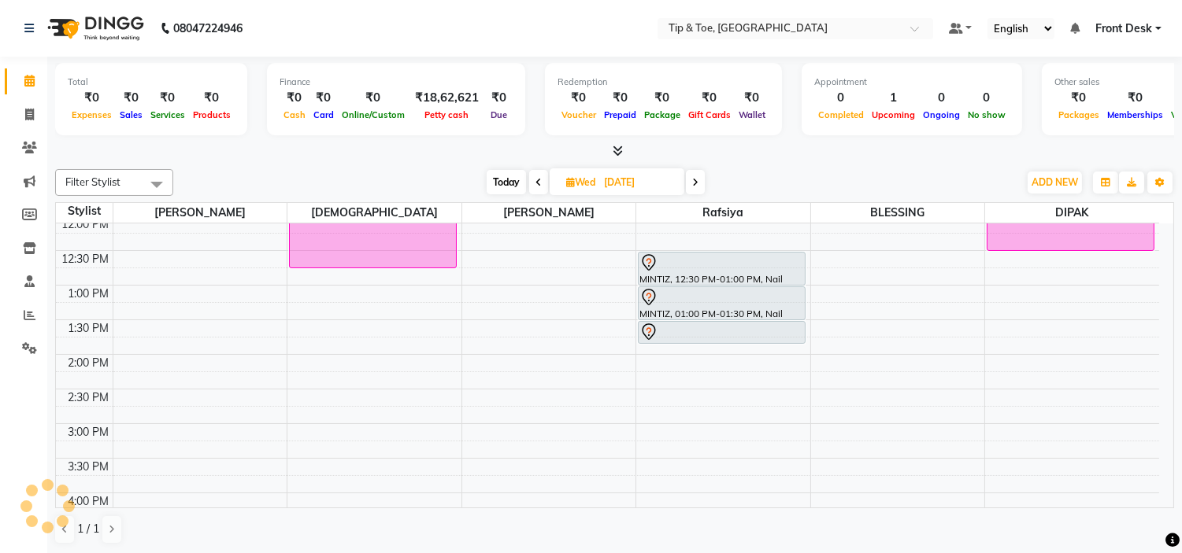
scroll to position [105, 0]
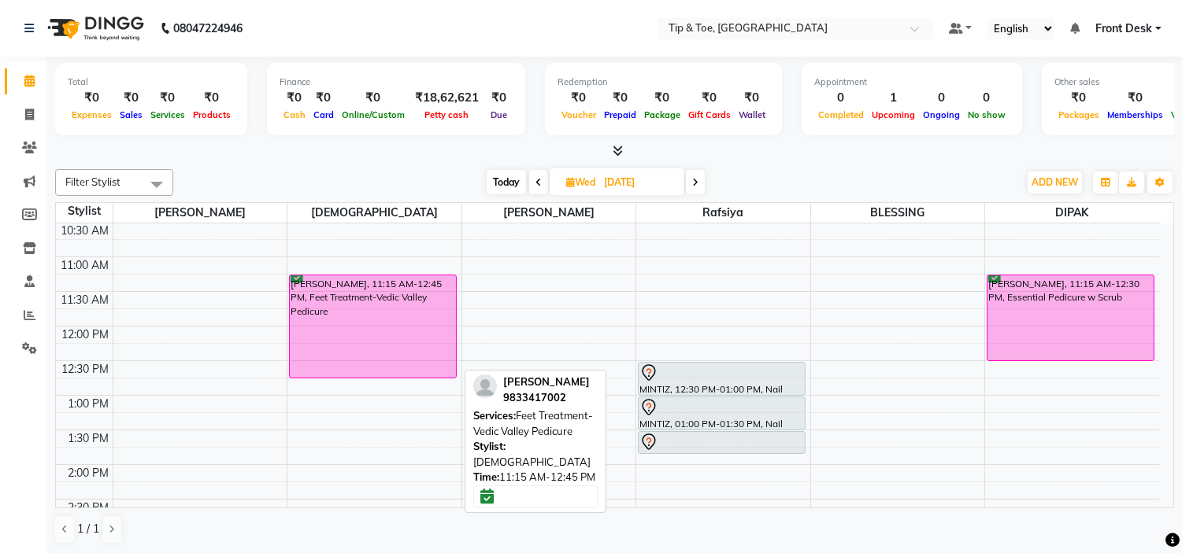
click at [335, 300] on div "ELLERY, 11:15 AM-12:45 PM, Feet Treatment-Vedic Valley Pedicure" at bounding box center [373, 327] width 166 height 102
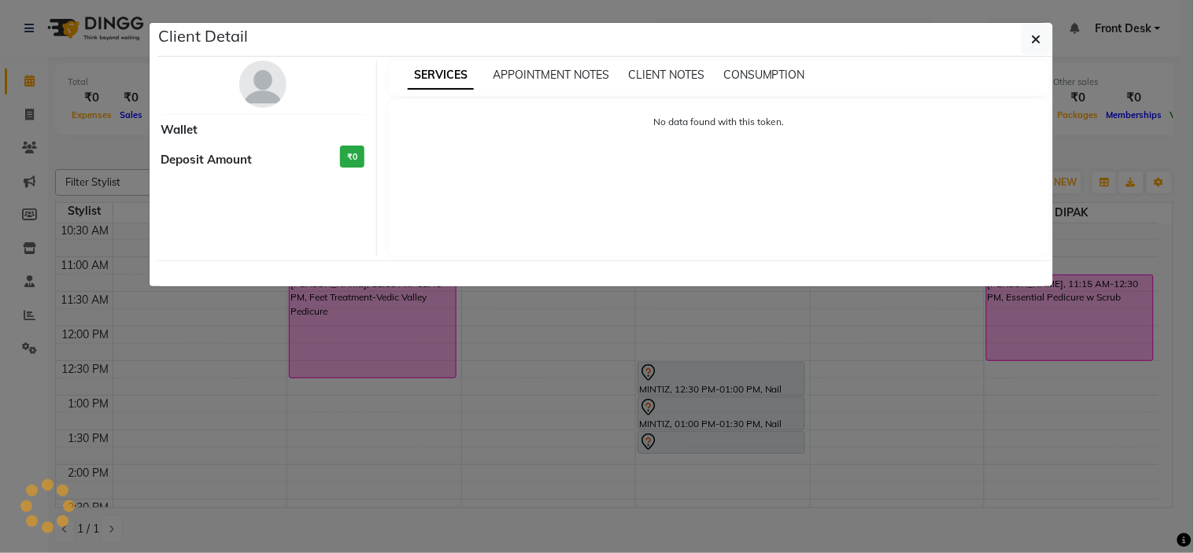
select select "6"
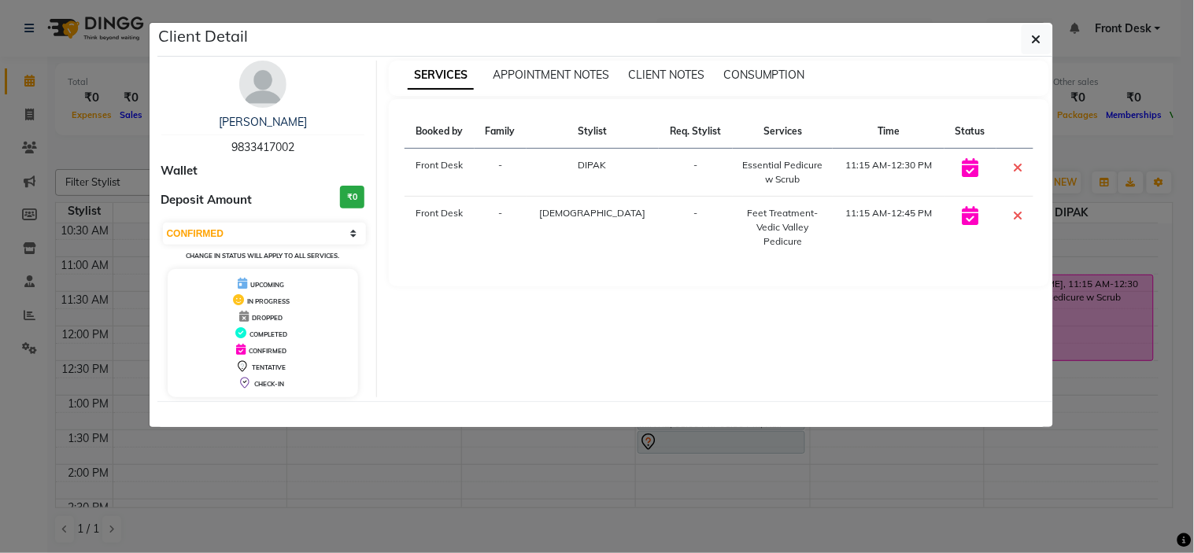
click at [596, 364] on div "SERVICES APPOINTMENT NOTES CLIENT NOTES CONSUMPTION Booked by Family Stylist Re…" at bounding box center [719, 229] width 684 height 337
click at [632, 302] on div "SERVICES APPOINTMENT NOTES CLIENT NOTES CONSUMPTION Booked by Family Stylist Re…" at bounding box center [719, 229] width 684 height 337
click at [1002, 37] on div "Client Detail" at bounding box center [605, 40] width 896 height 34
click at [1040, 38] on icon "button" at bounding box center [1036, 39] width 9 height 13
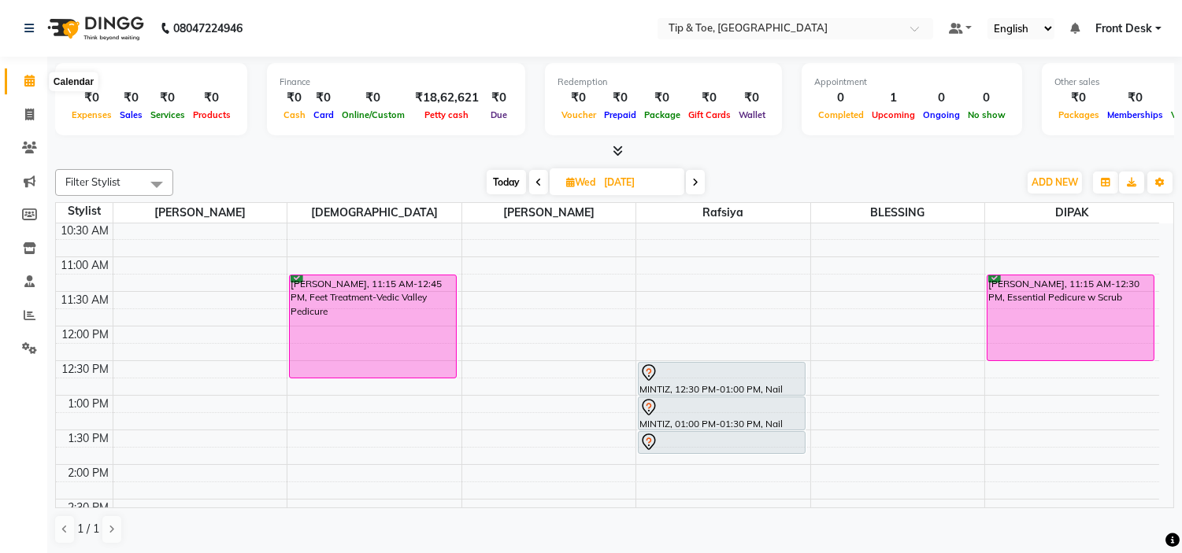
click at [34, 76] on span at bounding box center [30, 81] width 28 height 18
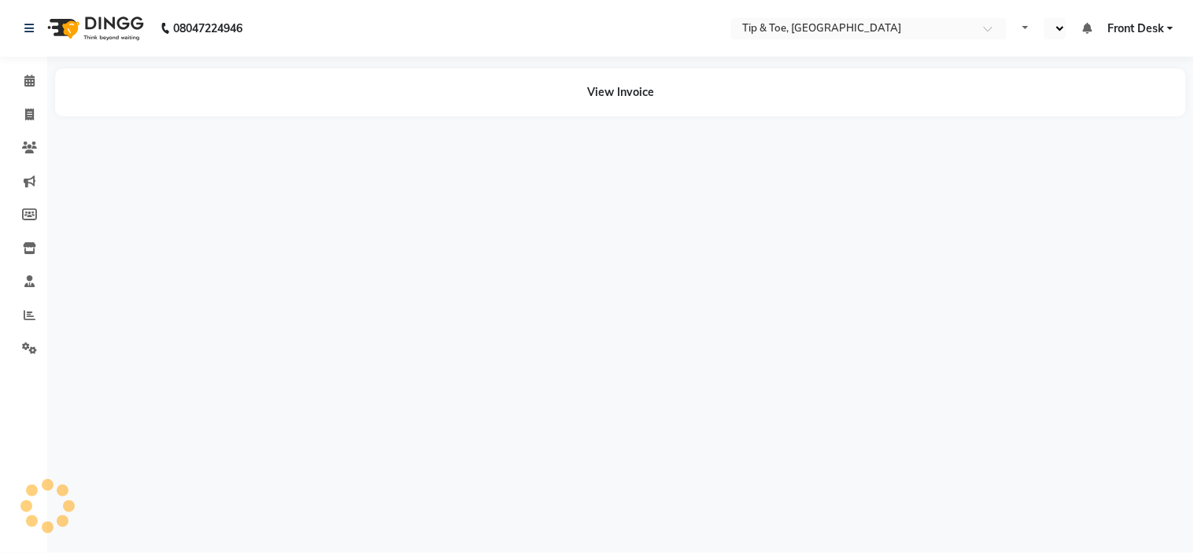
select select "en"
